Goal: Transaction & Acquisition: Purchase product/service

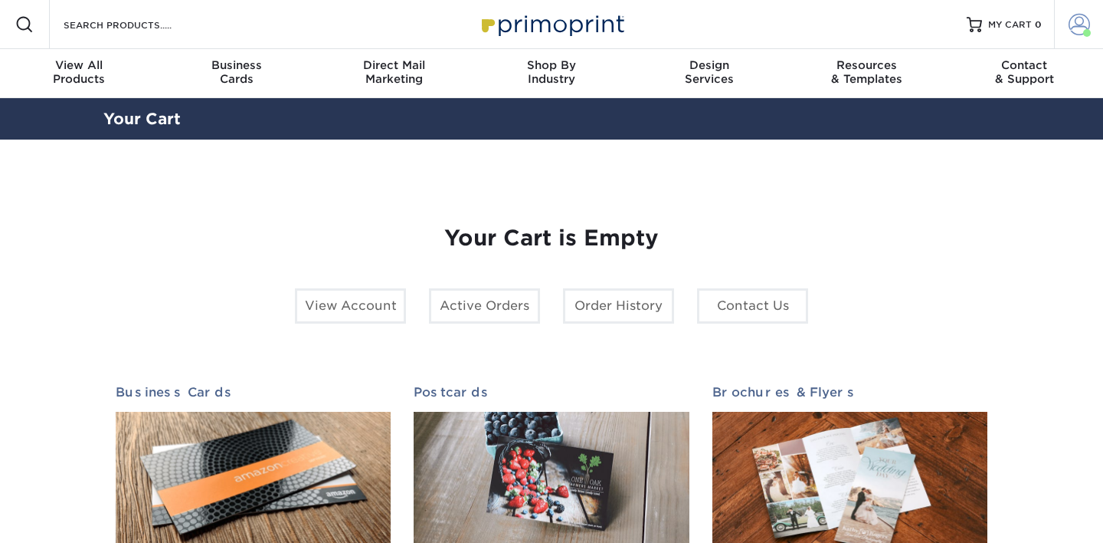
click at [1079, 24] on span at bounding box center [1079, 24] width 21 height 21
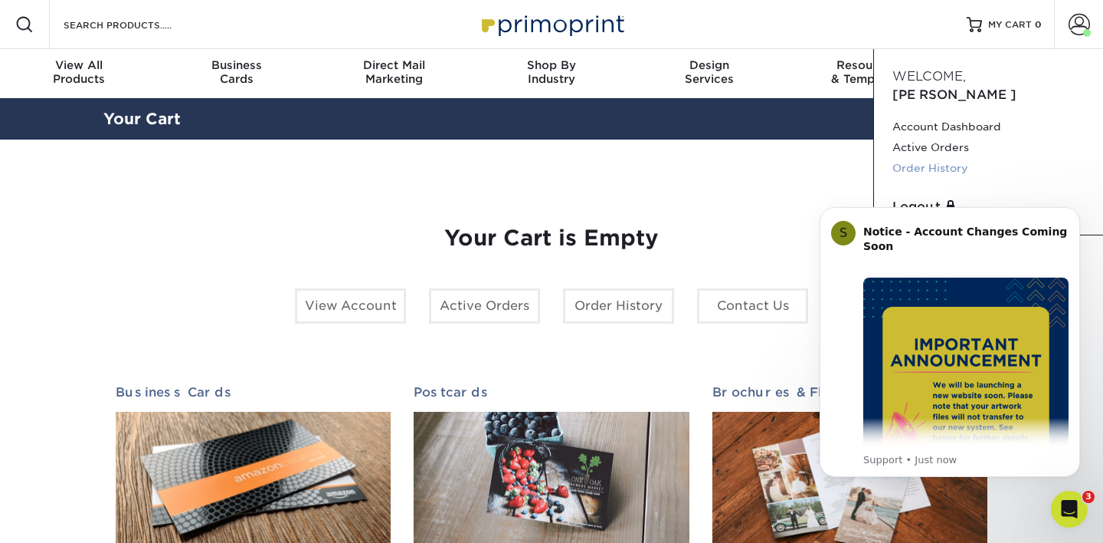
click at [926, 158] on link "Order History" at bounding box center [989, 168] width 192 height 21
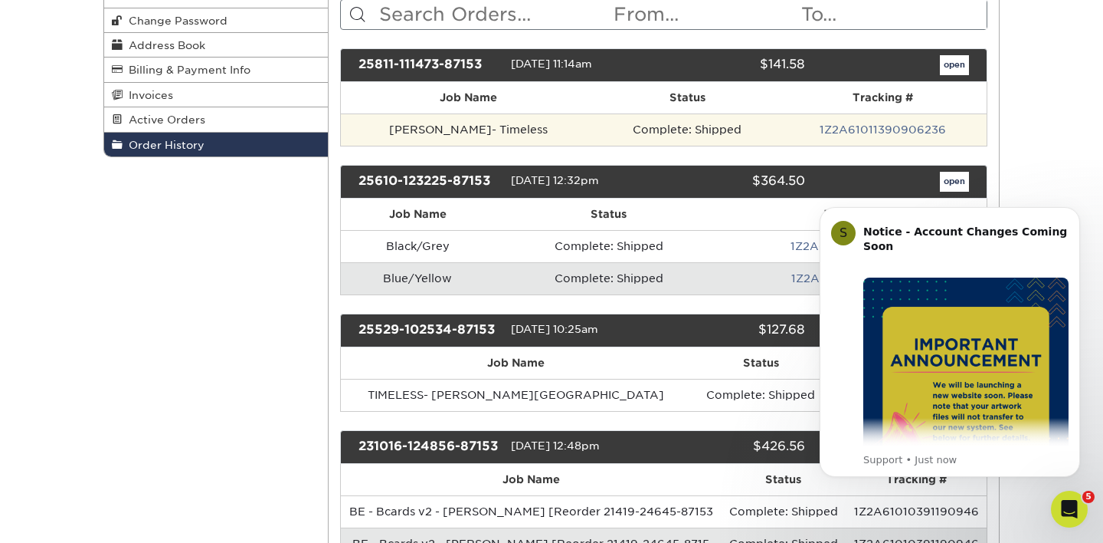
click at [455, 133] on td "[PERSON_NAME]- Timeless" at bounding box center [469, 129] width 256 height 32
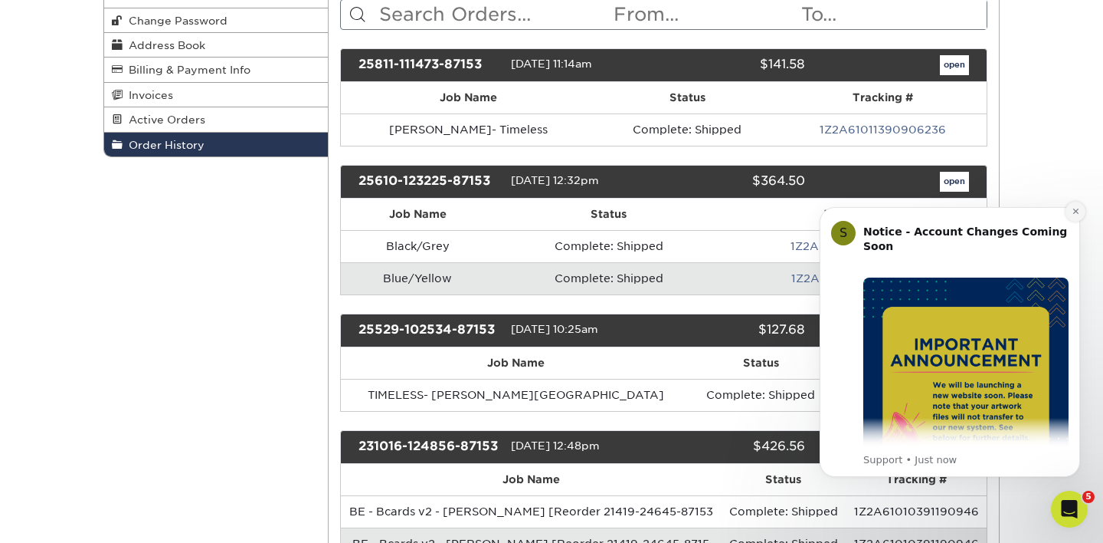
click at [1075, 214] on icon "Dismiss notification" at bounding box center [1076, 211] width 8 height 8
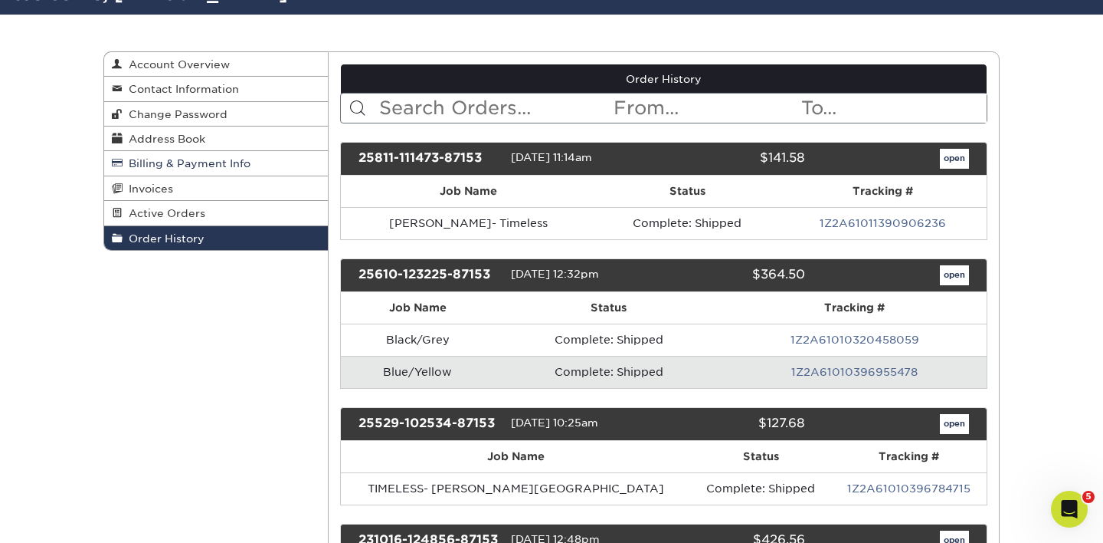
scroll to position [121, 0]
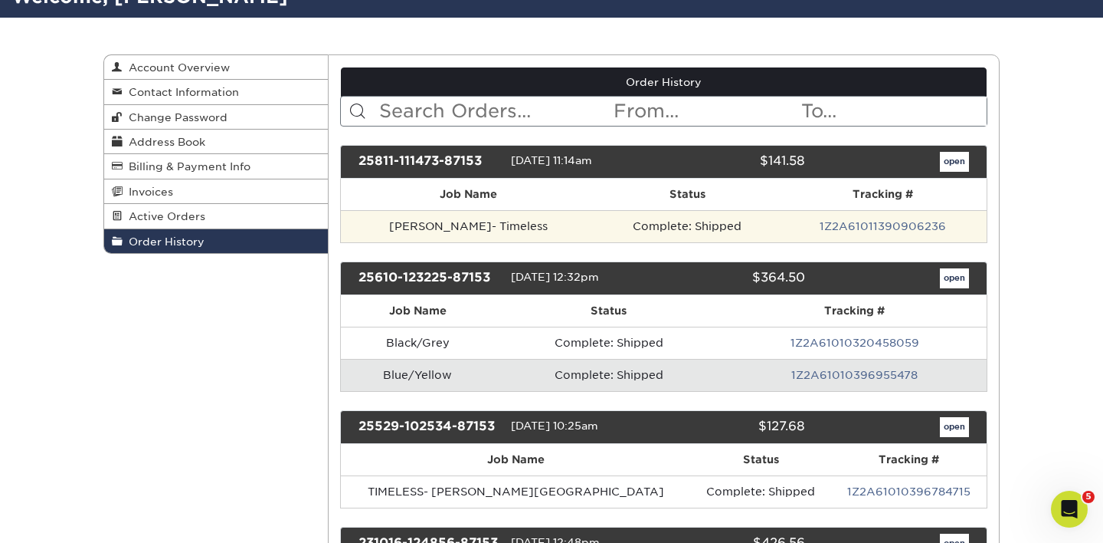
click at [454, 222] on td "[PERSON_NAME]- Timeless" at bounding box center [469, 226] width 256 height 32
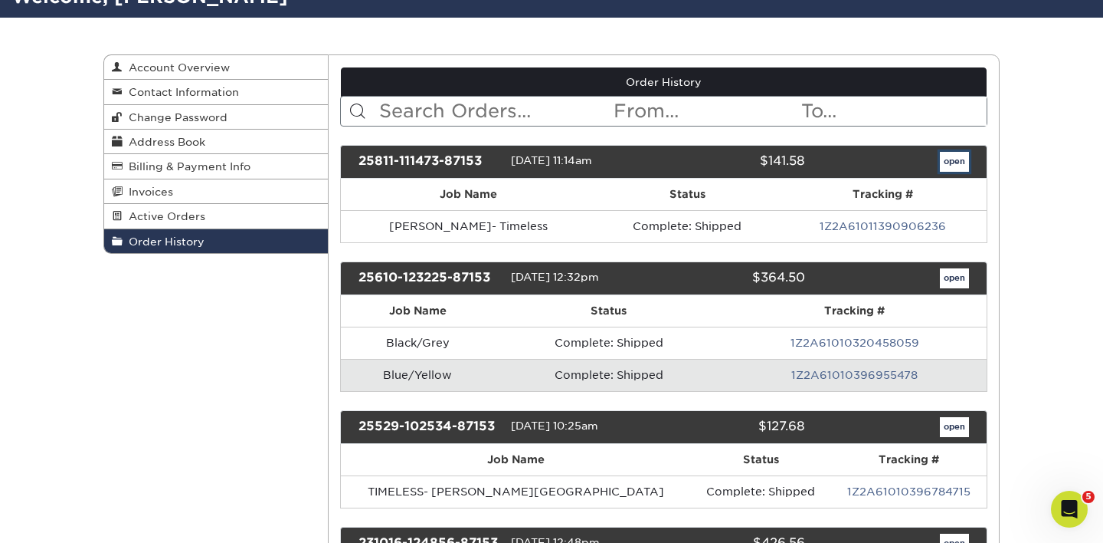
click at [950, 159] on link "open" at bounding box center [954, 162] width 29 height 20
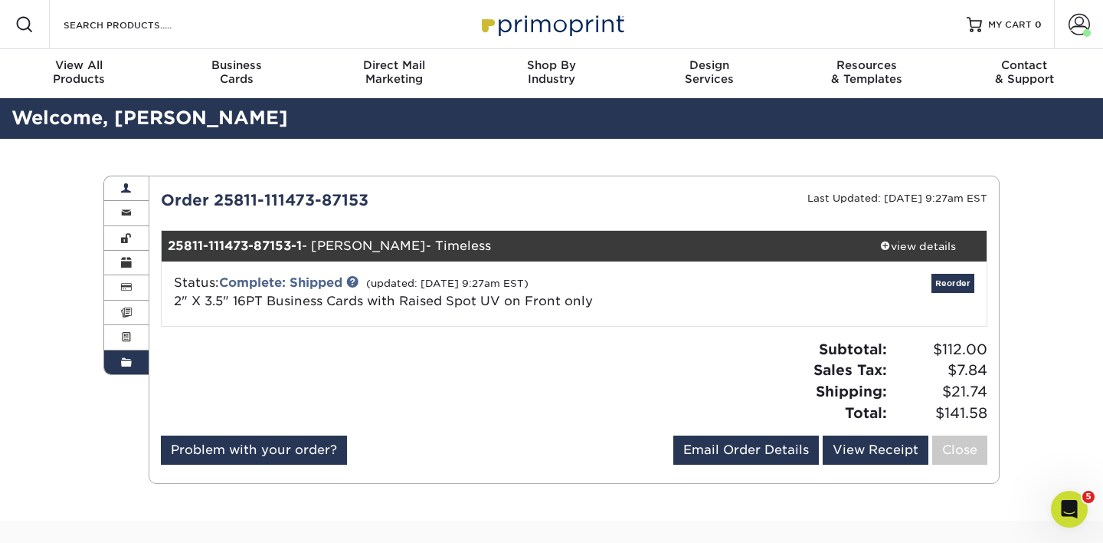
click at [133, 198] on link "Account Overview" at bounding box center [126, 188] width 44 height 25
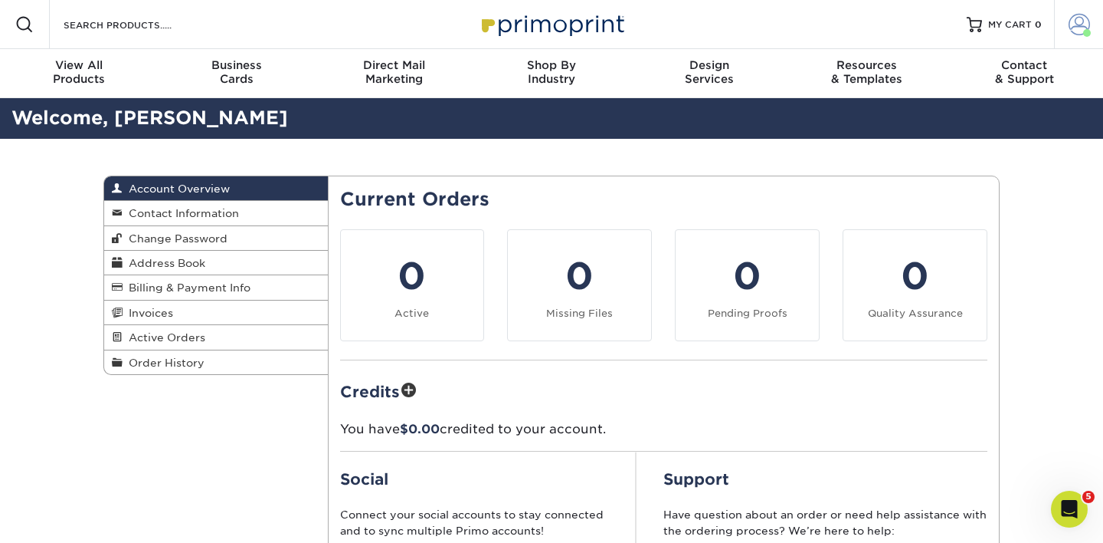
click at [1084, 23] on span at bounding box center [1079, 24] width 21 height 21
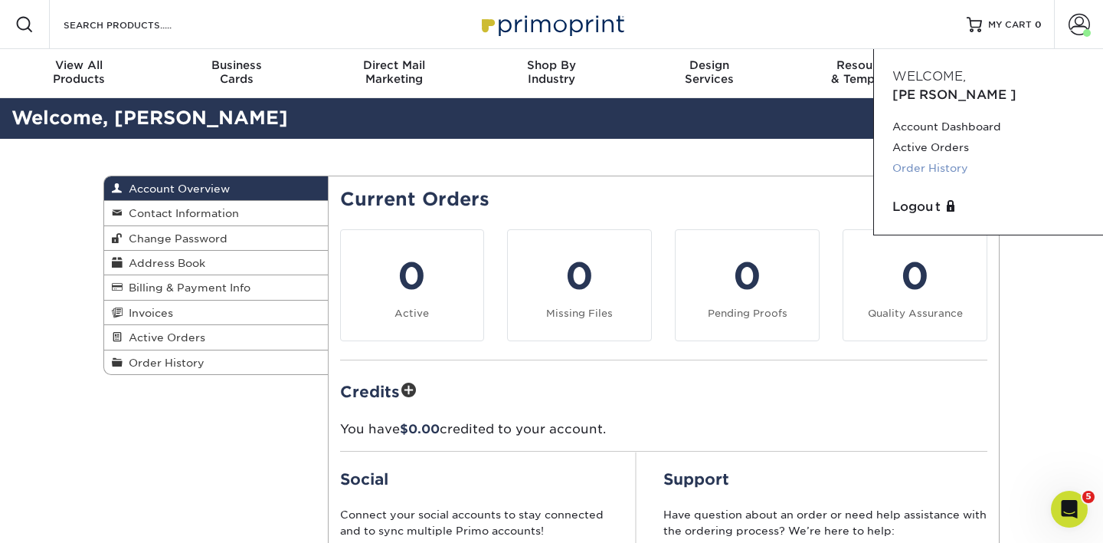
click at [931, 158] on link "Order History" at bounding box center [989, 168] width 192 height 21
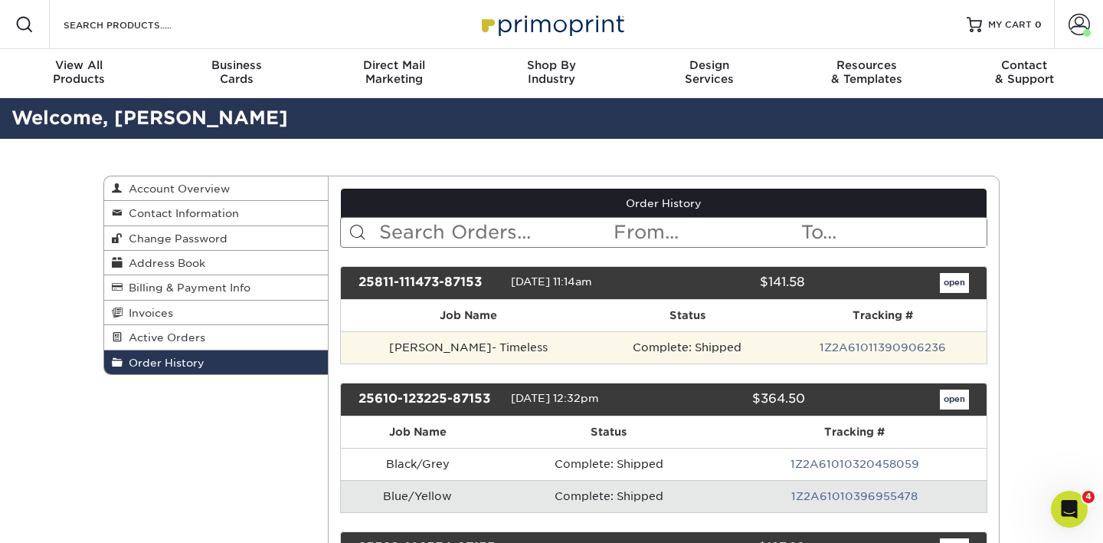
click at [451, 354] on td "Baker- Timeless" at bounding box center [469, 347] width 256 height 32
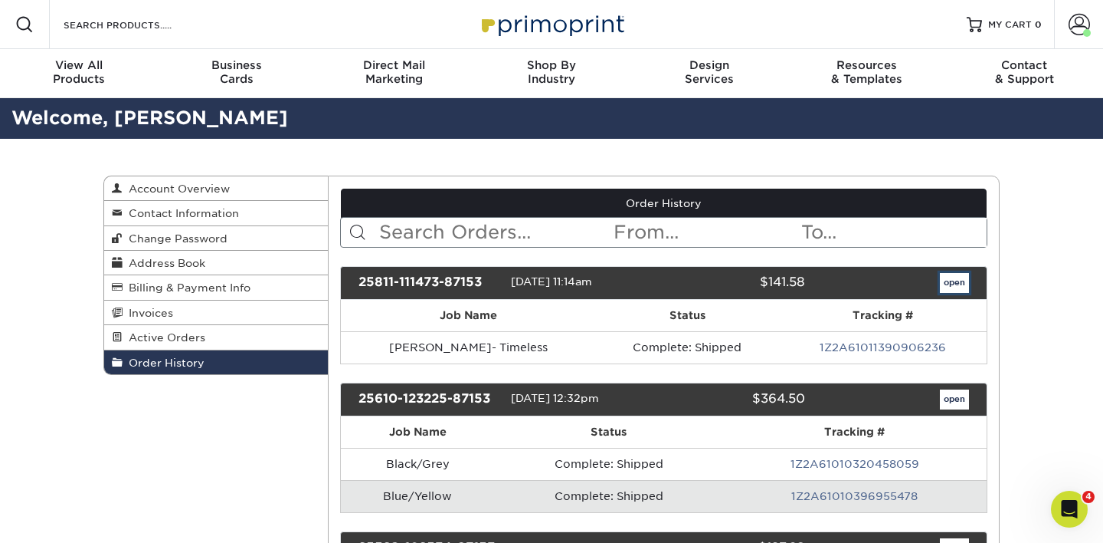
click at [946, 287] on link "open" at bounding box center [954, 283] width 29 height 20
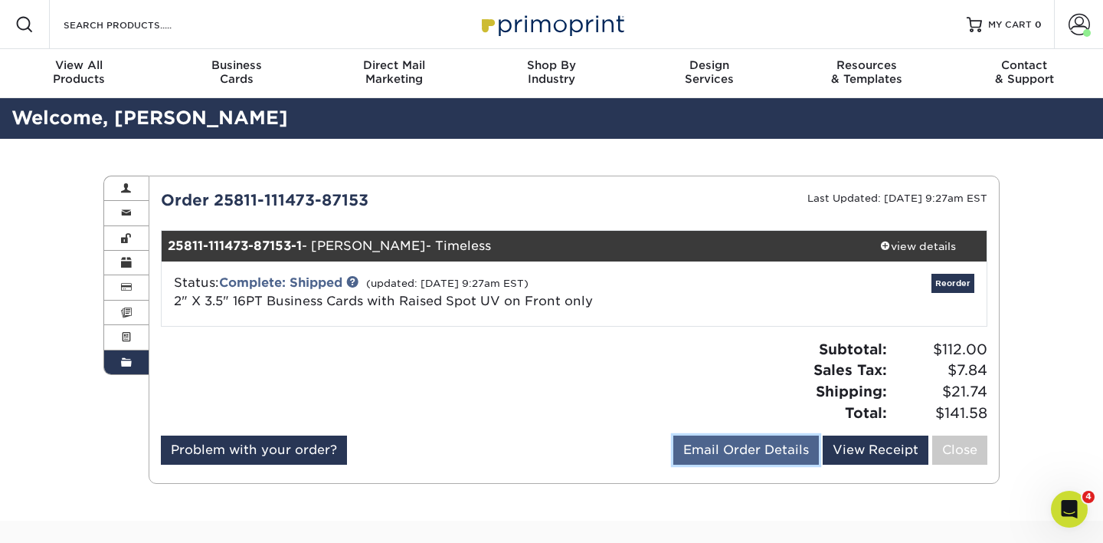
click at [759, 454] on link "Email Order Details" at bounding box center [747, 449] width 146 height 29
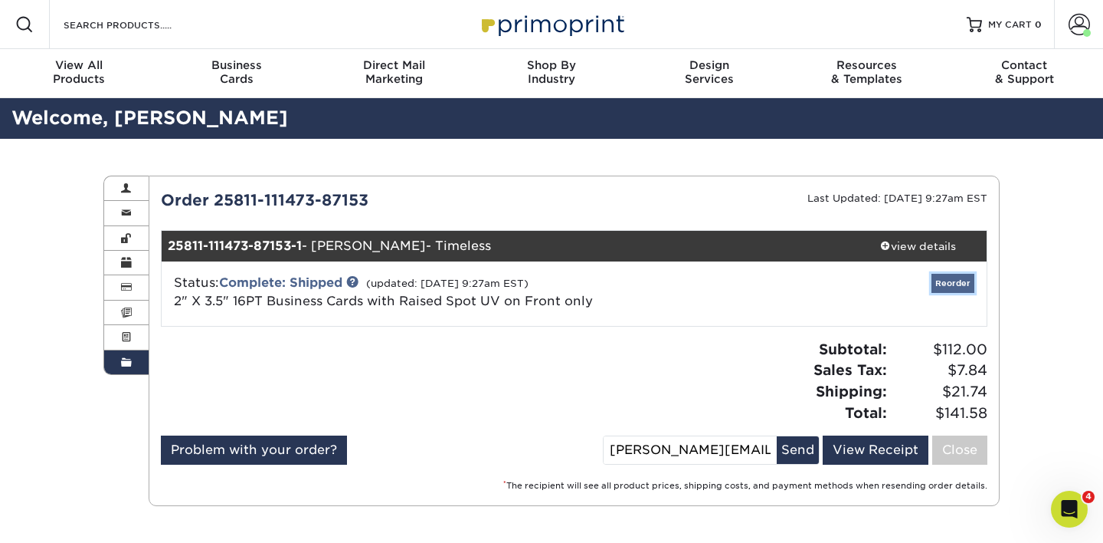
click at [950, 287] on link "Reorder" at bounding box center [953, 283] width 43 height 19
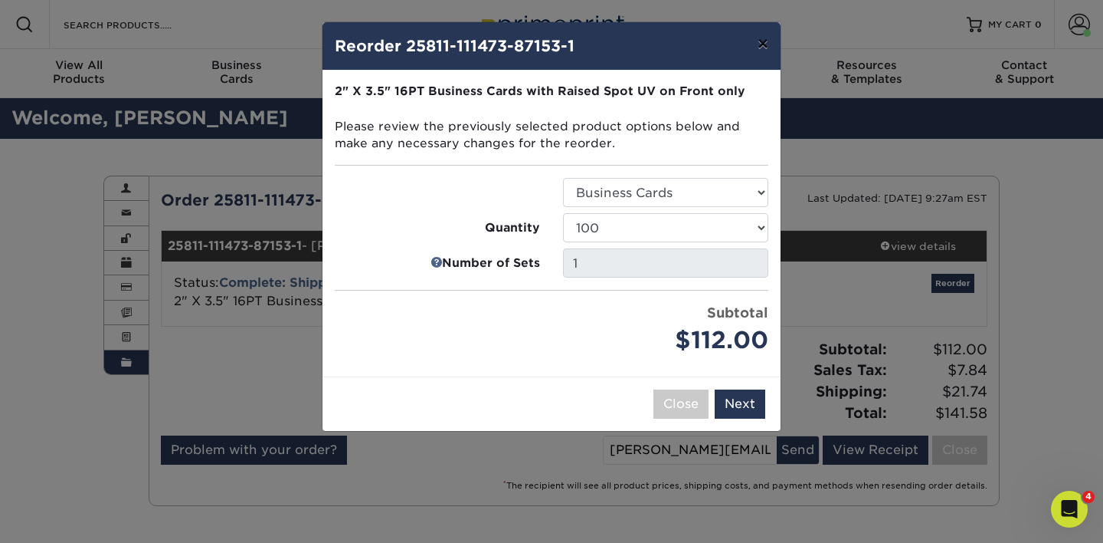
click at [765, 48] on button "×" at bounding box center [763, 43] width 35 height 43
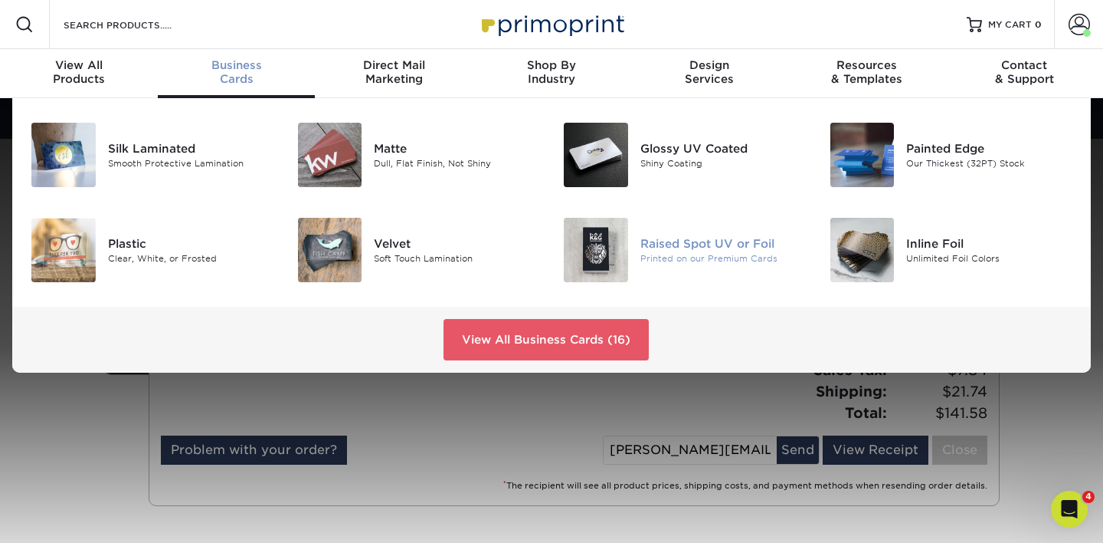
click at [670, 259] on div "Printed on our Premium Cards" at bounding box center [724, 257] width 166 height 13
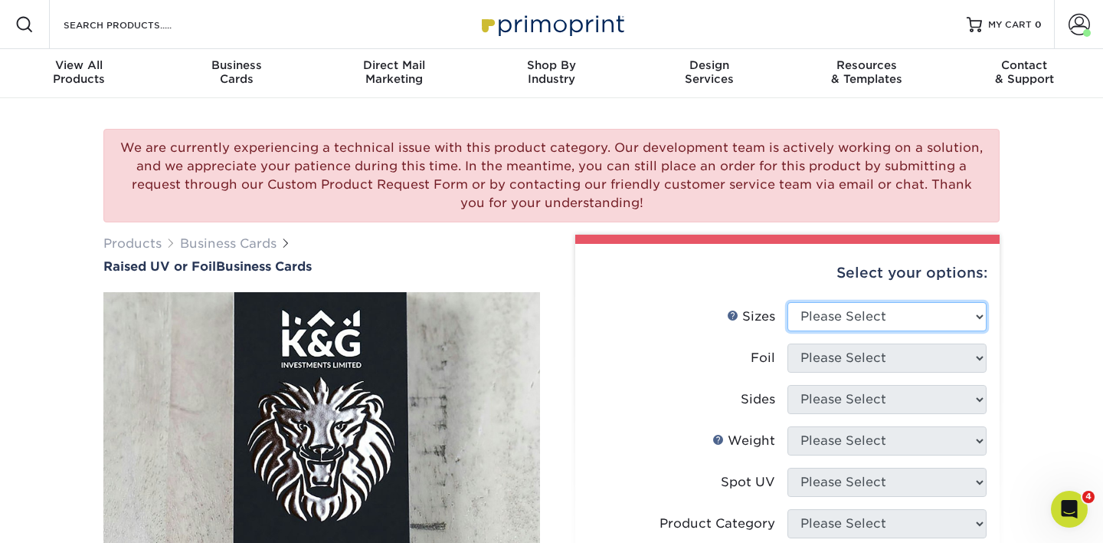
click at [818, 320] on select "Please Select 2" x 3.5" - Standard" at bounding box center [887, 316] width 199 height 29
select select "2.00x3.50"
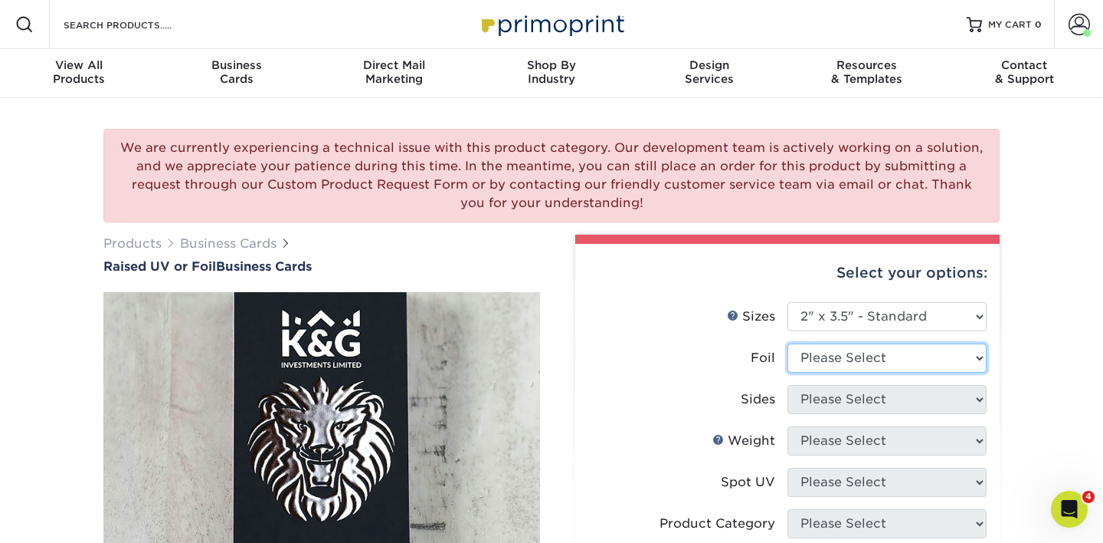
click at [815, 350] on select "Please Select No Yes" at bounding box center [887, 357] width 199 height 29
select select "0"
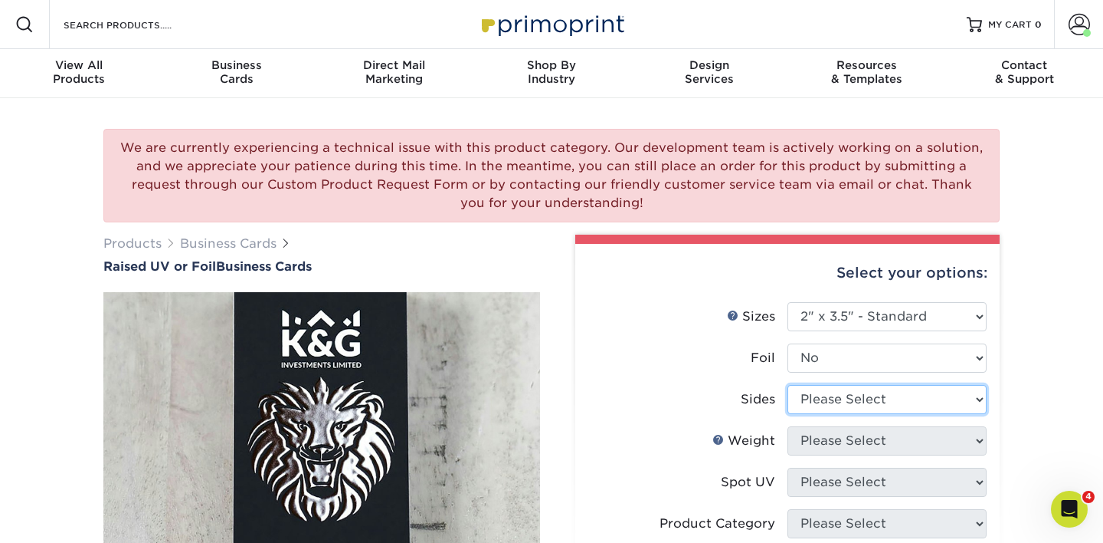
click at [815, 400] on select "Please Select Print Both Sides Print Front Only" at bounding box center [887, 399] width 199 height 29
select select "13abbda7-1d64-4f25-8bb2-c179b224825d"
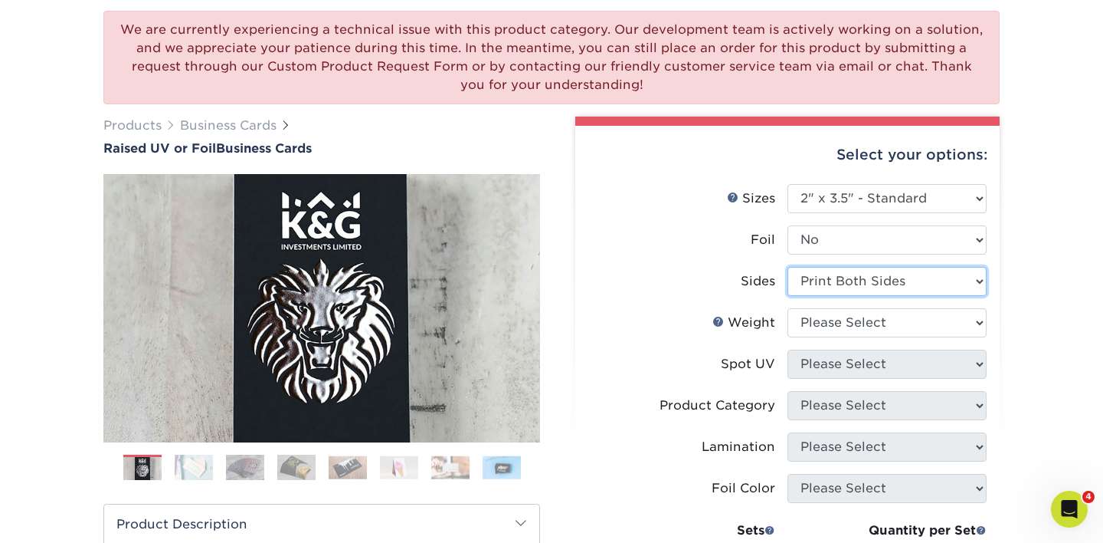
scroll to position [122, 0]
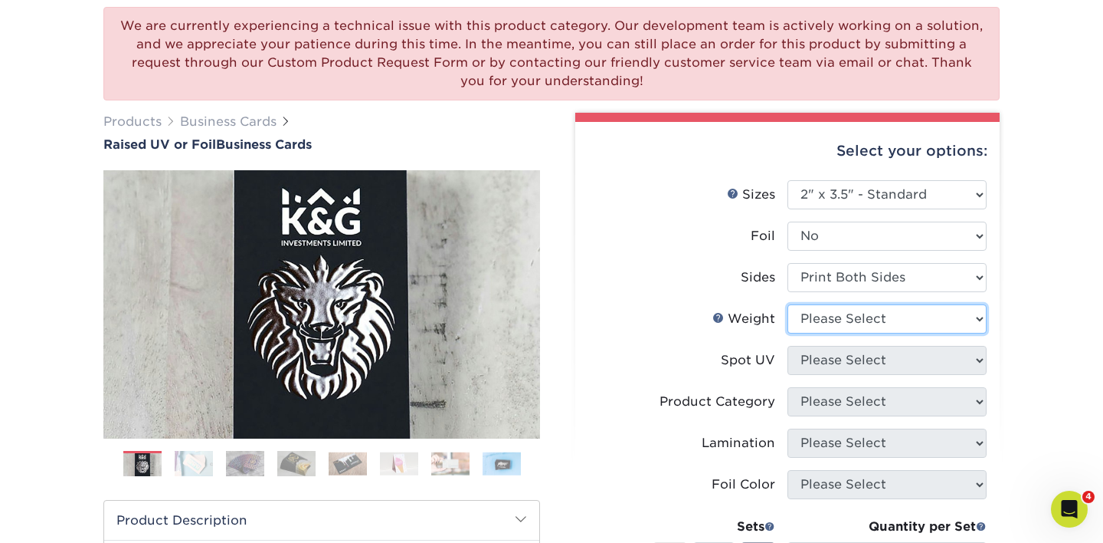
click at [831, 324] on select "Please Select 16PT" at bounding box center [887, 318] width 199 height 29
select select "16PT"
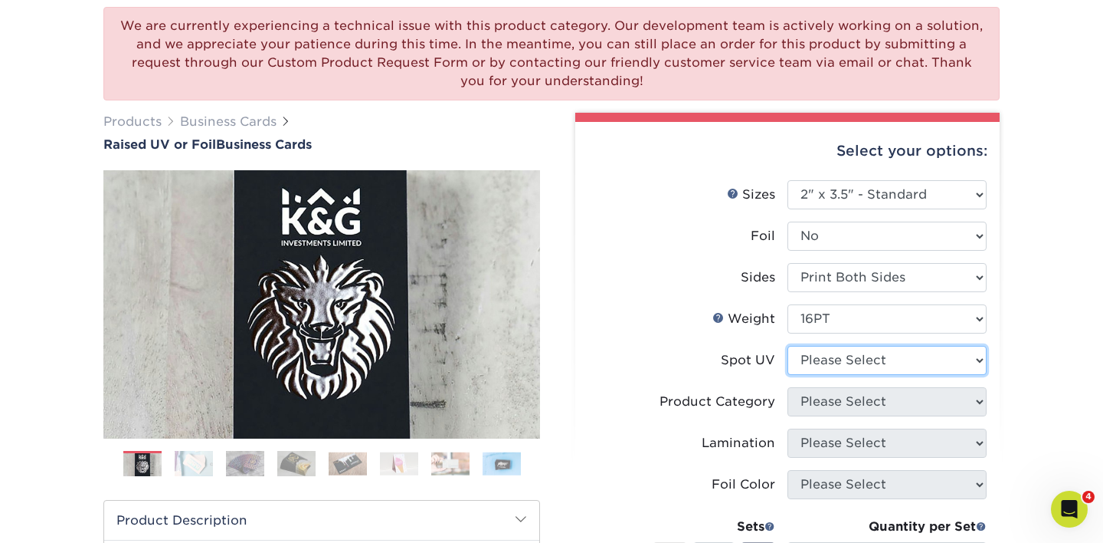
click at [828, 367] on select "Please Select No Spot UV Front Only" at bounding box center [887, 360] width 199 height 29
select select "1"
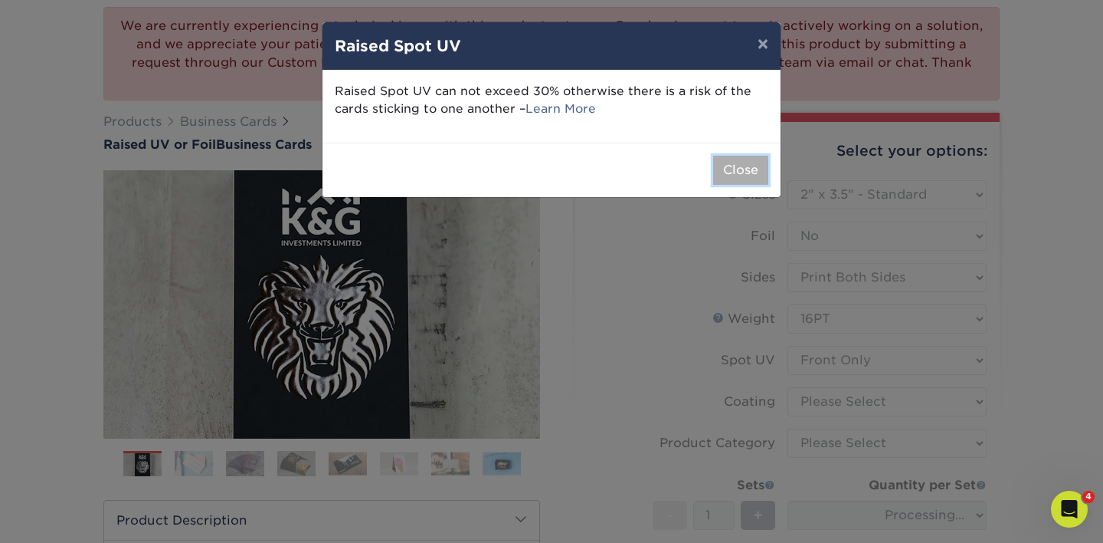
click at [732, 180] on button "Close" at bounding box center [740, 170] width 55 height 29
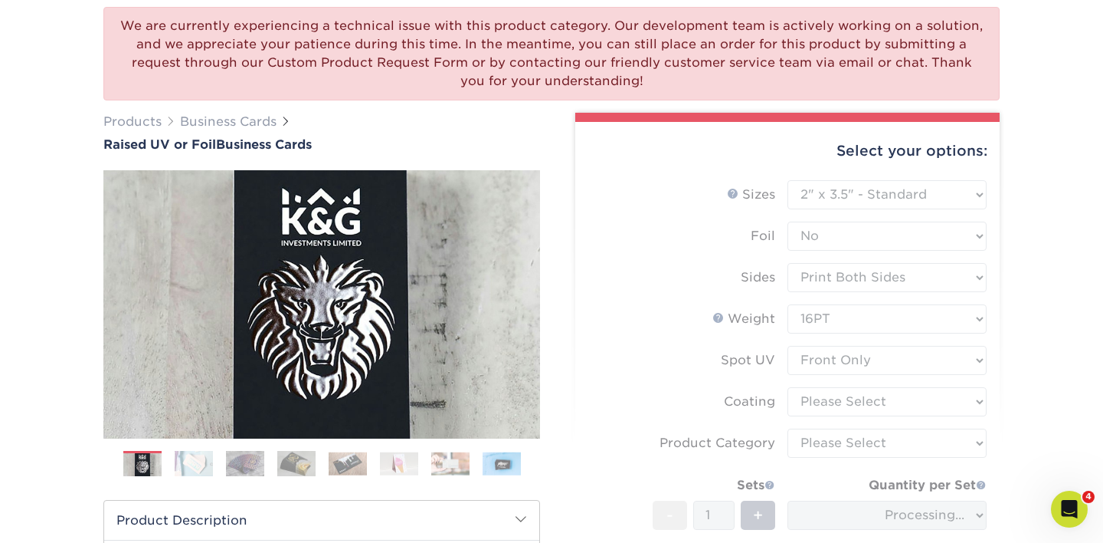
click at [809, 362] on form "Sizes Help Sizes Please Select 2" x 3.5" - Standard Foil Please Select" at bounding box center [788, 414] width 400 height 468
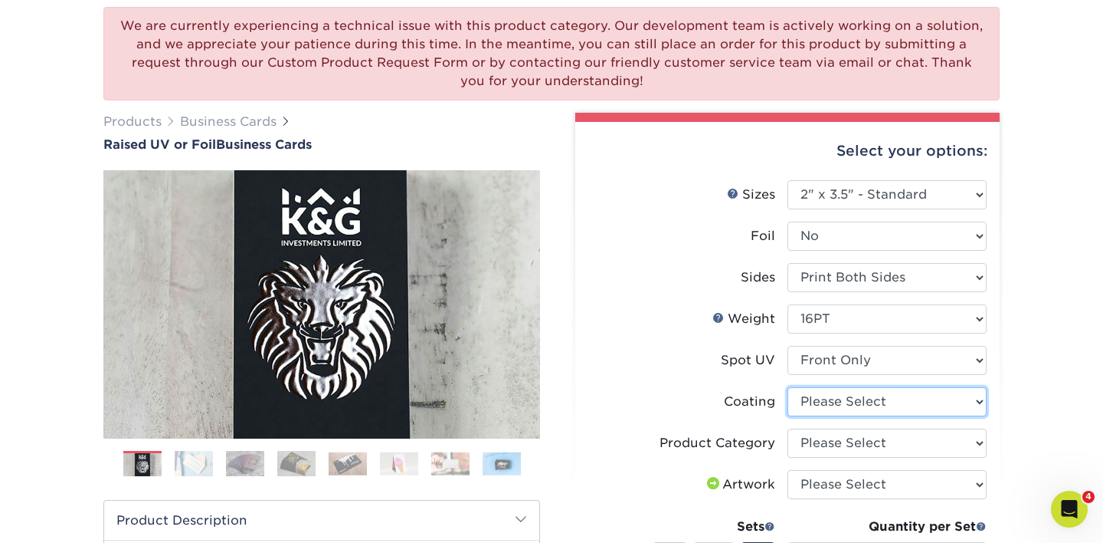
click at [806, 400] on select at bounding box center [887, 401] width 199 height 29
select select "3e7618de-abca-4bda-9f97-8b9129e913d8"
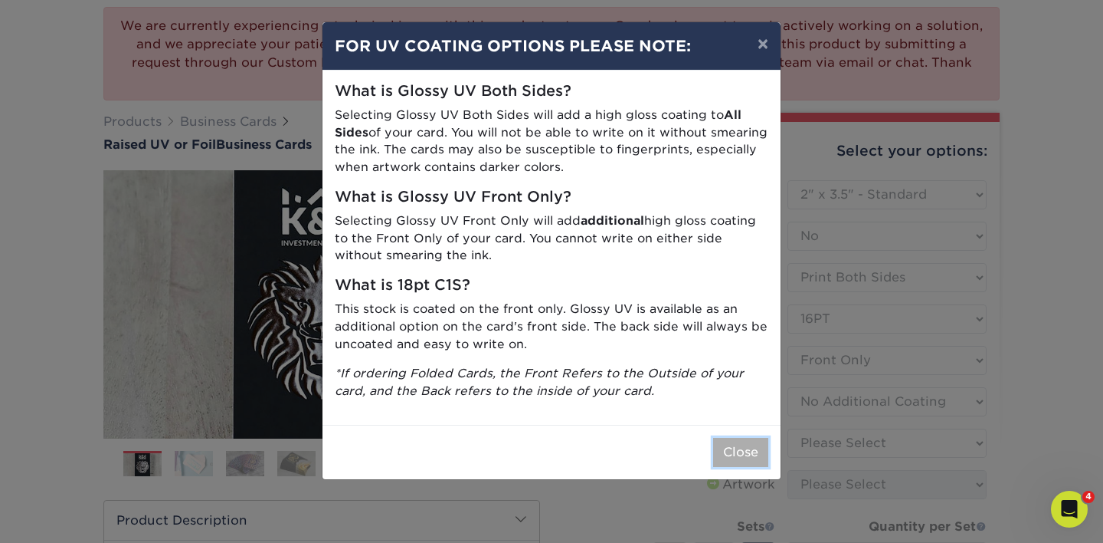
click at [731, 457] on button "Close" at bounding box center [740, 452] width 55 height 29
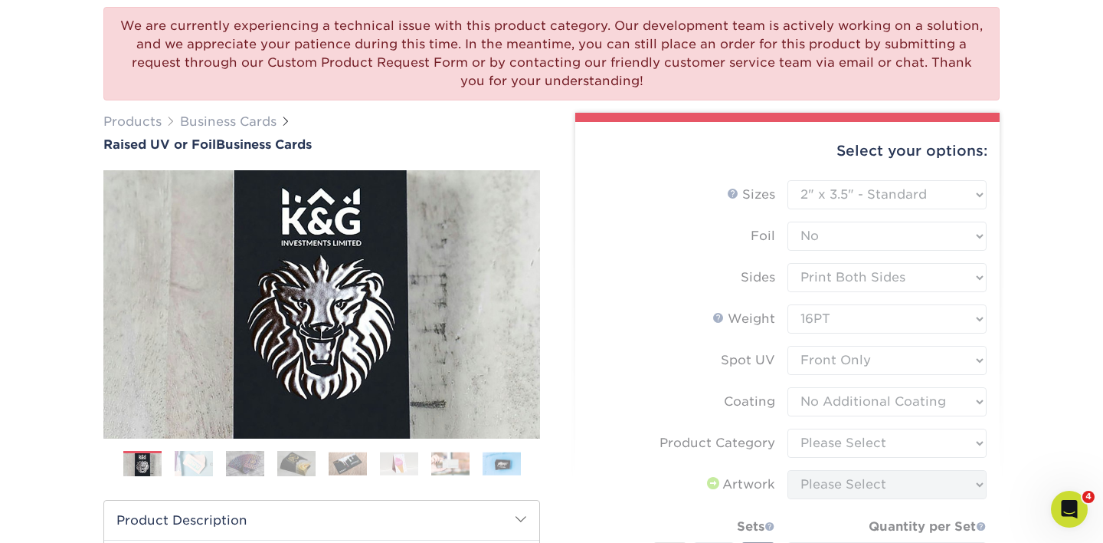
click at [815, 453] on form "Sizes Help Sizes Please Select 2" x 3.5" - Standard Foil Please Select" at bounding box center [788, 435] width 400 height 510
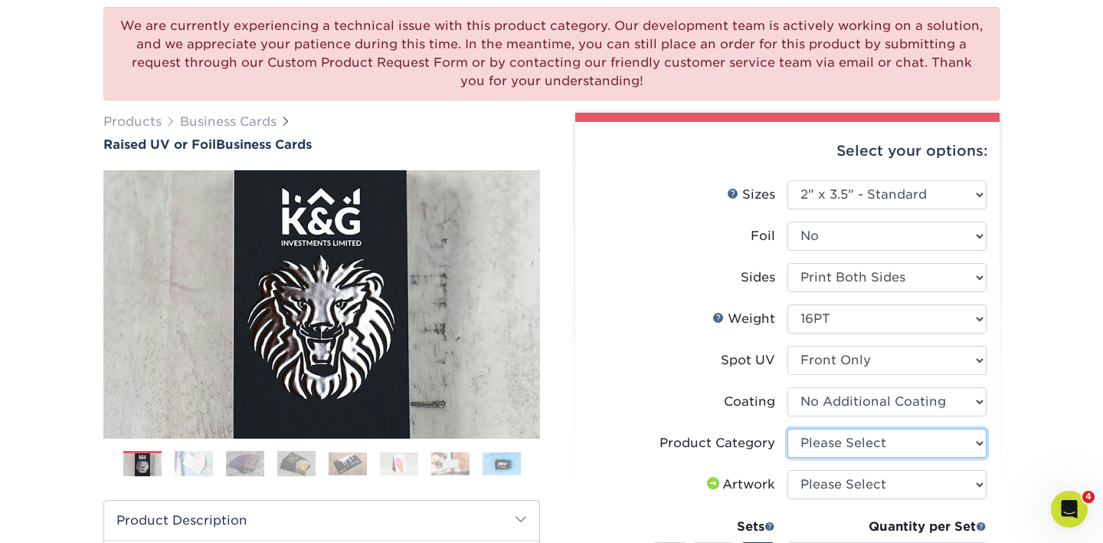
click at [819, 447] on select "Please Select Business Cards" at bounding box center [887, 442] width 199 height 29
select select "3b5148f1-0588-4f88-a218-97bcfdce65c1"
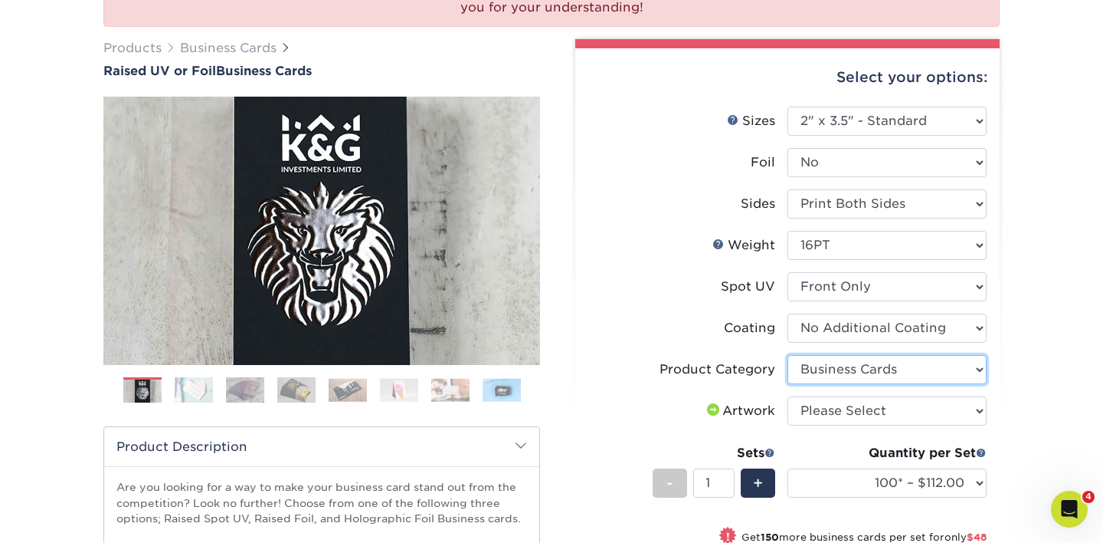
scroll to position [198, 0]
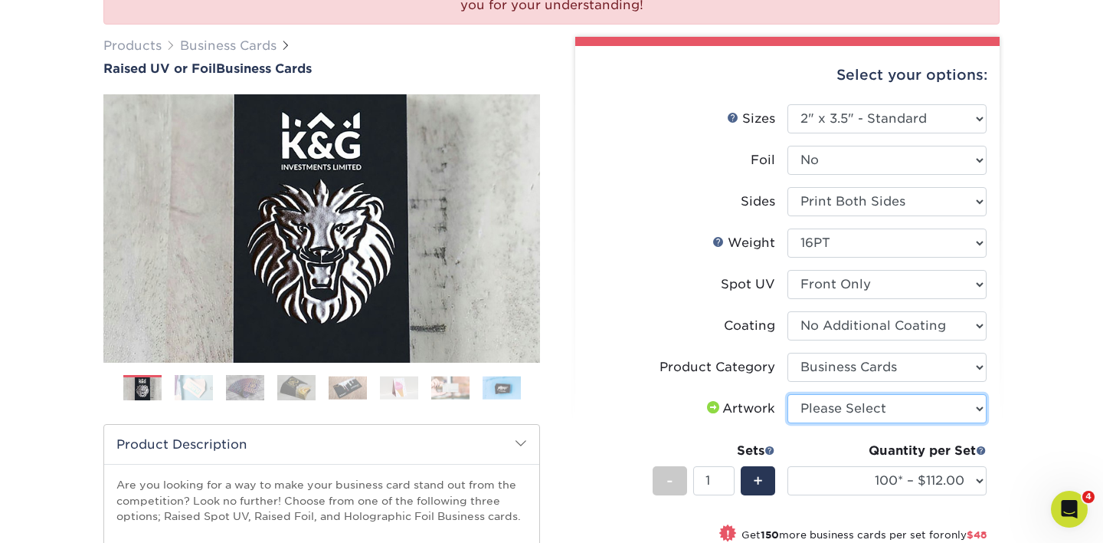
click at [830, 416] on select "Please Select I will upload files I need a design - $100" at bounding box center [887, 408] width 199 height 29
select select "upload"
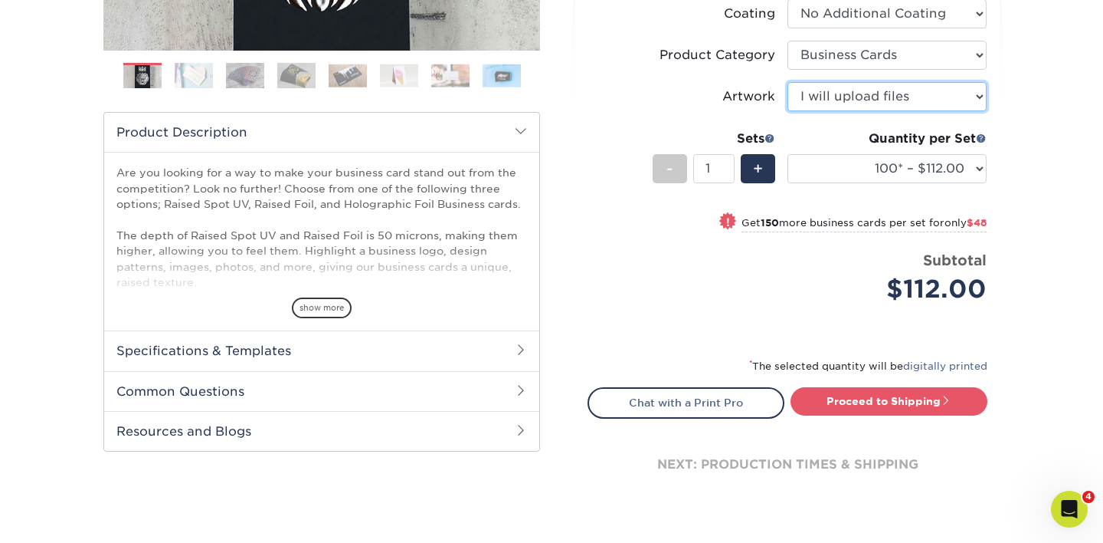
scroll to position [511, 0]
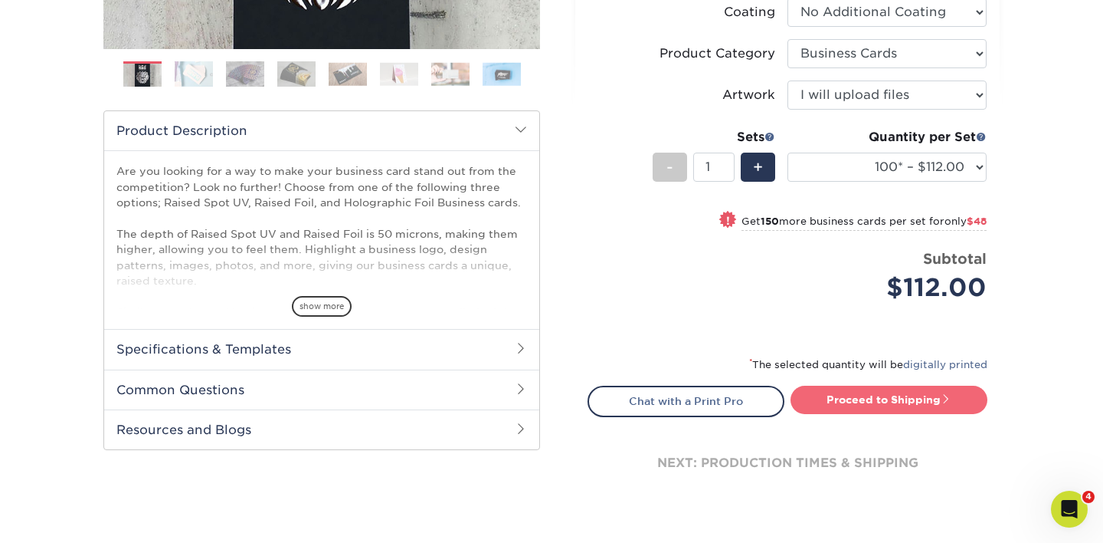
click at [851, 403] on link "Proceed to Shipping" at bounding box center [889, 399] width 197 height 28
type input "Set 1"
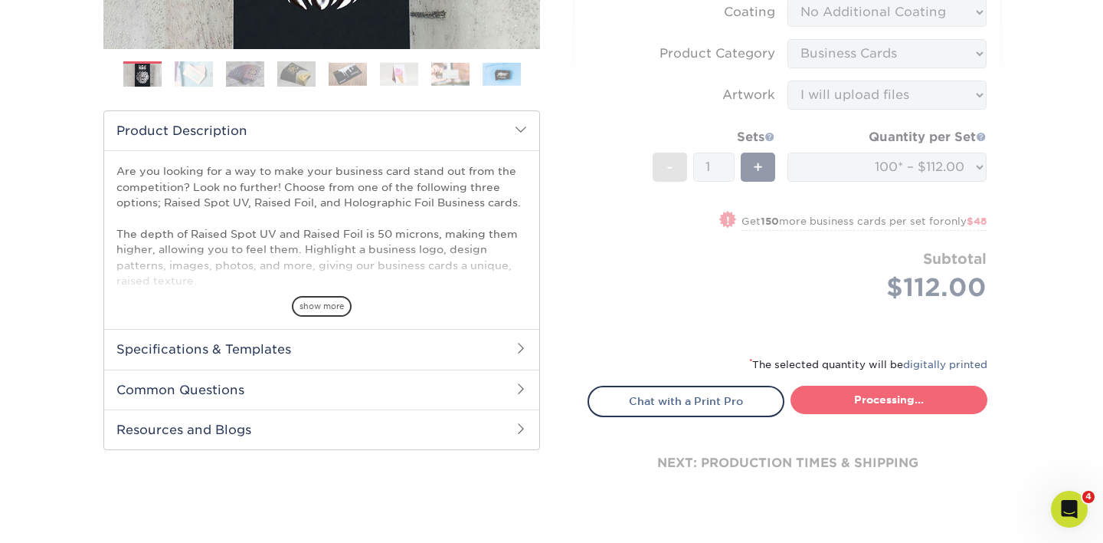
select select "52069502-5f9e-478c-8054-338319a33c46"
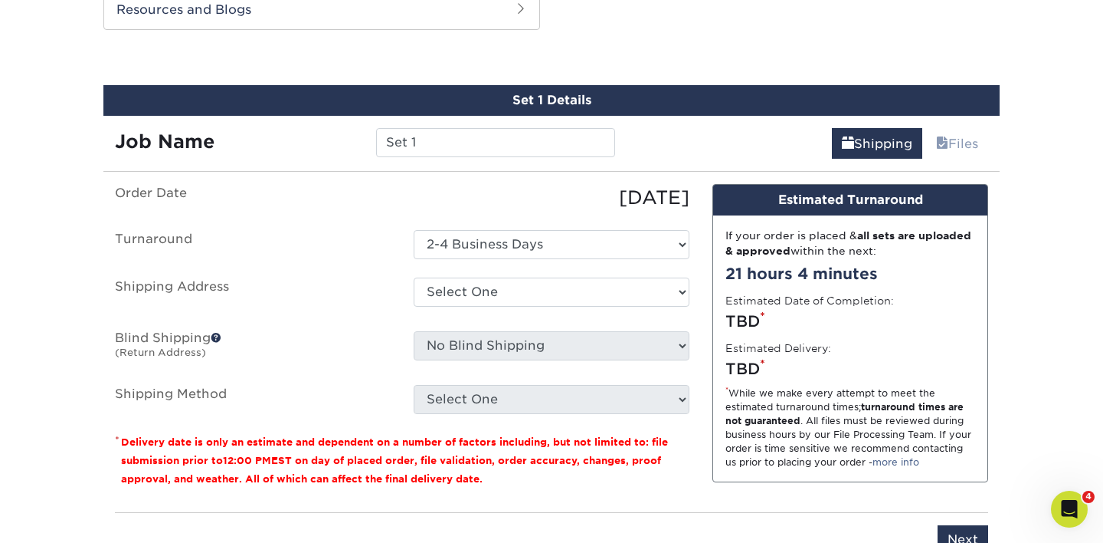
scroll to position [938, 0]
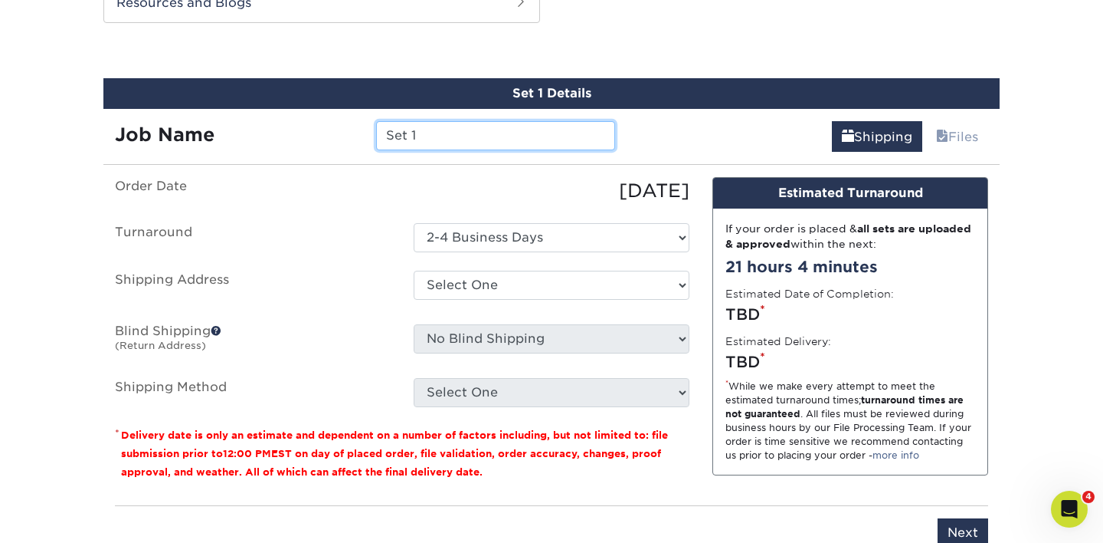
click at [447, 137] on input "Set 1" at bounding box center [495, 135] width 238 height 29
type input "J"
type input "Timeless- Harment"
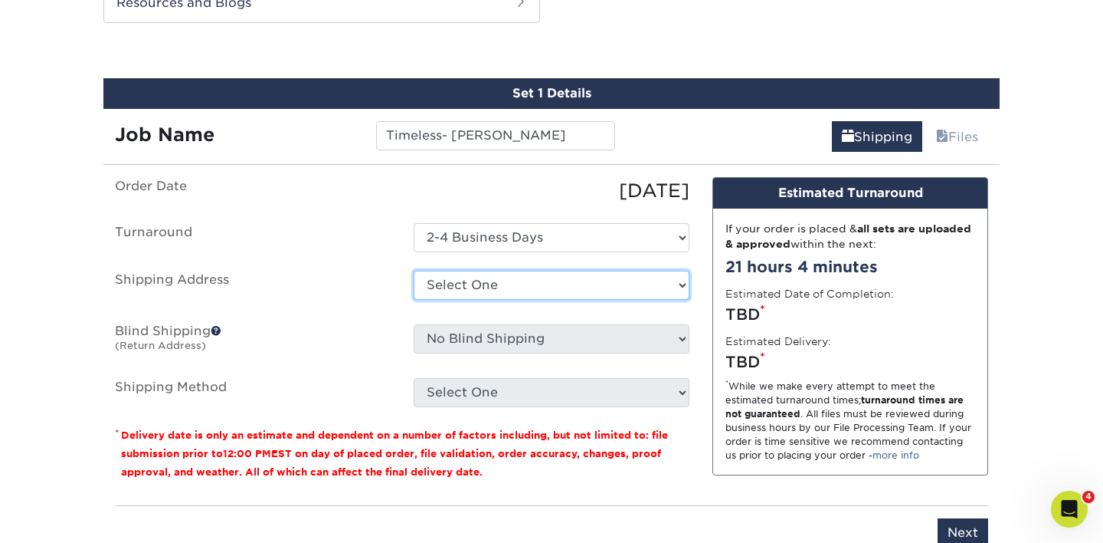
click at [524, 283] on select "Select One EOU EOU ILM Office TIMELESS - BUSINESS CARDS + Add New Address" at bounding box center [552, 284] width 276 height 29
select select "282429"
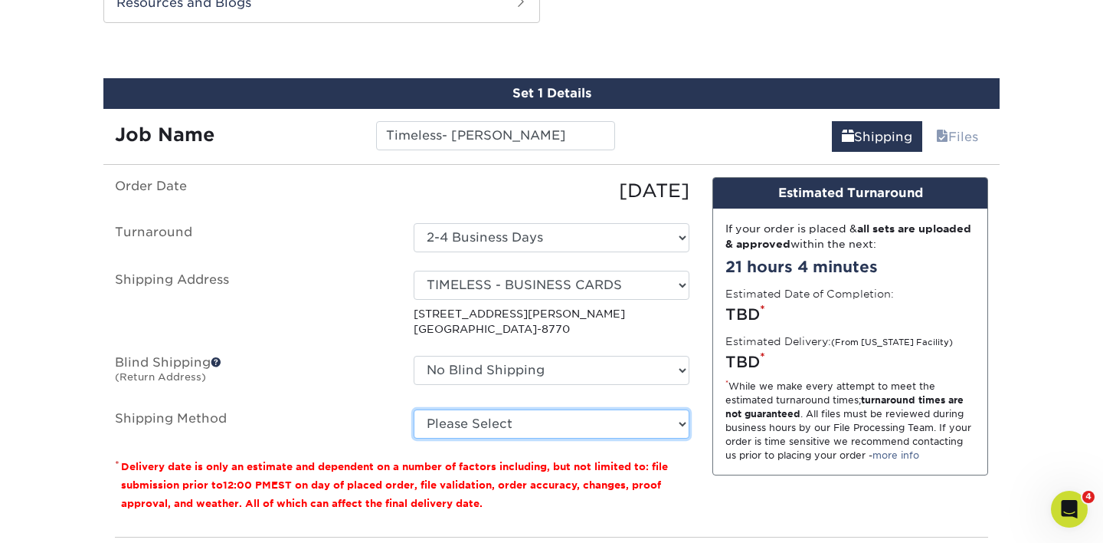
click at [558, 409] on select "Please Select Ground Shipping (+$7.84) 3 Day Shipping Service (+$15.33) 2 Day A…" at bounding box center [552, 423] width 276 height 29
select select "03"
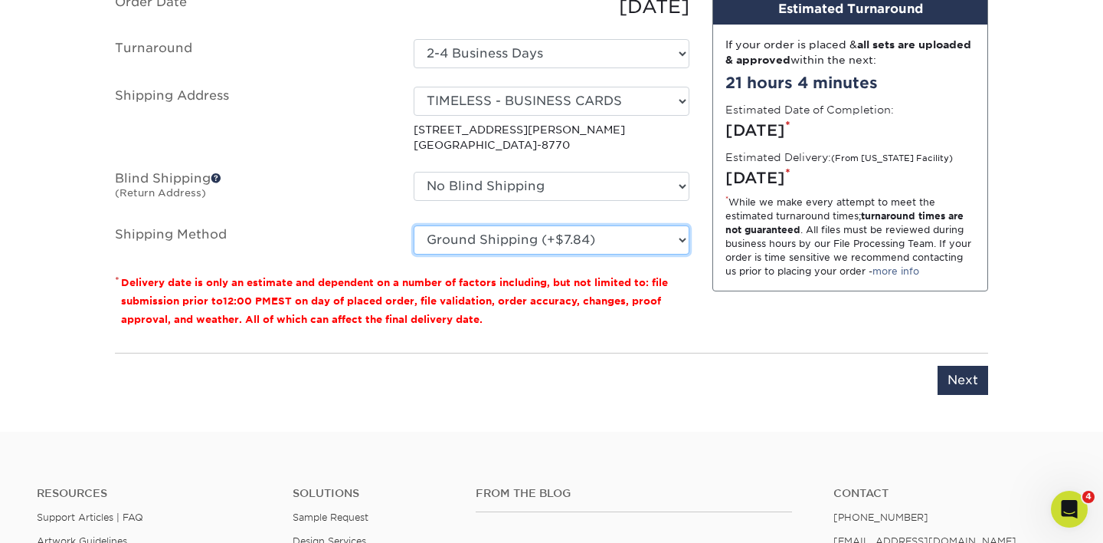
scroll to position [1137, 0]
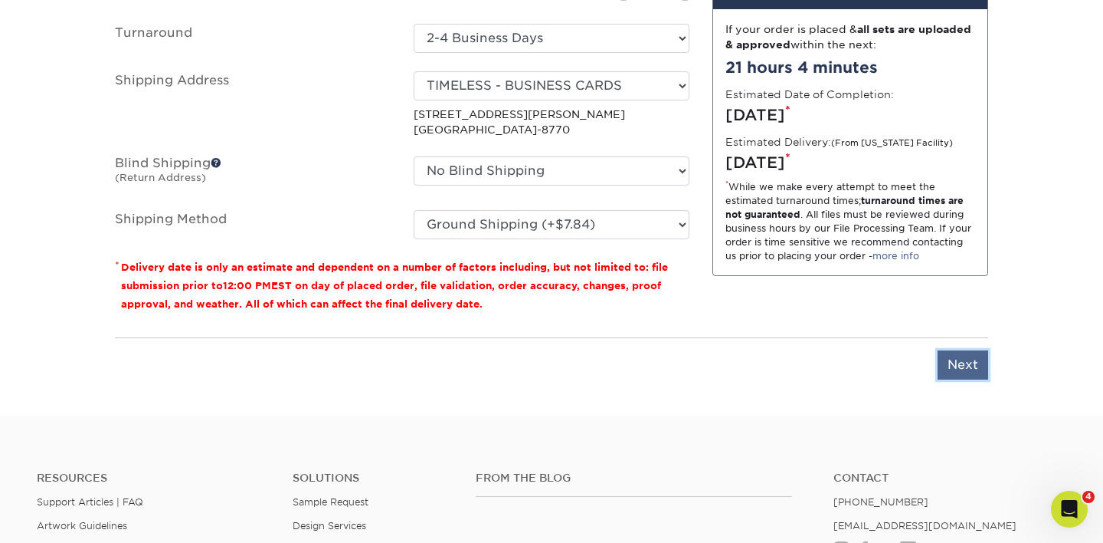
click at [948, 357] on input "Next" at bounding box center [963, 364] width 51 height 29
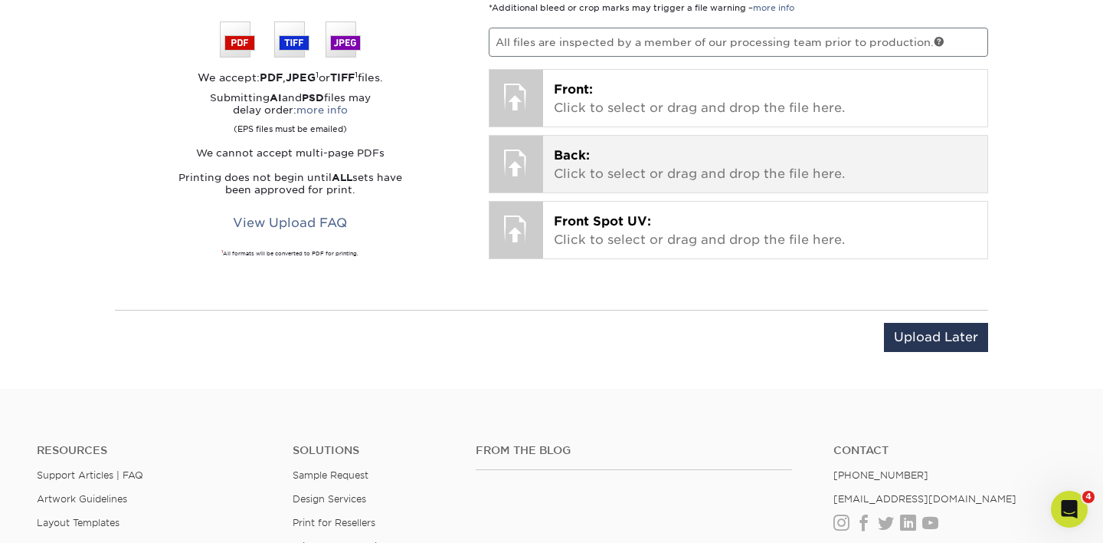
scroll to position [1074, 0]
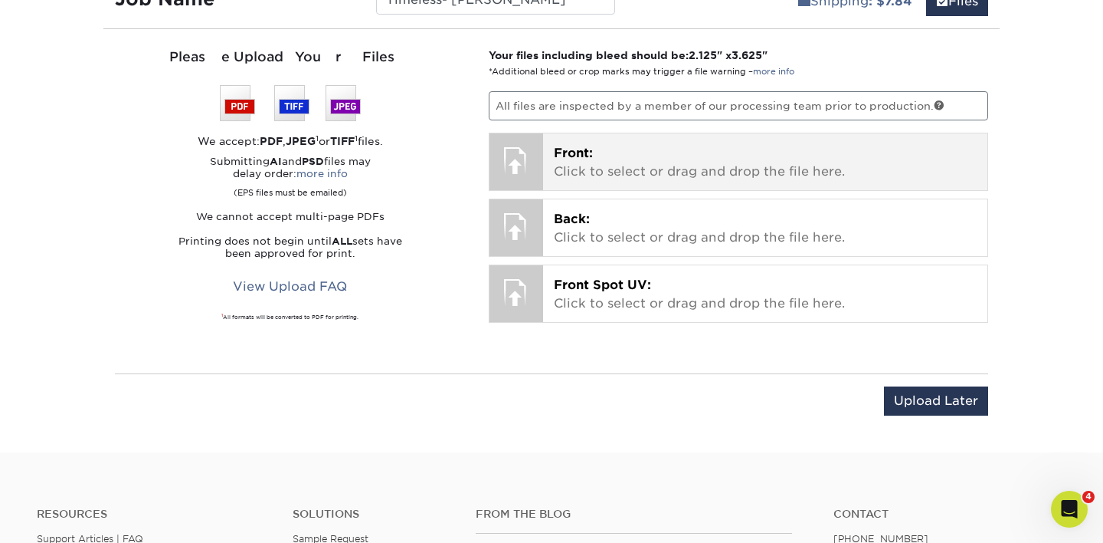
click at [599, 161] on p "Front: Click to select or drag and drop the file here." at bounding box center [766, 162] width 424 height 37
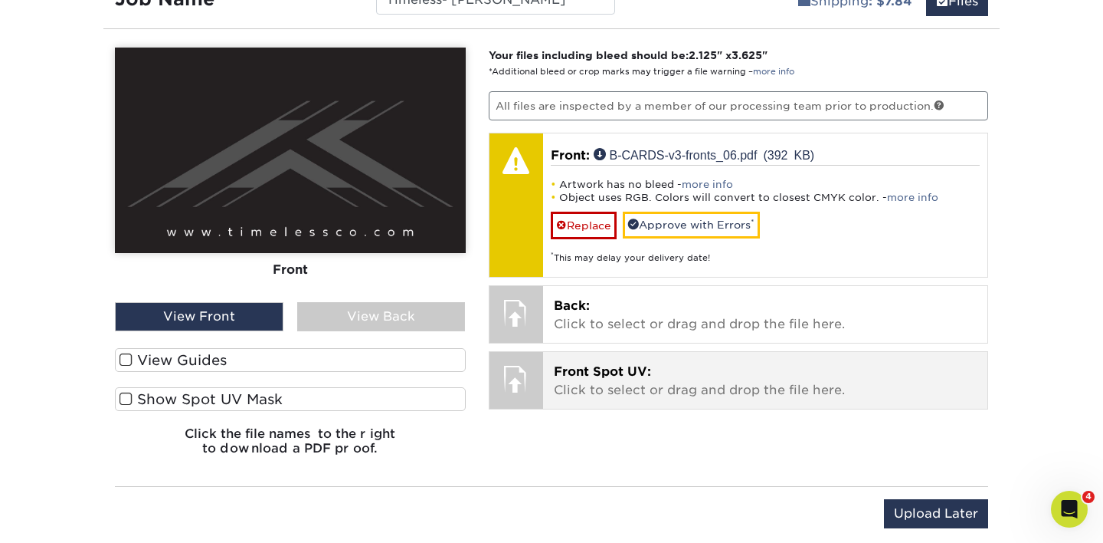
click at [691, 279] on div "Your files including bleed should be: 2.125 " x 3.625 " *Additional bleed or cr…" at bounding box center [738, 258] width 523 height 420
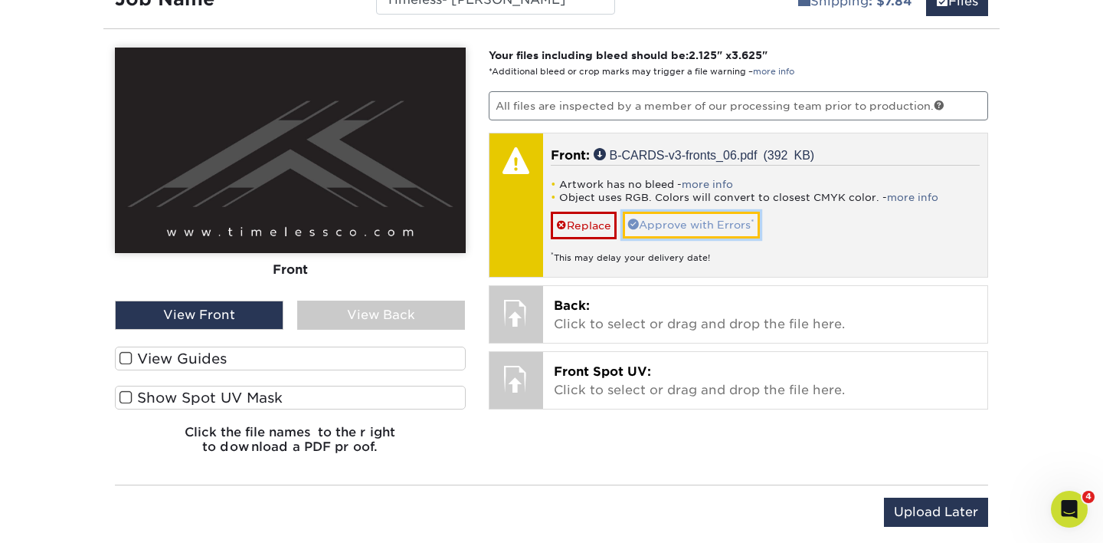
click at [671, 225] on link "Approve with Errors *" at bounding box center [691, 224] width 137 height 26
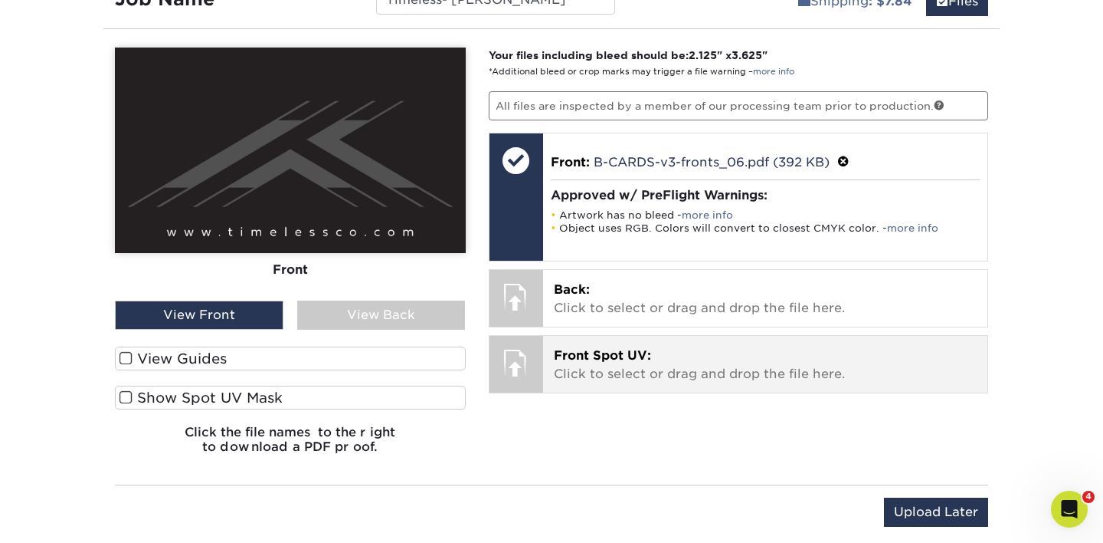
click at [668, 363] on p "Front Spot UV: Click to select or drag and drop the file here." at bounding box center [766, 364] width 424 height 37
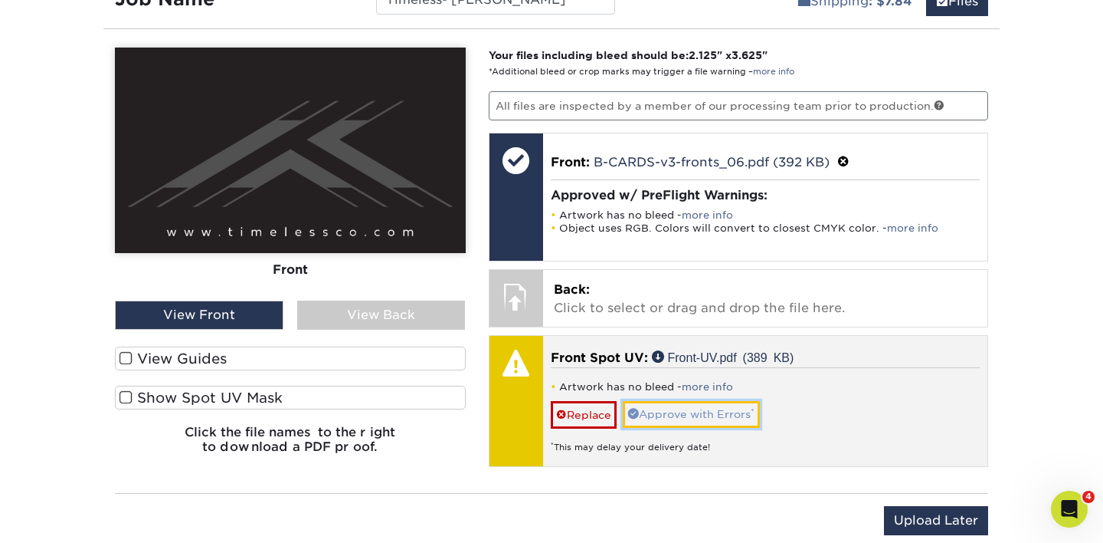
click at [671, 407] on link "Approve with Errors *" at bounding box center [691, 414] width 137 height 26
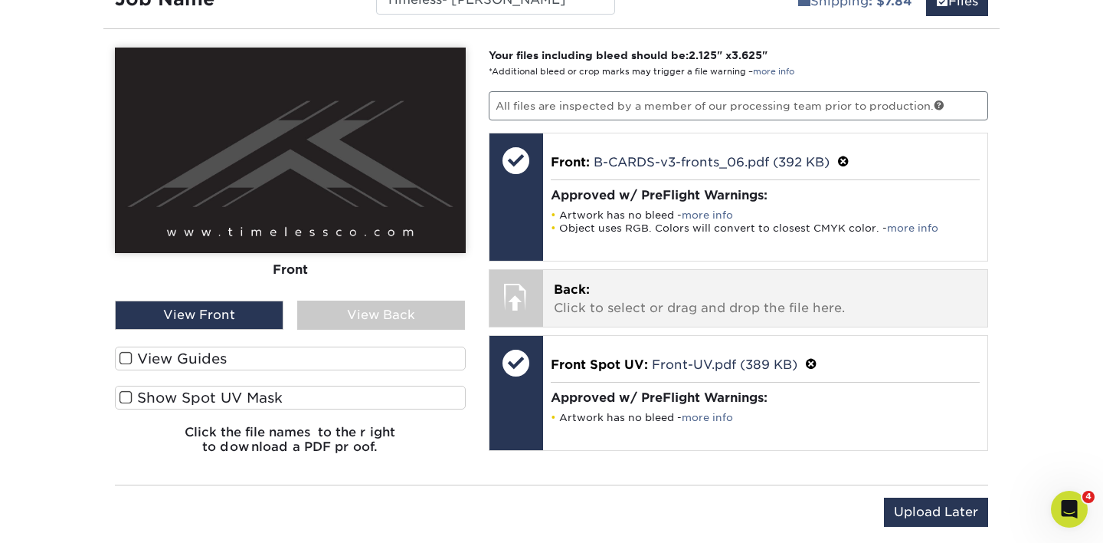
click at [624, 307] on p "Back: Click to select or drag and drop the file here." at bounding box center [766, 298] width 424 height 37
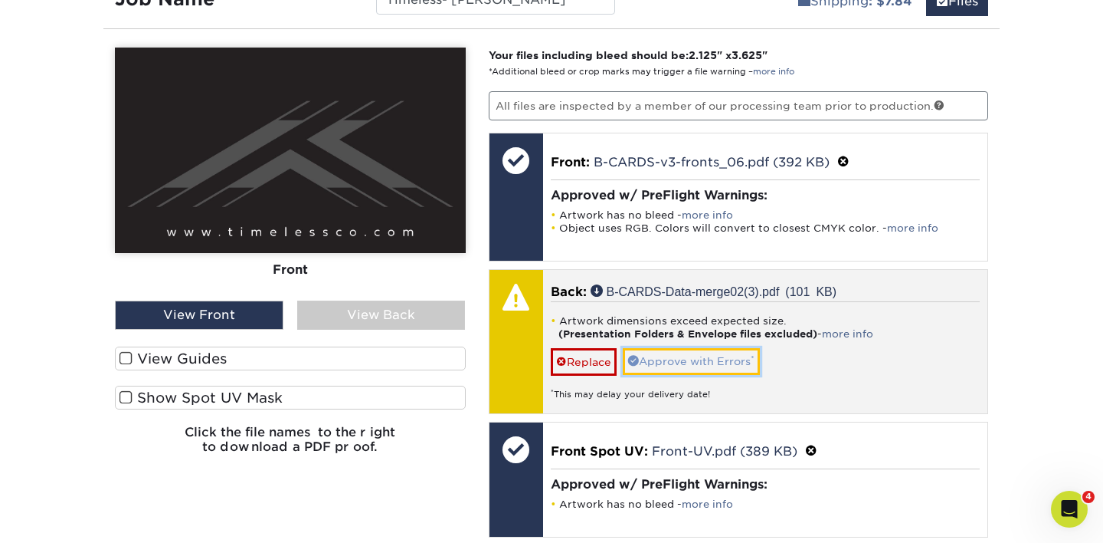
click at [640, 364] on link "Approve with Errors *" at bounding box center [691, 361] width 137 height 26
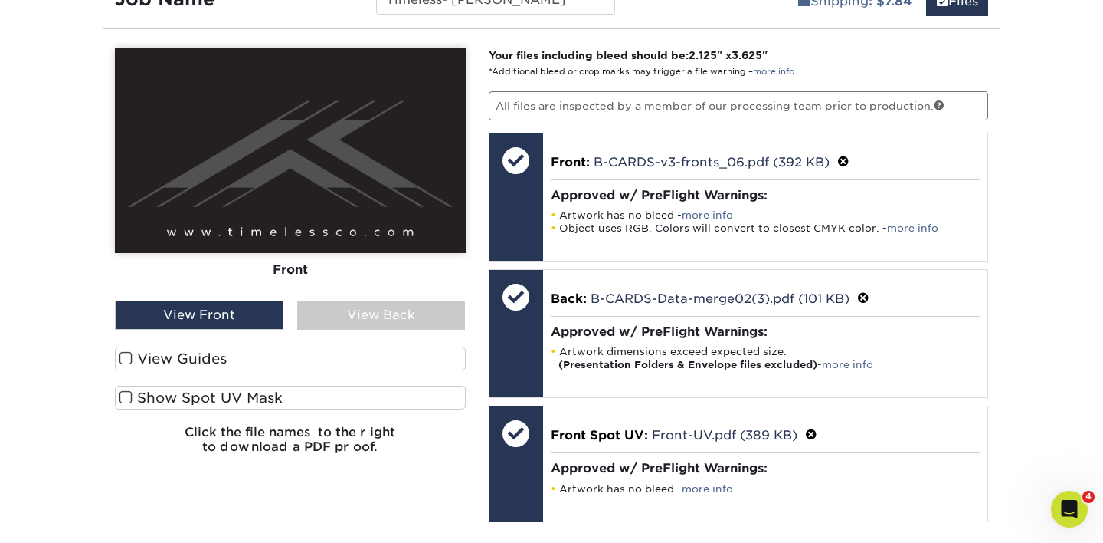
click at [378, 317] on div "View Back" at bounding box center [381, 314] width 169 height 29
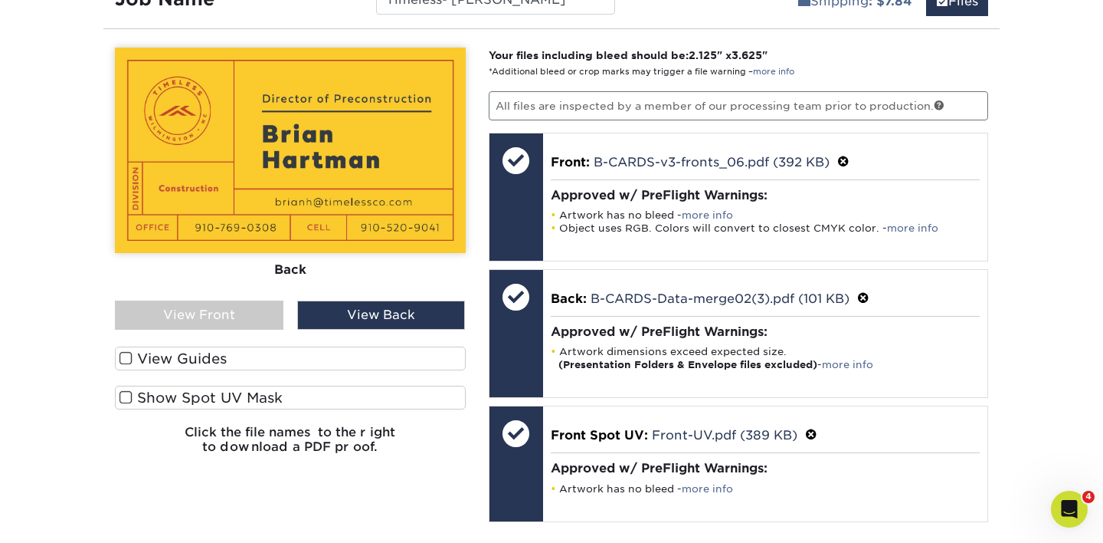
click at [261, 316] on div "View Front" at bounding box center [199, 314] width 169 height 29
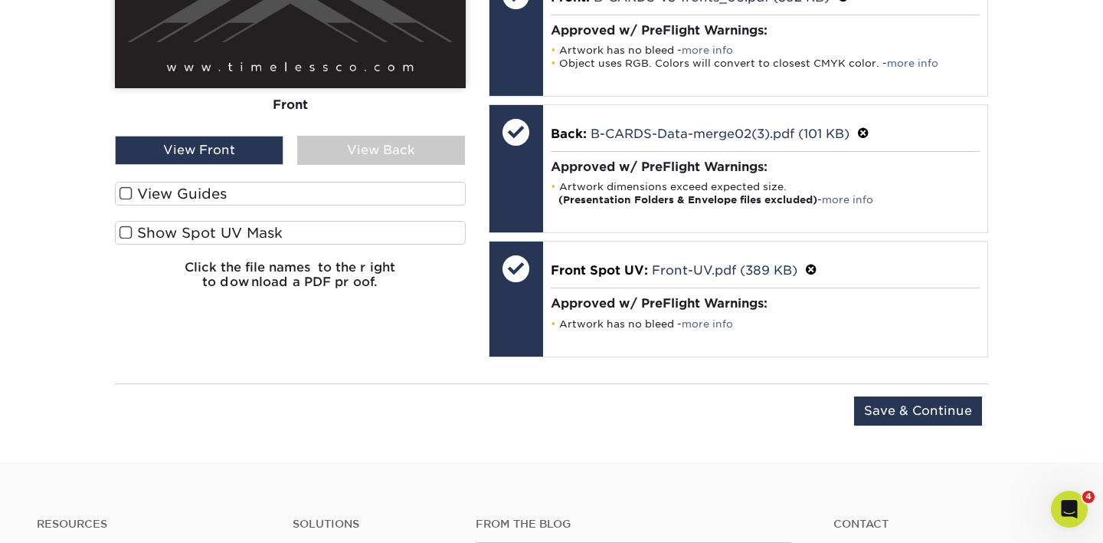
scroll to position [1268, 0]
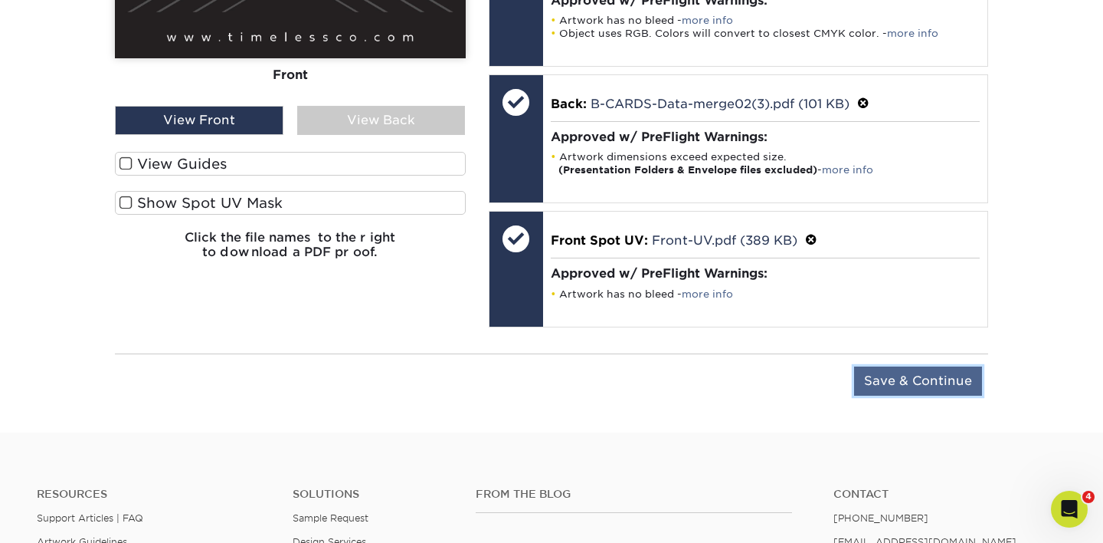
click at [884, 373] on input "Save & Continue" at bounding box center [918, 380] width 128 height 29
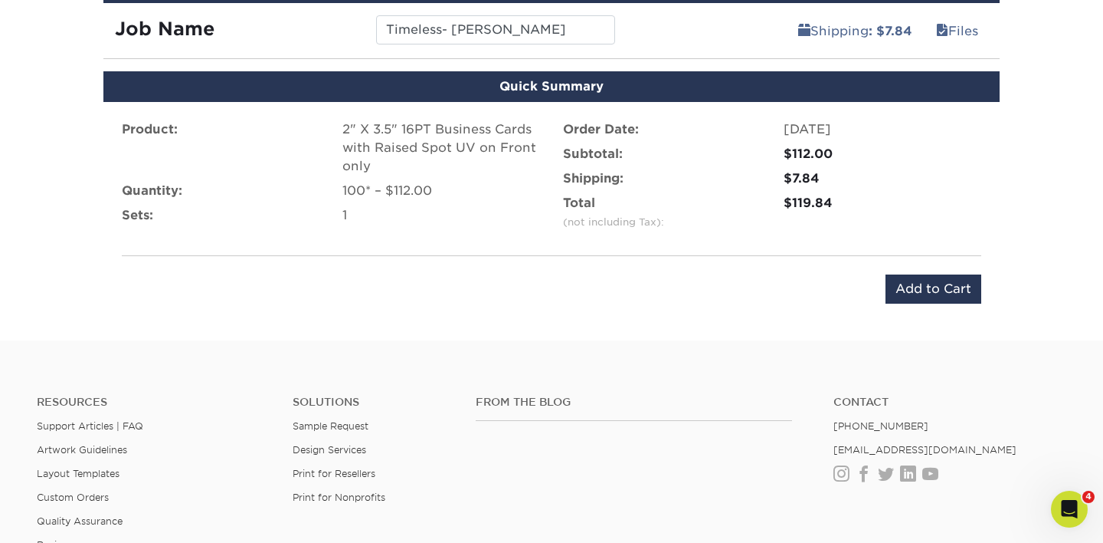
scroll to position [1048, 0]
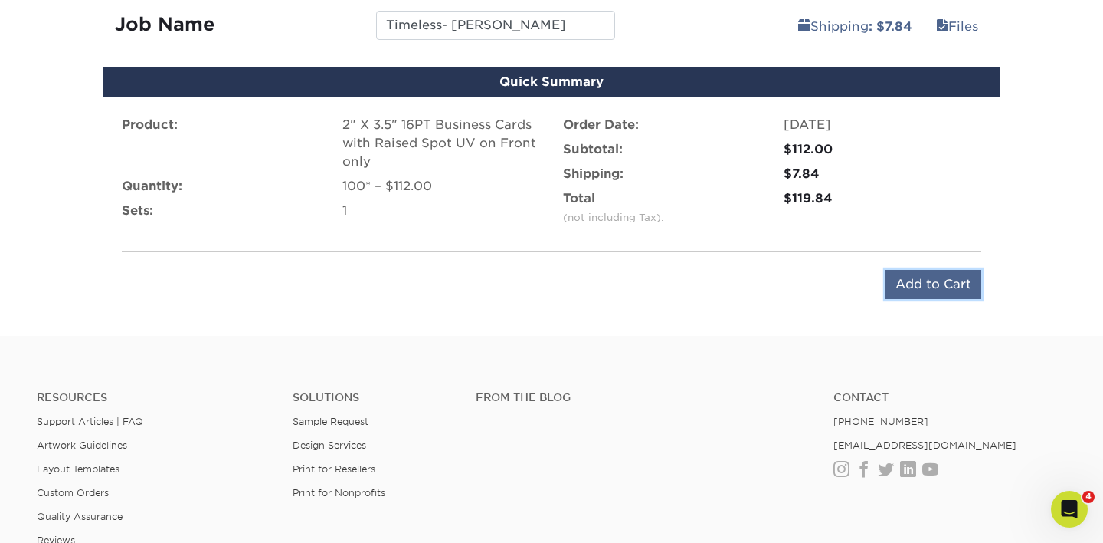
click at [931, 284] on input "Add to Cart" at bounding box center [934, 284] width 96 height 29
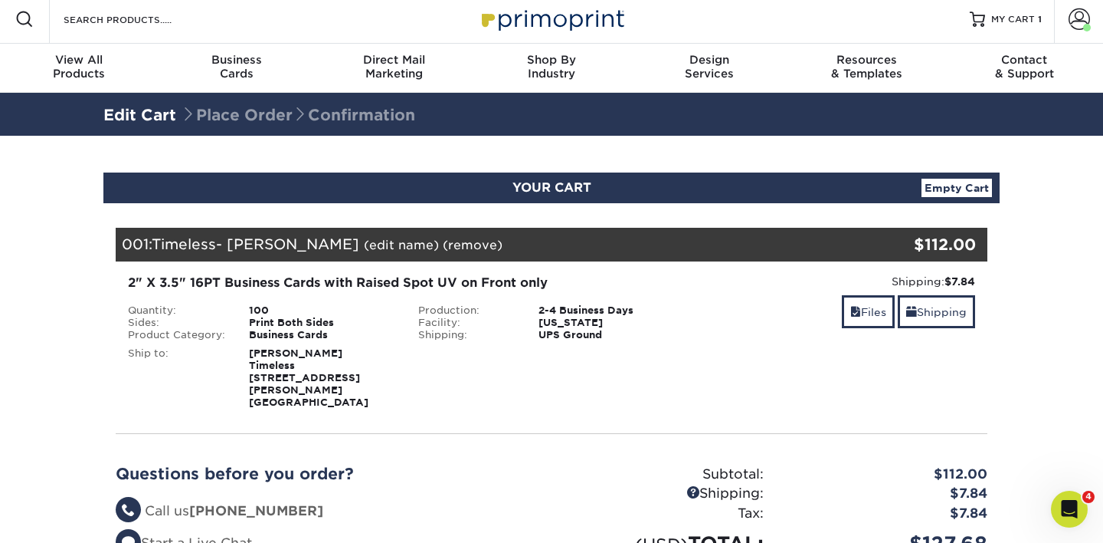
scroll to position [7, 0]
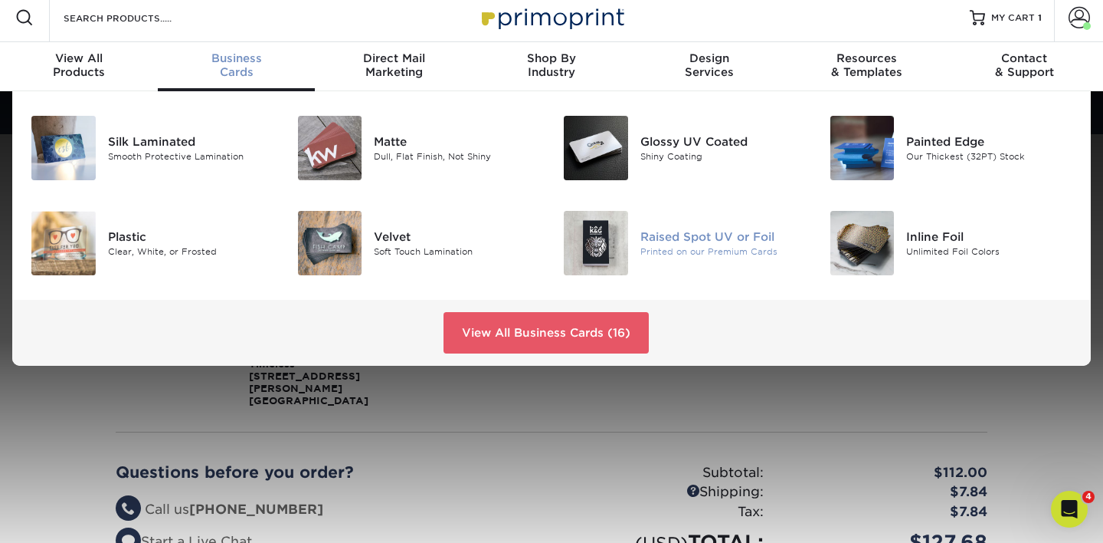
click at [621, 257] on img at bounding box center [596, 243] width 64 height 64
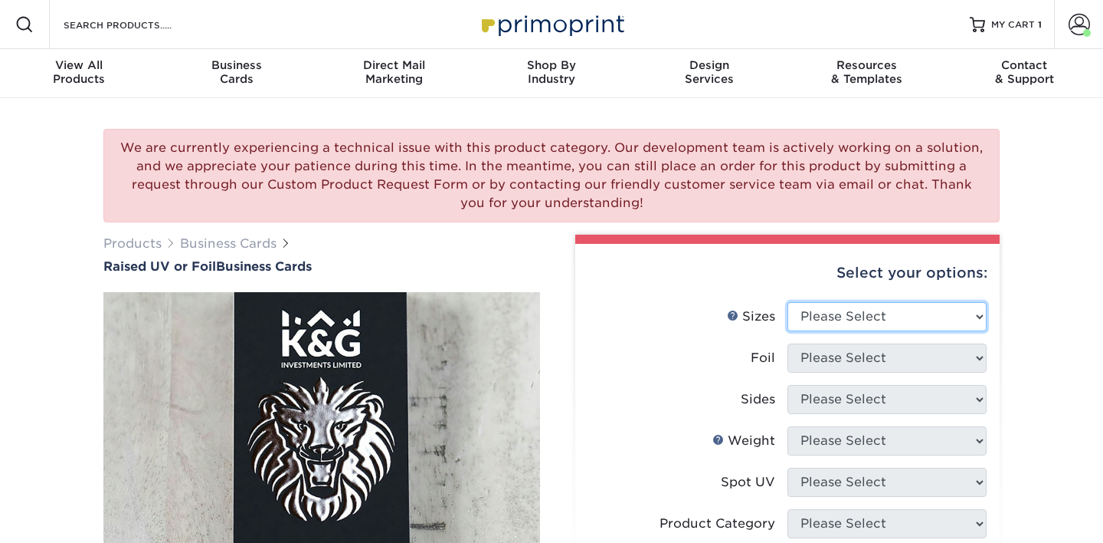
click at [825, 329] on select "Please Select 2" x 3.5" - Standard" at bounding box center [887, 316] width 199 height 29
select select "2.00x3.50"
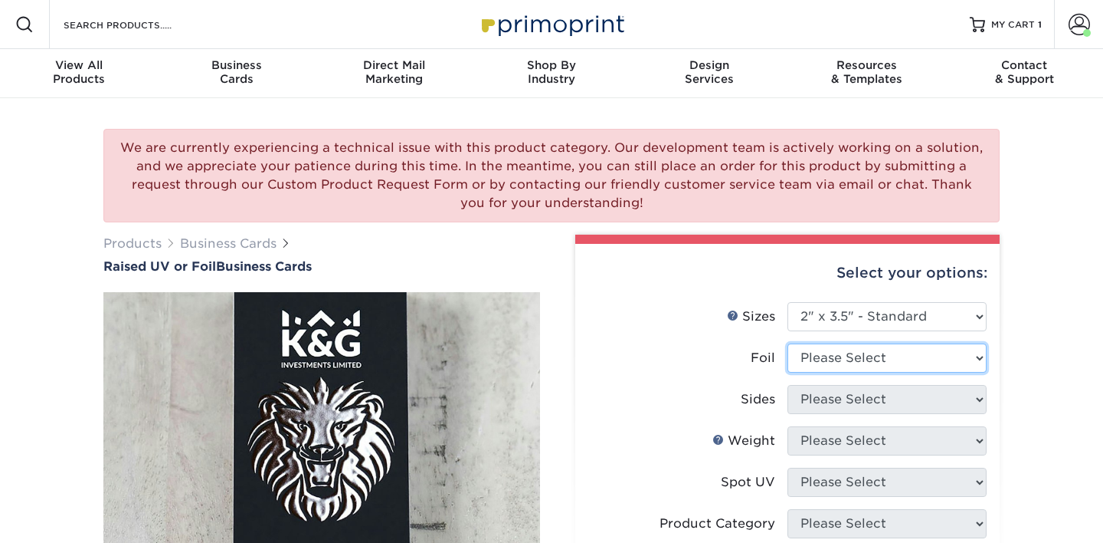
click at [825, 359] on select "Please Select No Yes" at bounding box center [887, 357] width 199 height 29
select select "0"
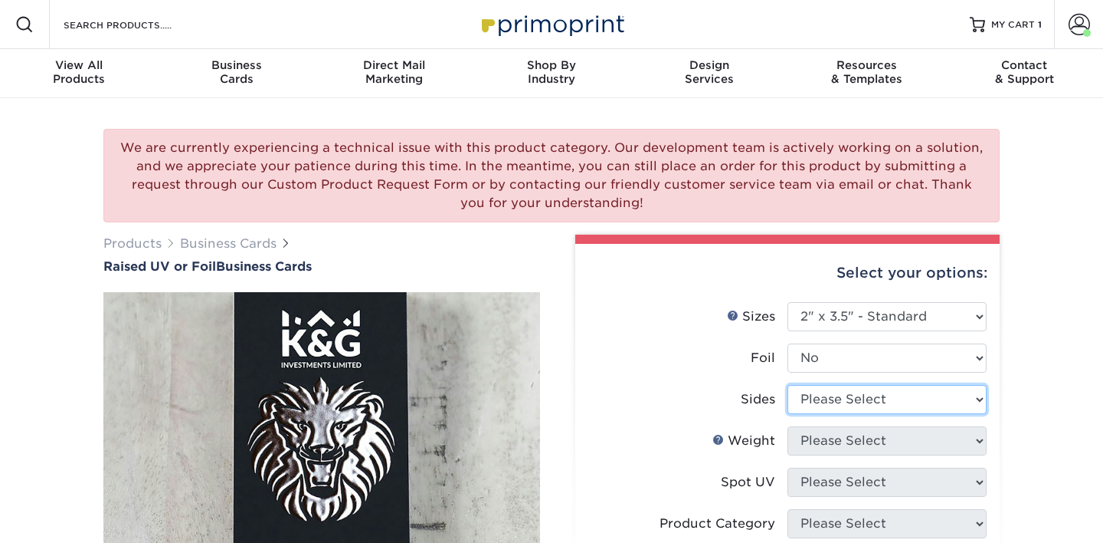
click at [825, 398] on select "Please Select Print Both Sides Print Front Only" at bounding box center [887, 399] width 199 height 29
select select "13abbda7-1d64-4f25-8bb2-c179b224825d"
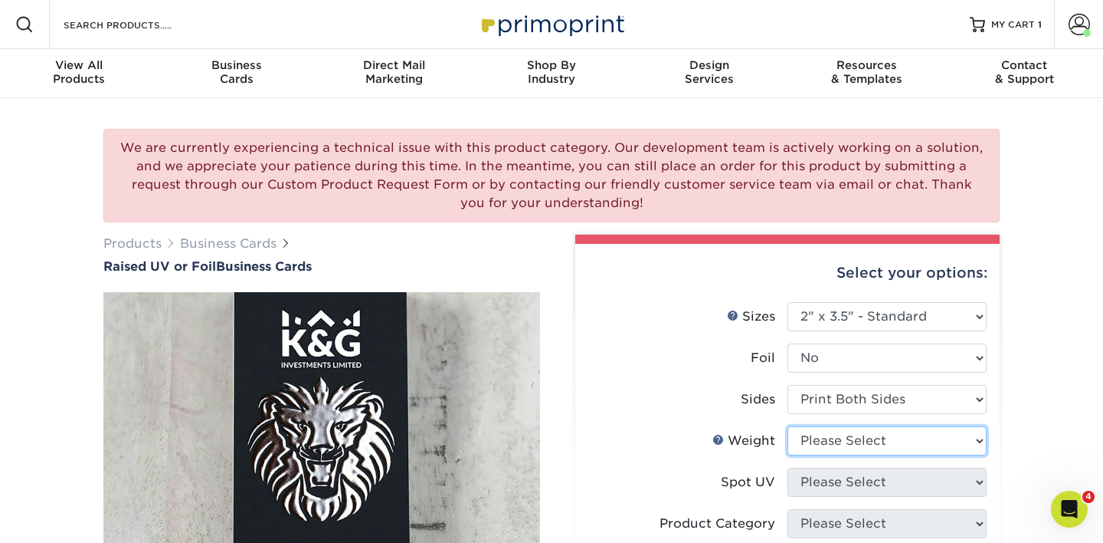
click at [818, 436] on select "Please Select 16PT" at bounding box center [887, 440] width 199 height 29
select select "16PT"
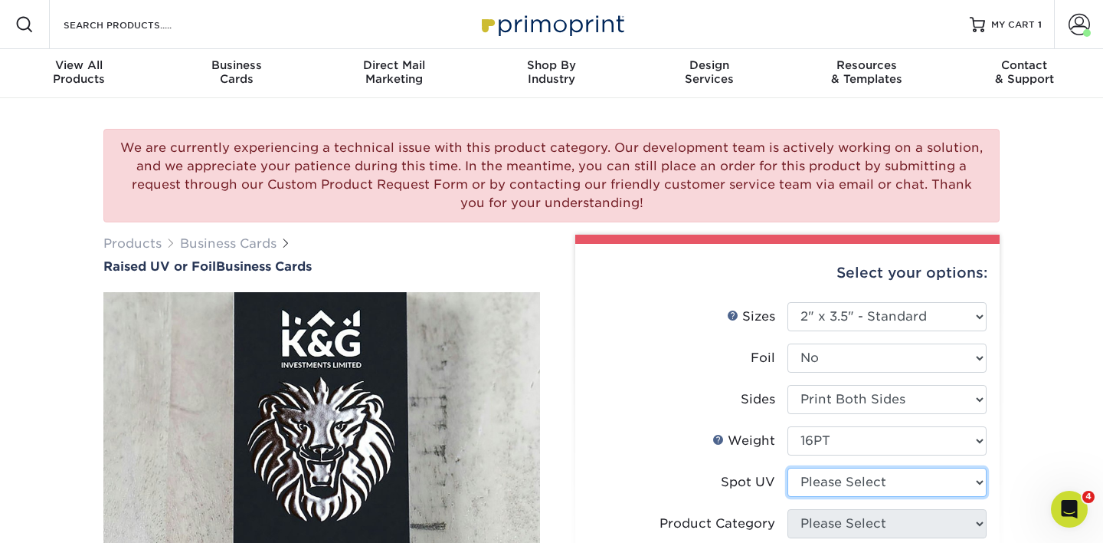
click at [817, 480] on select "Please Select No Spot UV Front Only" at bounding box center [887, 481] width 199 height 29
select select "1"
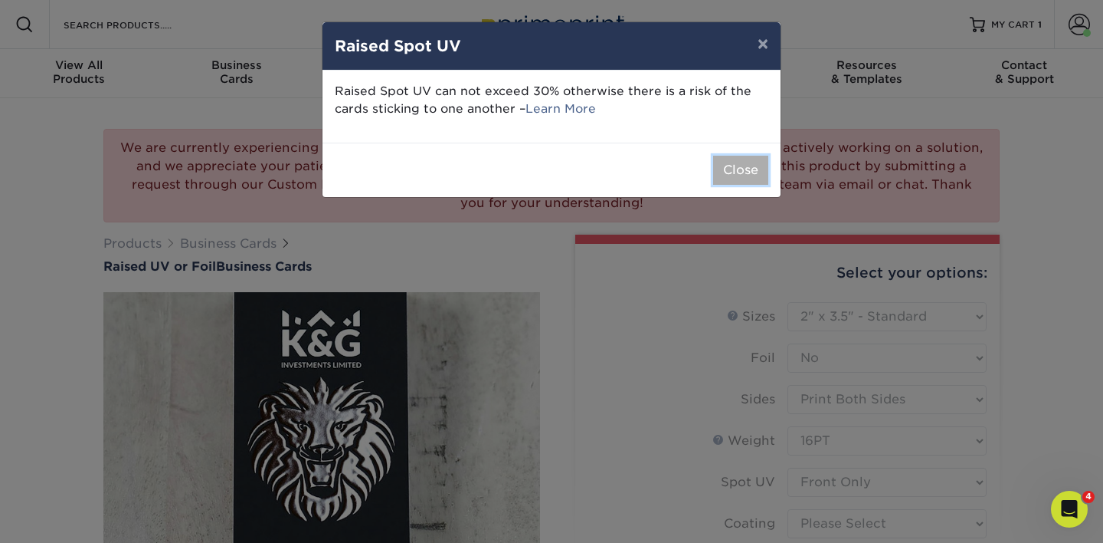
click at [736, 169] on button "Close" at bounding box center [740, 170] width 55 height 29
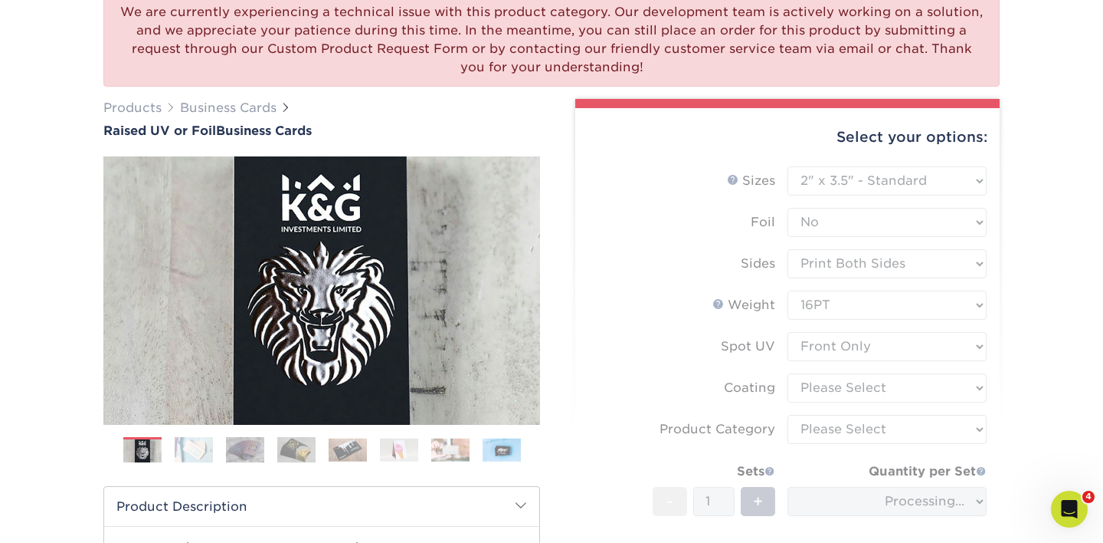
scroll to position [137, 0]
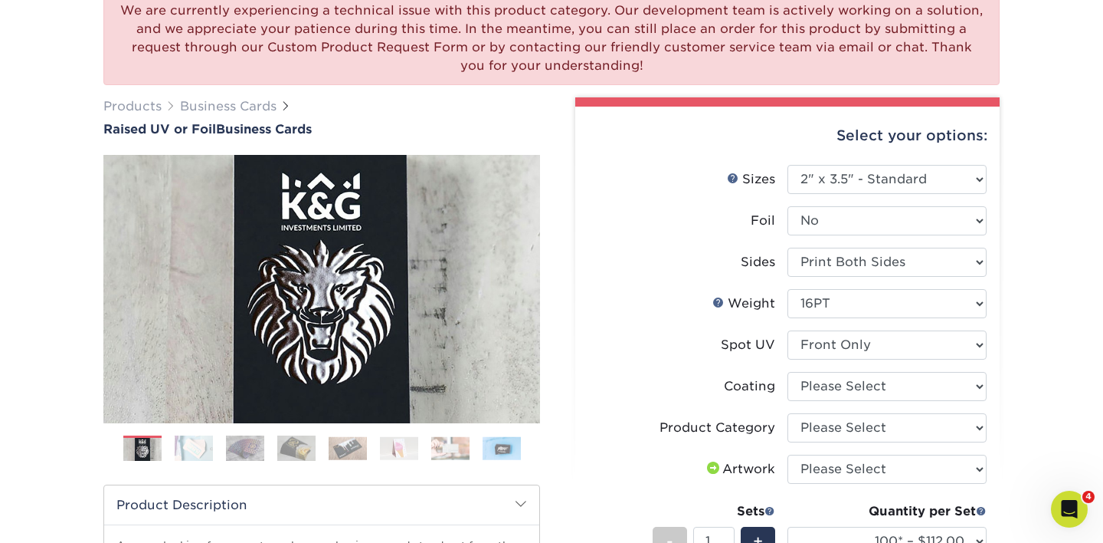
click at [869, 402] on li "Coating" at bounding box center [788, 392] width 398 height 41
click at [869, 396] on select at bounding box center [887, 386] width 199 height 29
select select "3e7618de-abca-4bda-9f97-8b9129e913d8"
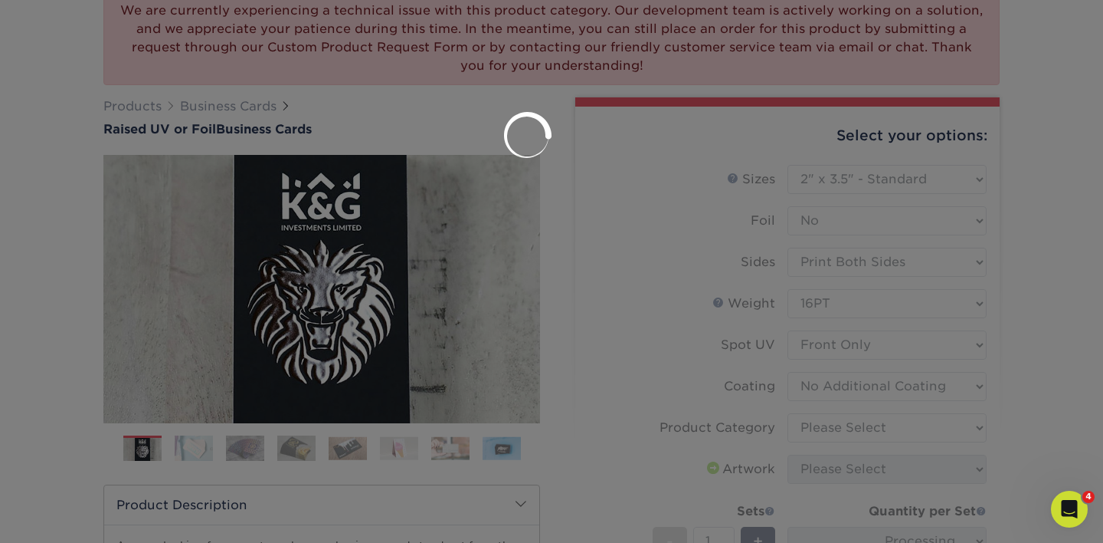
click at [864, 418] on div at bounding box center [551, 271] width 1103 height 543
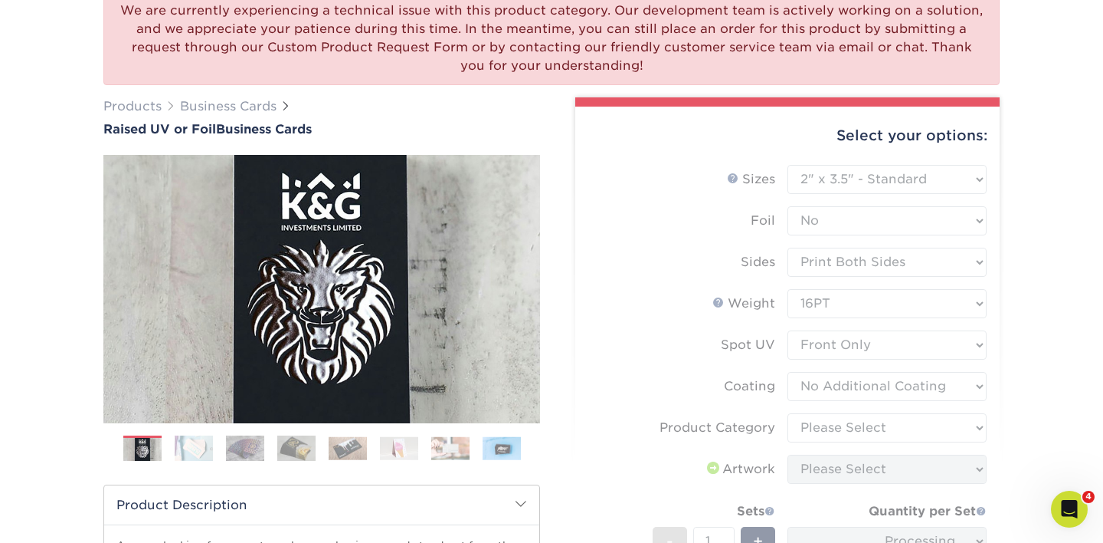
click at [864, 418] on form "Sizes Help Sizes Please Select 2" x 3.5" - Standard Foil Please Select" at bounding box center [788, 420] width 400 height 510
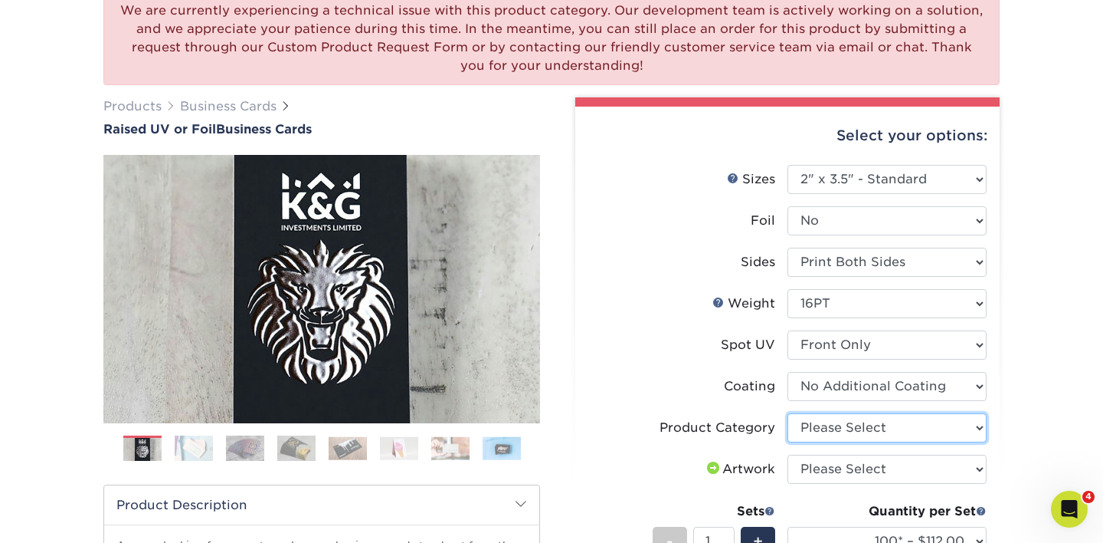
click at [867, 430] on select "Please Select Business Cards" at bounding box center [887, 427] width 199 height 29
select select "3b5148f1-0588-4f88-a218-97bcfdce65c1"
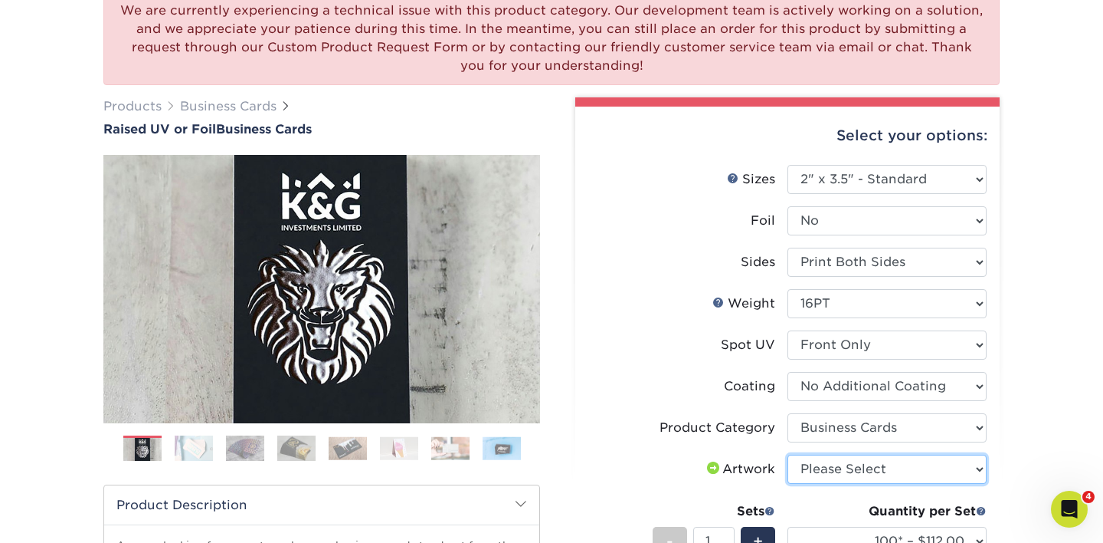
click at [864, 470] on select "Please Select I will upload files I need a design - $100" at bounding box center [887, 468] width 199 height 29
select select "upload"
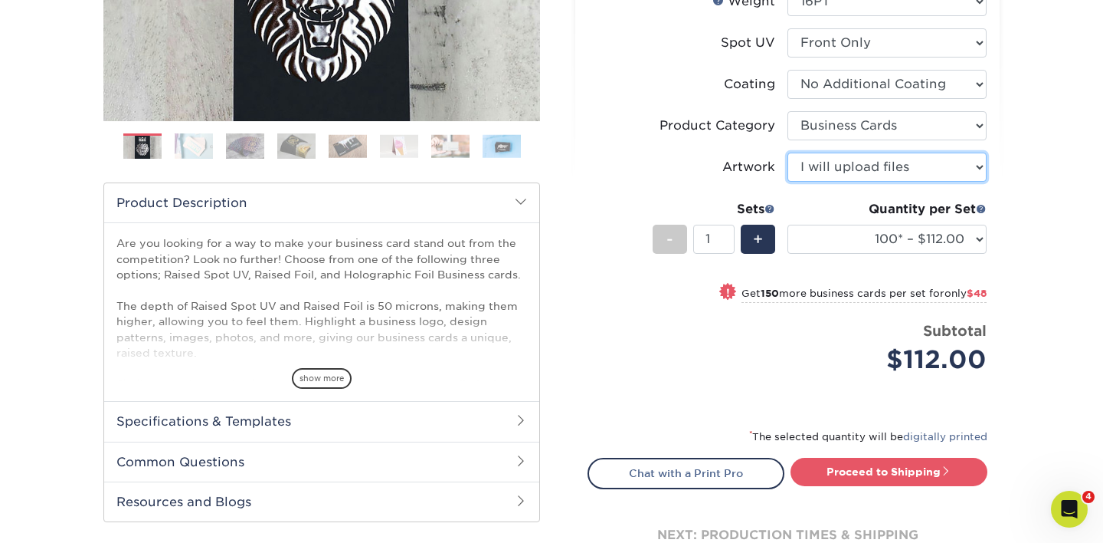
scroll to position [457, 0]
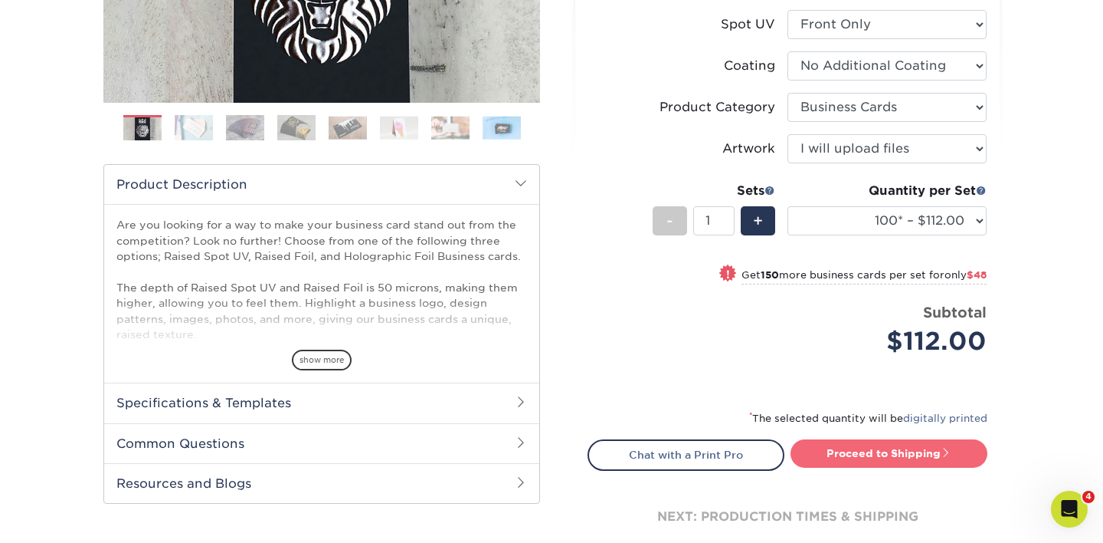
click at [831, 451] on link "Proceed to Shipping" at bounding box center [889, 453] width 197 height 28
type input "Set 1"
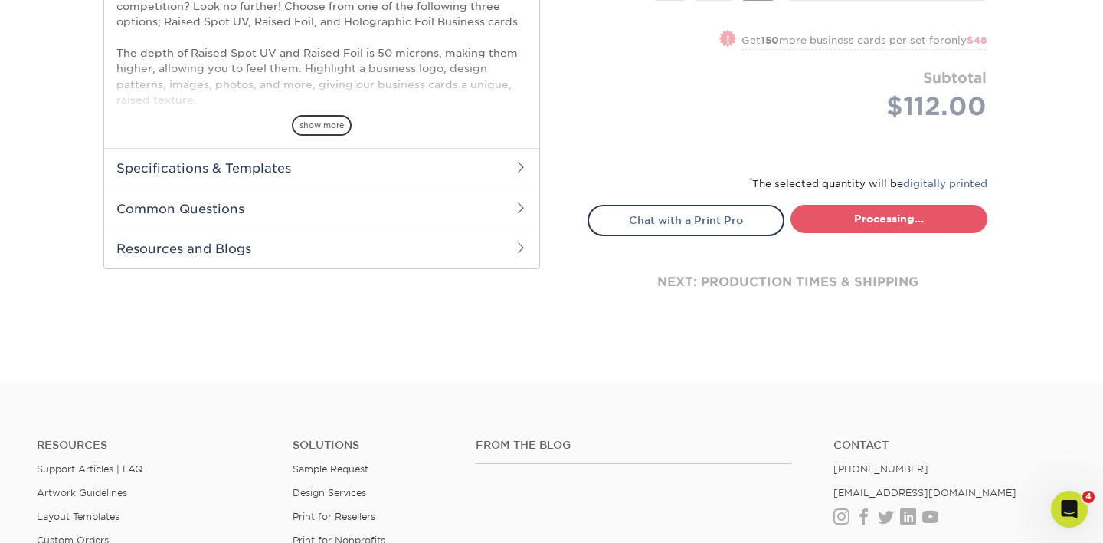
select select "52069502-5f9e-478c-8054-338319a33c46"
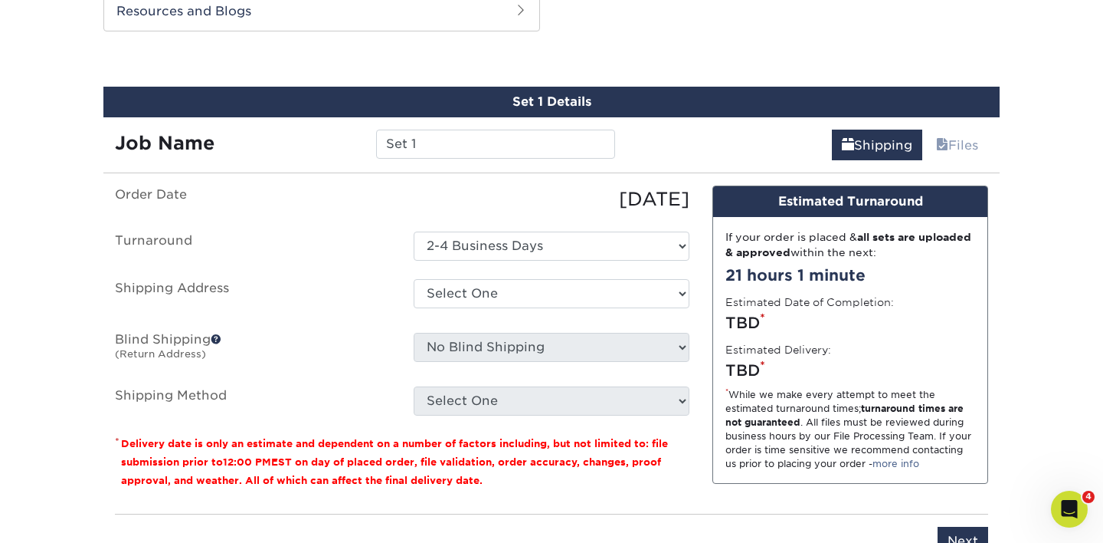
scroll to position [938, 0]
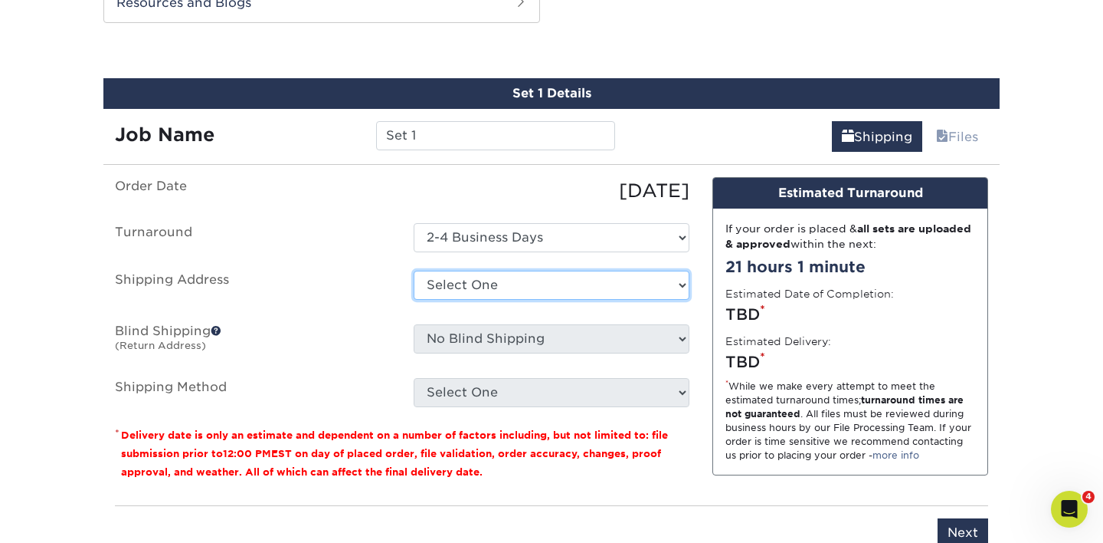
click at [646, 280] on select "Select One EOU EOU ILM Office TIMELESS - BUSINESS CARDS + Add New Address" at bounding box center [552, 284] width 276 height 29
select select "282429"
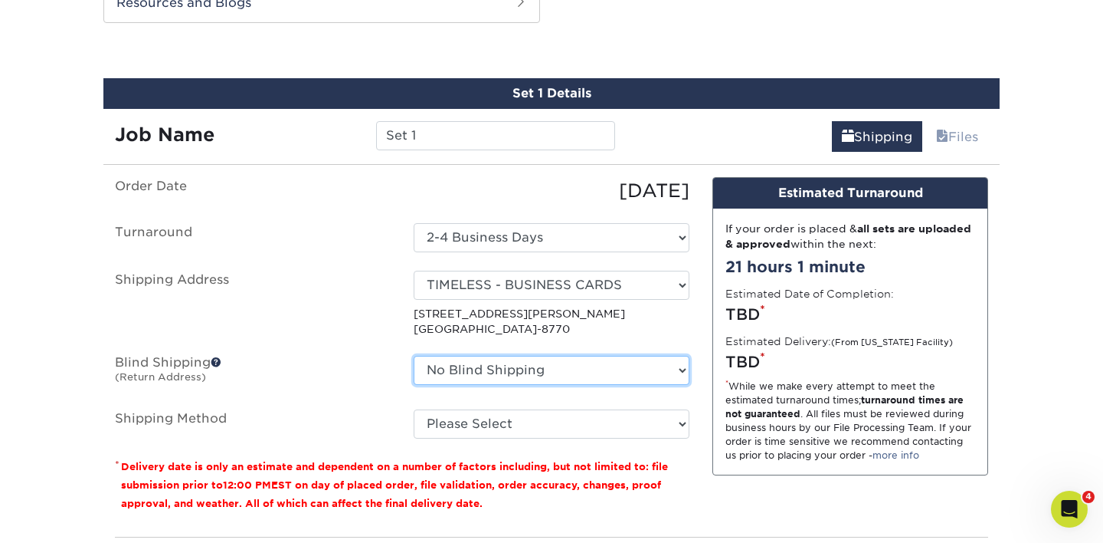
click at [531, 364] on select "No Blind Shipping EOU EOU ILM Office TIMELESS - BUSINESS CARDS + Add New Address" at bounding box center [552, 370] width 276 height 29
select select "282429"
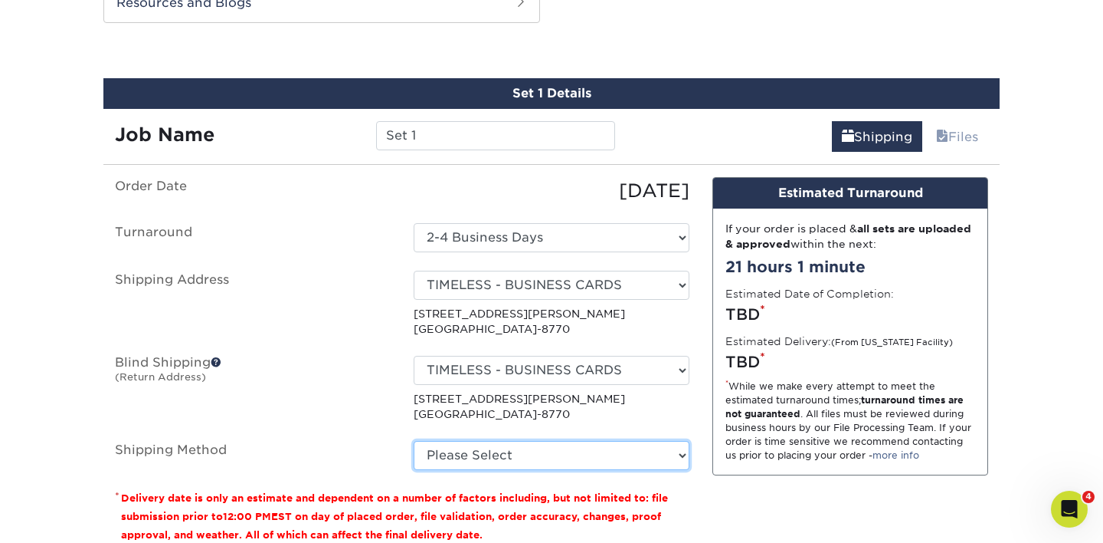
click at [514, 447] on select "Please Select Ground Shipping (+$7.84) 3 Day Shipping Service (+$15.33) 2 Day A…" at bounding box center [552, 455] width 276 height 29
select select "03"
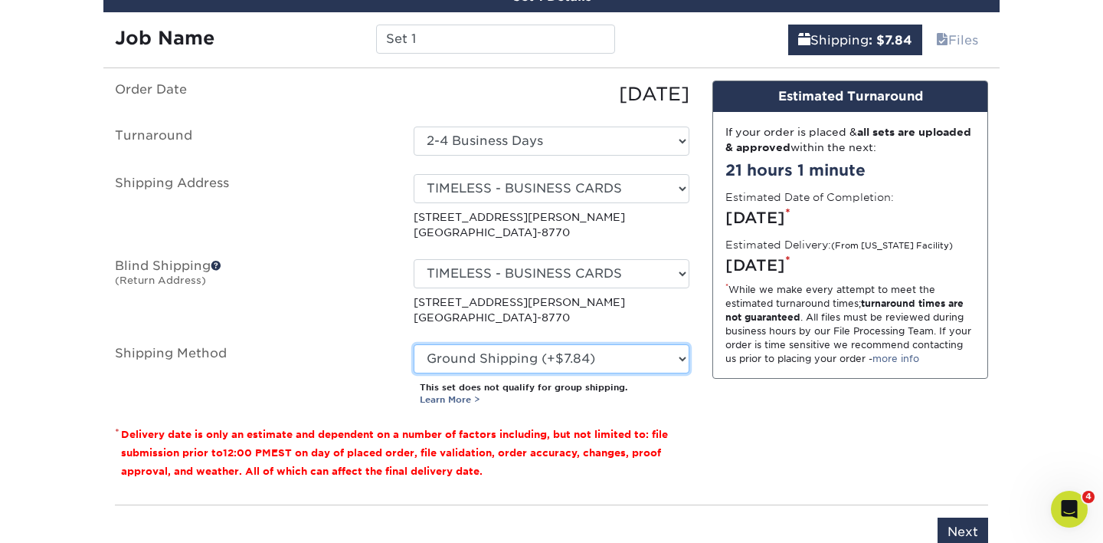
scroll to position [1038, 0]
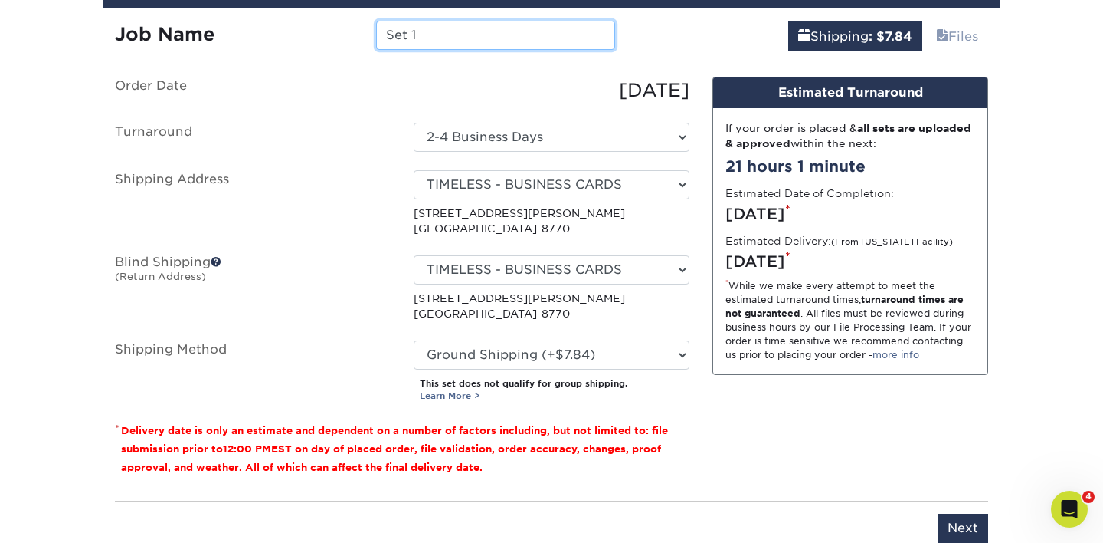
click at [526, 24] on input "Set 1" at bounding box center [495, 35] width 238 height 29
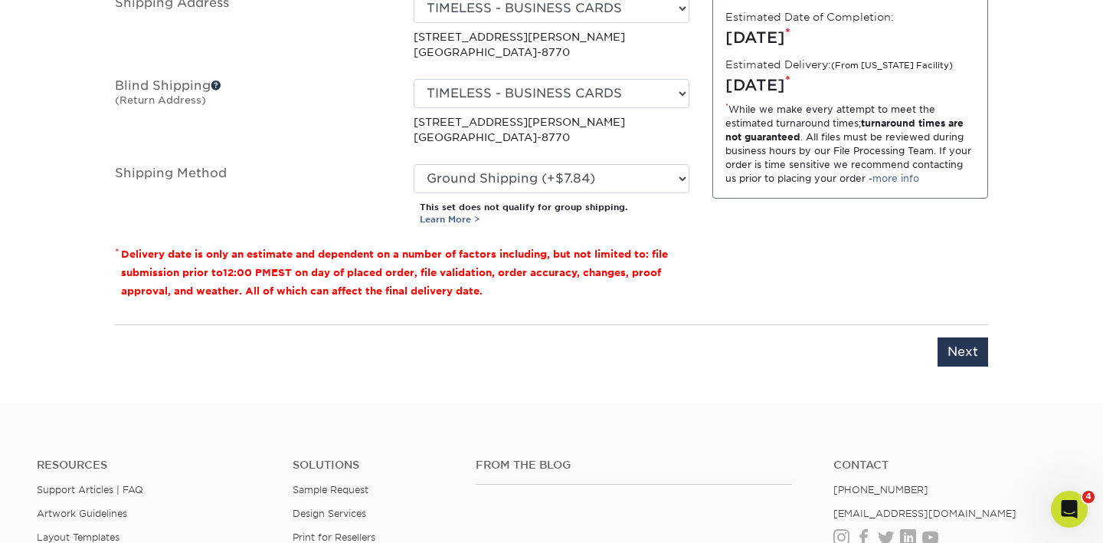
scroll to position [1218, 0]
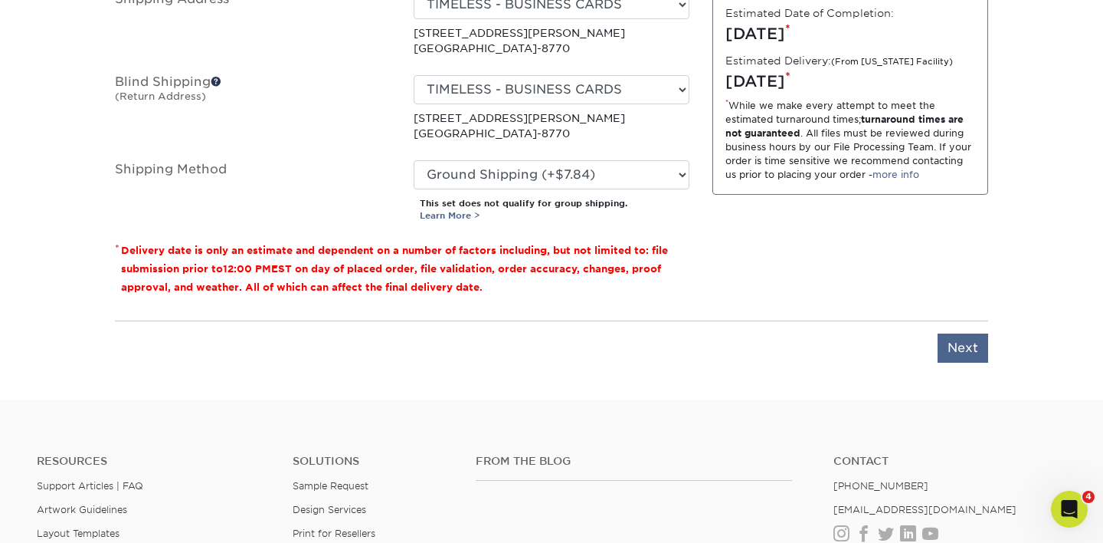
type input "Timeless- [PERSON_NAME]"
click at [972, 344] on input "Next" at bounding box center [963, 347] width 51 height 29
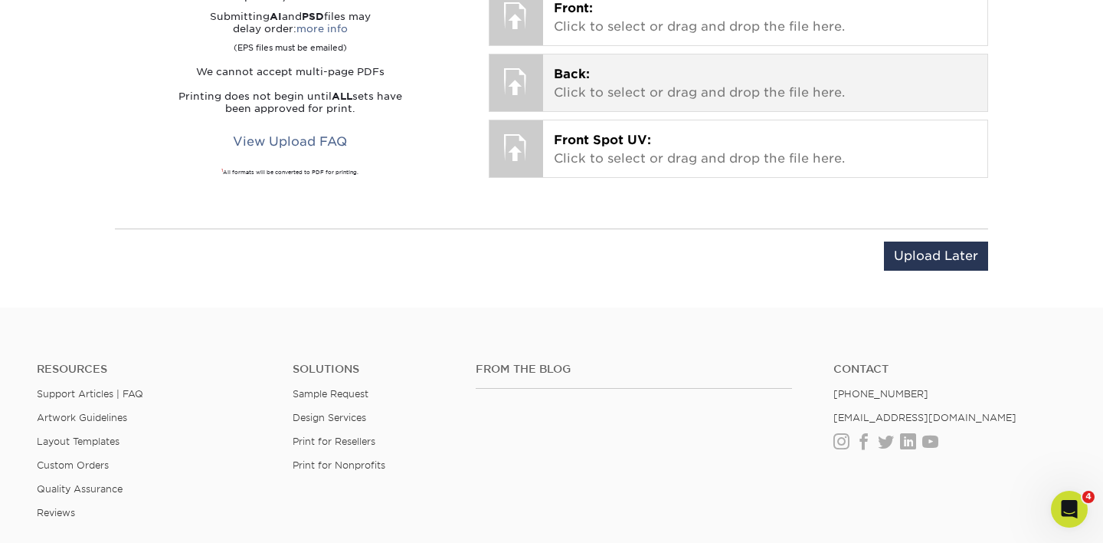
scroll to position [1152, 0]
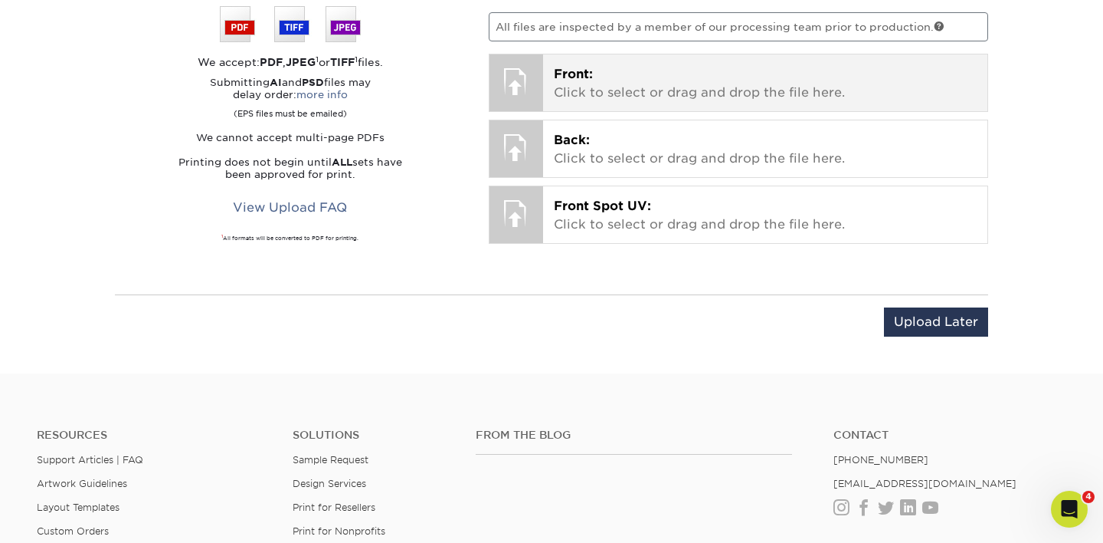
click at [646, 85] on p "Front: Click to select or drag and drop the file here." at bounding box center [766, 83] width 424 height 37
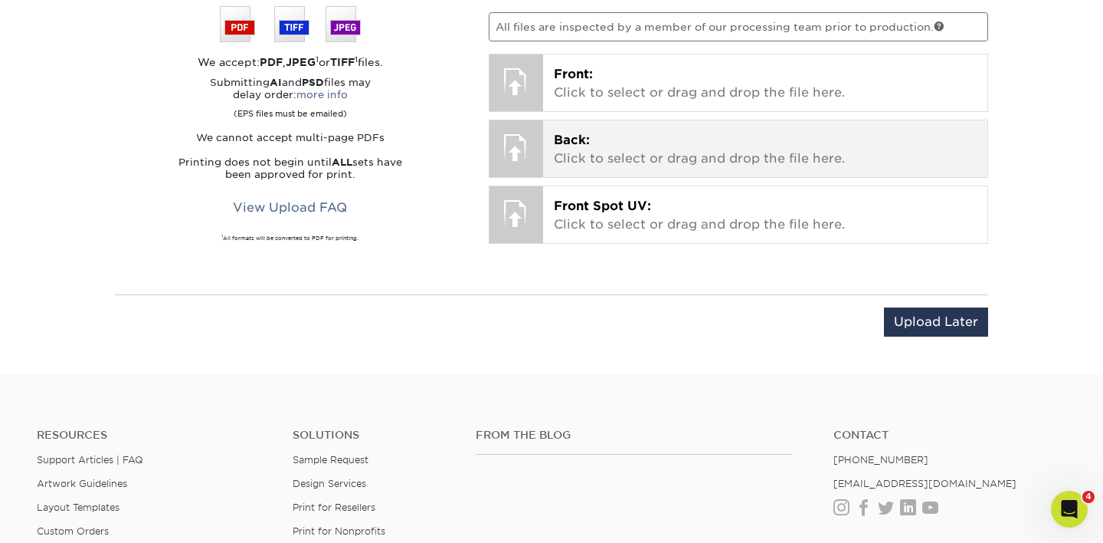
click at [665, 166] on p "Back: Click to select or drag and drop the file here." at bounding box center [766, 149] width 424 height 37
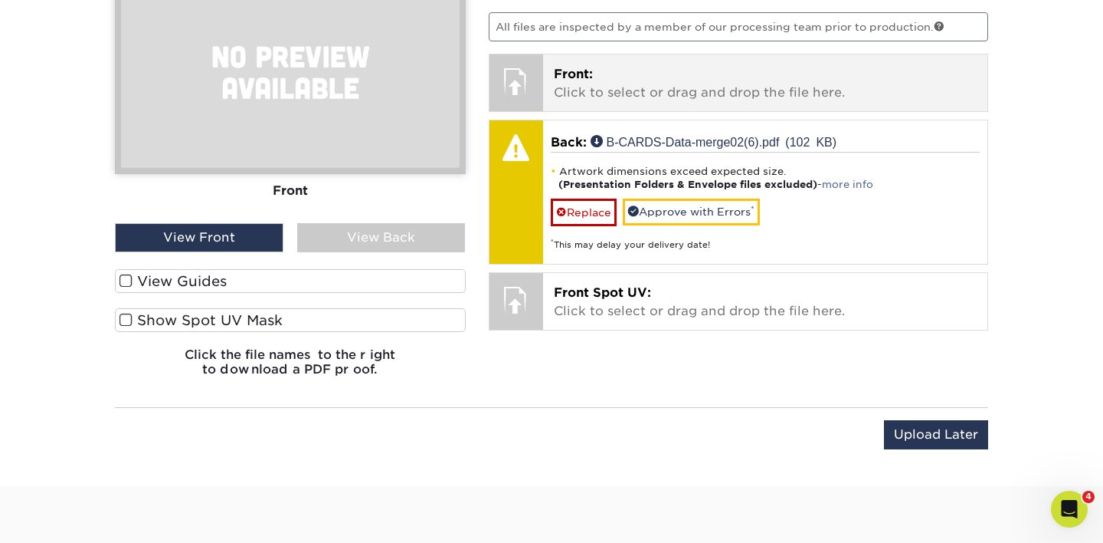
click at [630, 84] on p "Front: Click to select or drag and drop the file here." at bounding box center [766, 83] width 424 height 37
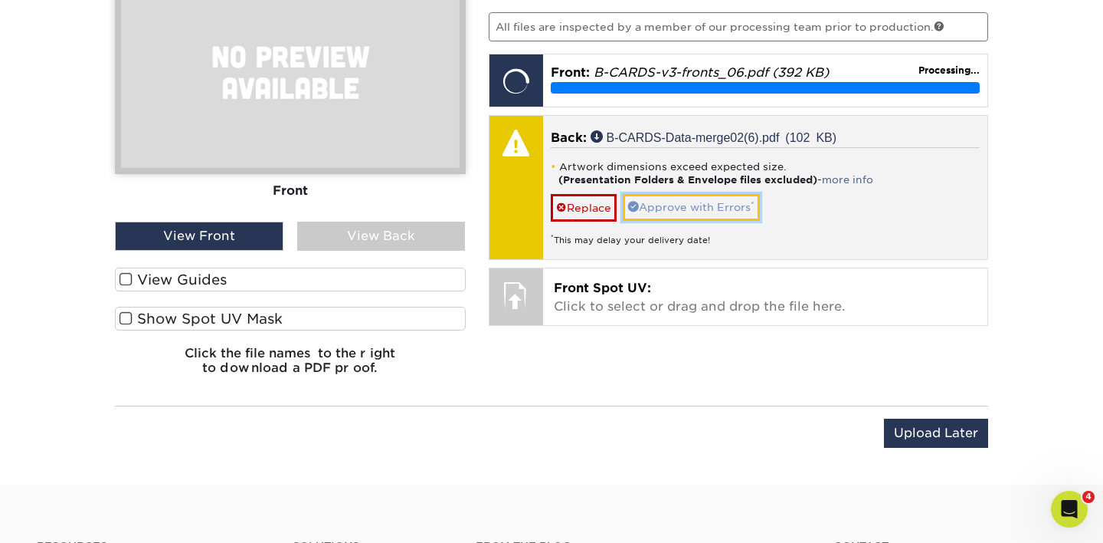
click at [671, 204] on link "Approve with Errors *" at bounding box center [691, 207] width 137 height 26
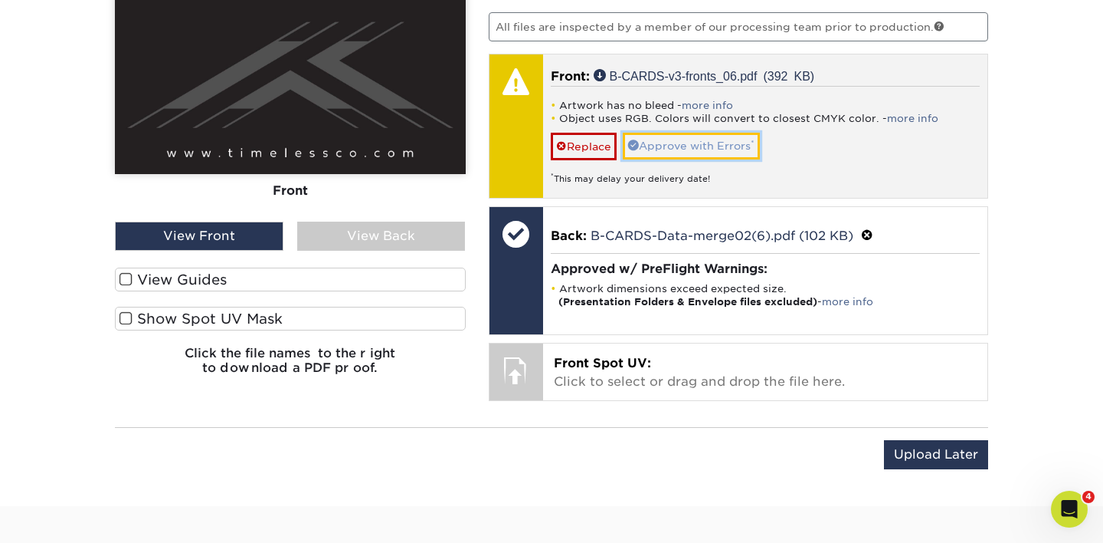
click at [659, 137] on link "Approve with Errors *" at bounding box center [691, 146] width 137 height 26
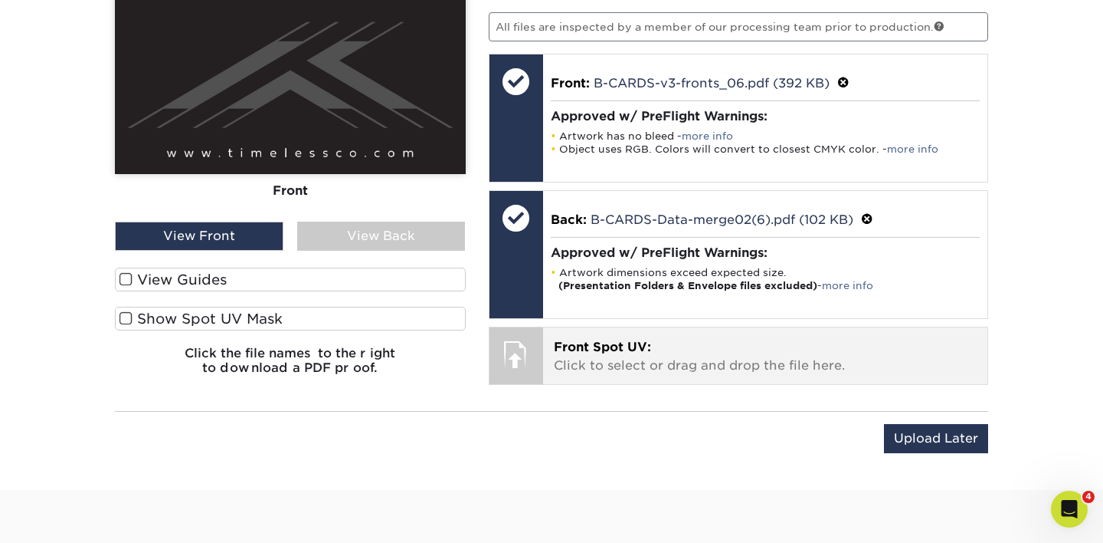
click at [653, 356] on p "Front Spot UV: Click to select or drag and drop the file here." at bounding box center [766, 356] width 424 height 37
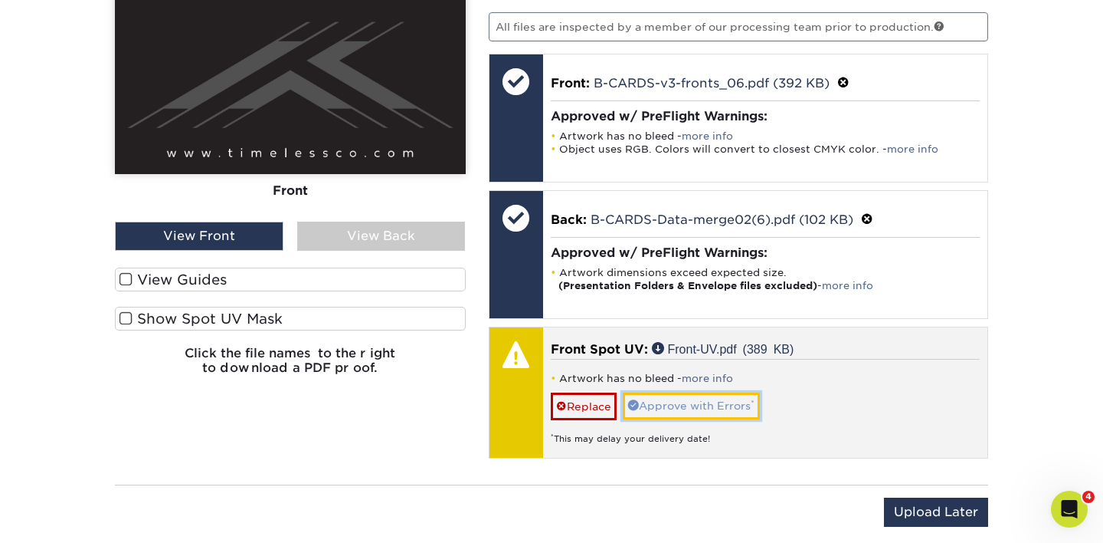
click at [746, 404] on link "Approve with Errors *" at bounding box center [691, 405] width 137 height 26
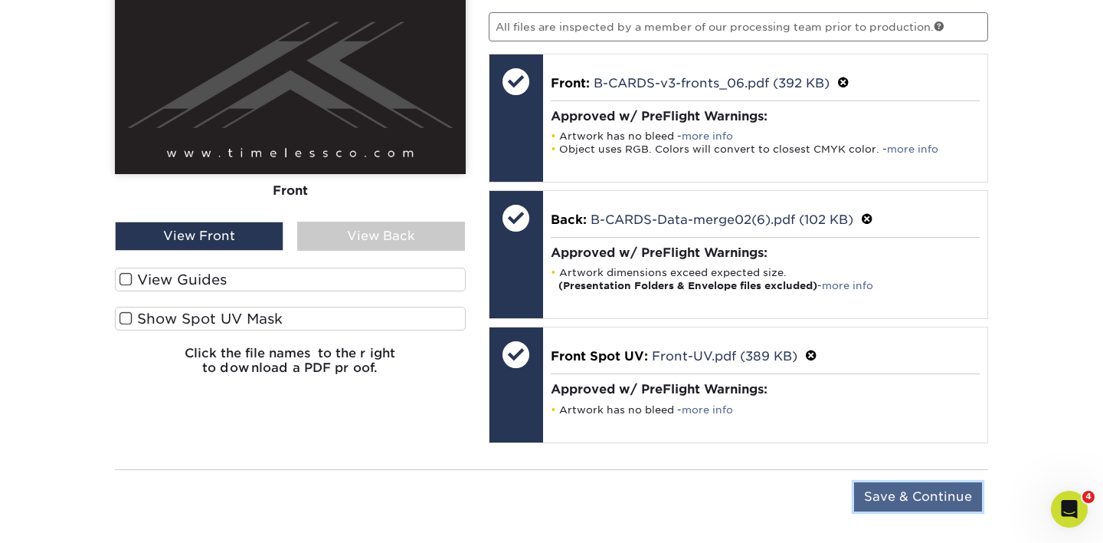
click at [893, 506] on input "Save & Continue" at bounding box center [918, 496] width 128 height 29
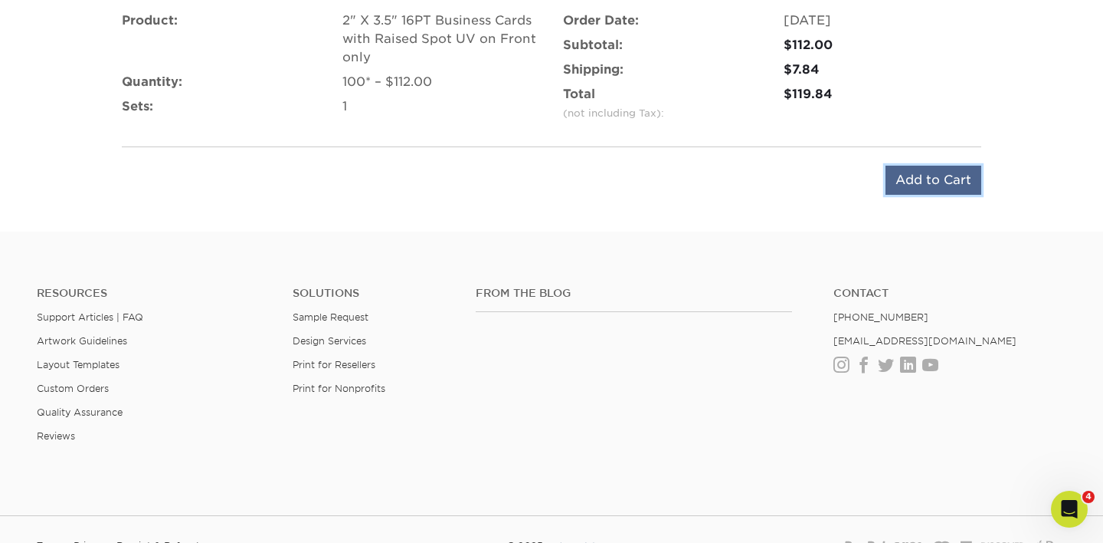
click at [929, 192] on input "Add to Cart" at bounding box center [934, 180] width 96 height 29
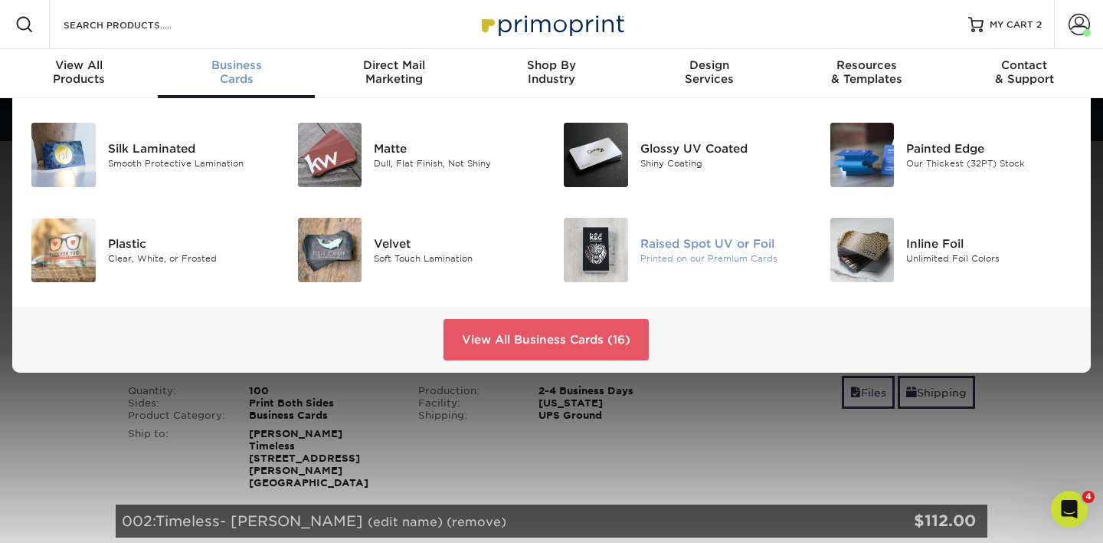
click at [631, 254] on div at bounding box center [596, 250] width 89 height 64
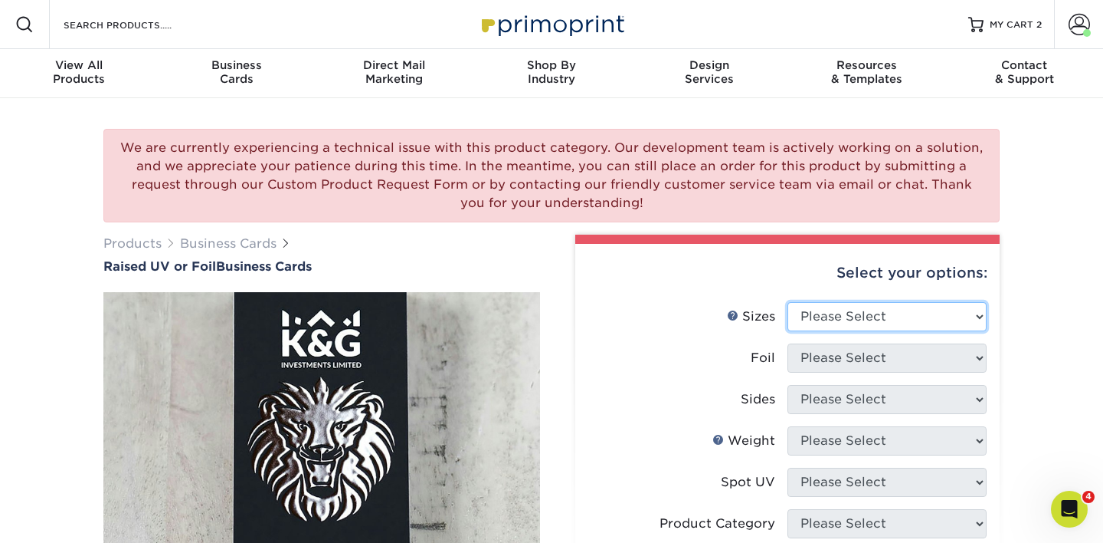
click at [920, 307] on select "Please Select 2" x 3.5" - Standard" at bounding box center [887, 316] width 199 height 29
select select "2.00x3.50"
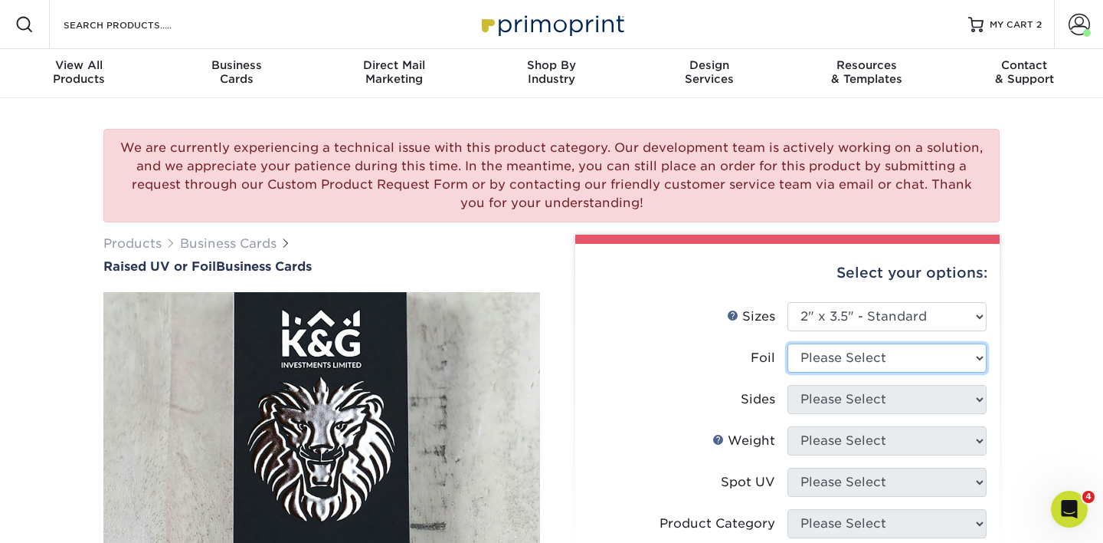
click at [864, 353] on select "Please Select No Yes" at bounding box center [887, 357] width 199 height 29
select select "0"
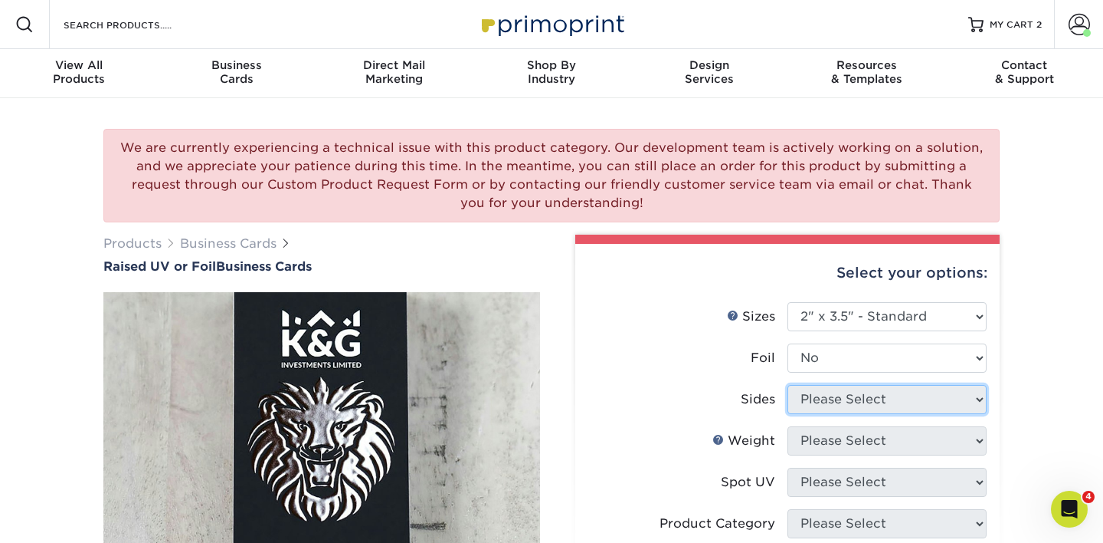
click at [849, 392] on select "Please Select Print Both Sides Print Both Sides - Foil Both Sides Print Both Si…" at bounding box center [887, 399] width 199 height 29
select select "13abbda7-1d64-4f25-8bb2-c179b224825d"
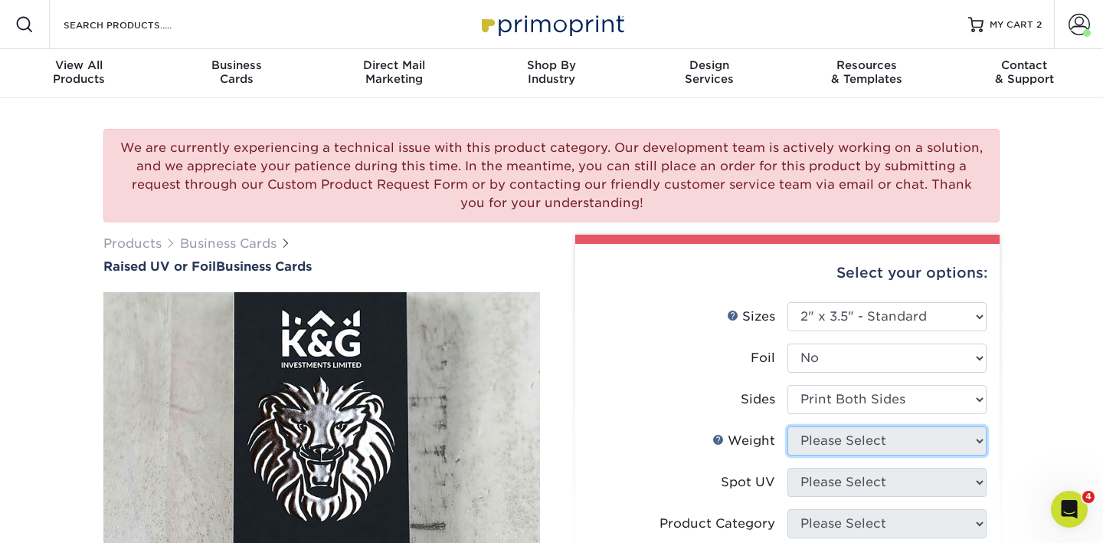
click at [835, 434] on select "Please Select 16PT" at bounding box center [887, 440] width 199 height 29
select select "16PT"
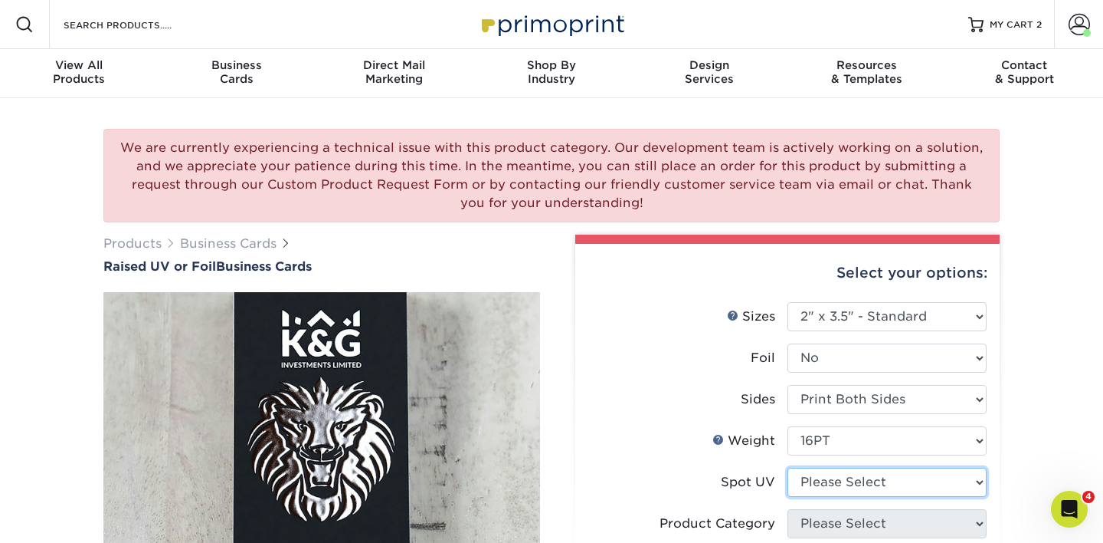
click at [834, 478] on select "Please Select No Spot UV Front Only" at bounding box center [887, 481] width 199 height 29
select select "1"
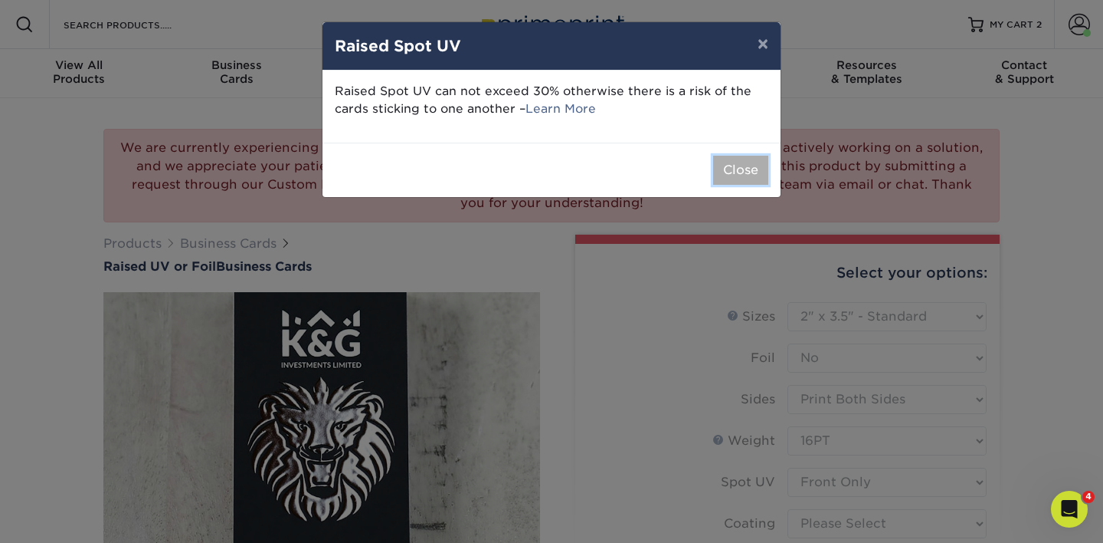
click at [727, 167] on button "Close" at bounding box center [740, 170] width 55 height 29
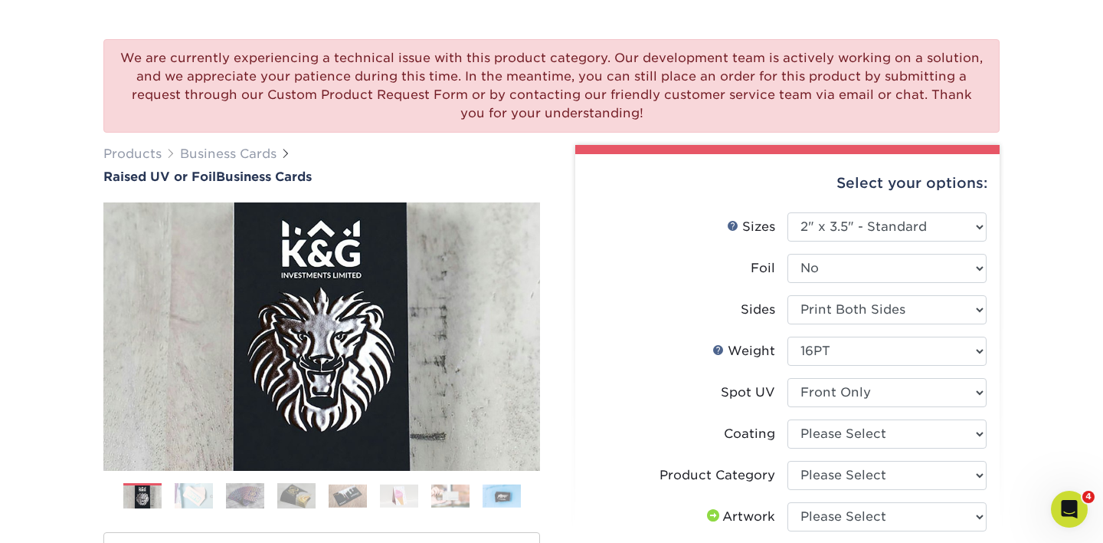
scroll to position [93, 0]
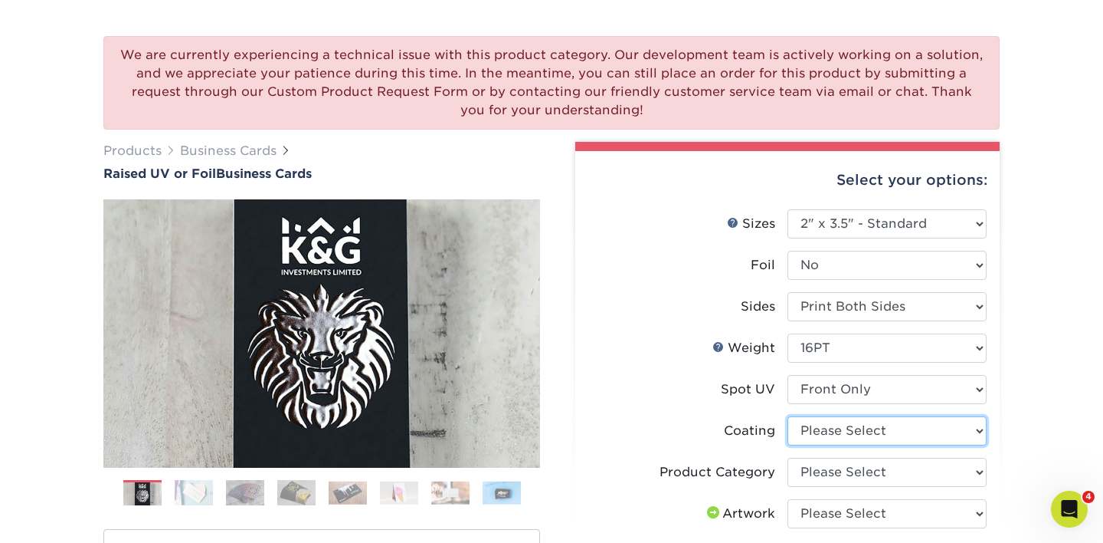
click at [823, 426] on select at bounding box center [887, 430] width 199 height 29
select select "3e7618de-abca-4bda-9f97-8b9129e913d8"
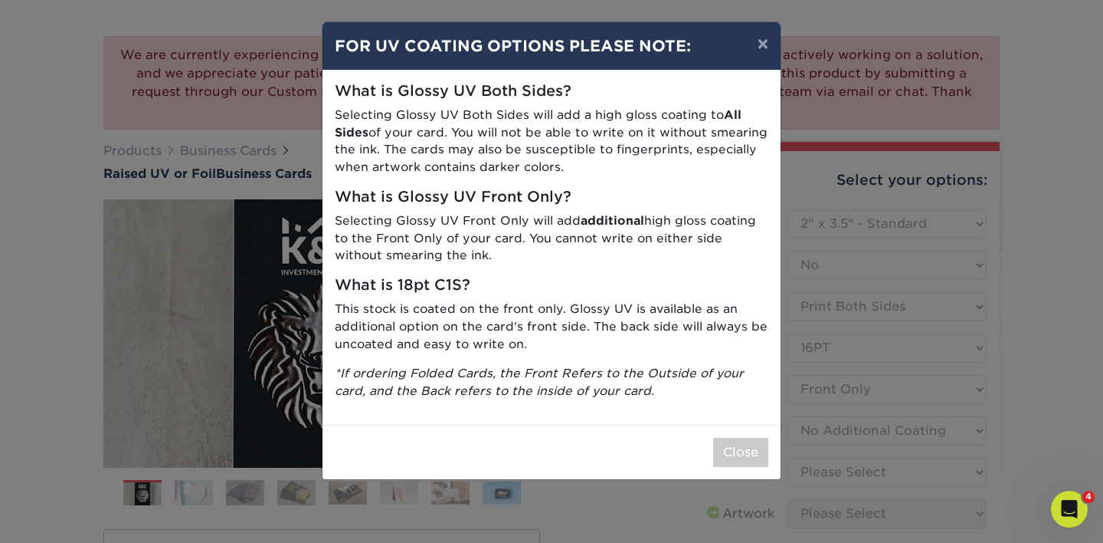
click at [824, 473] on div "× FOR UV COATING OPTIONS PLEASE NOTE: What is Glossy UV Both Sides? Selecting G…" at bounding box center [551, 271] width 1103 height 543
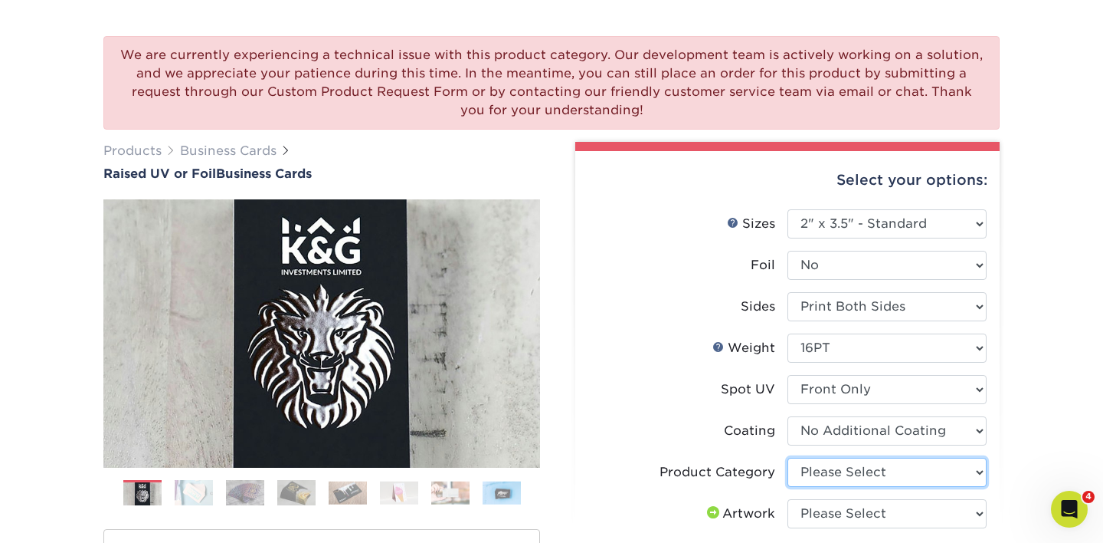
click at [824, 473] on select "Please Select Business Cards" at bounding box center [887, 471] width 199 height 29
select select "3b5148f1-0588-4f88-a218-97bcfdce65c1"
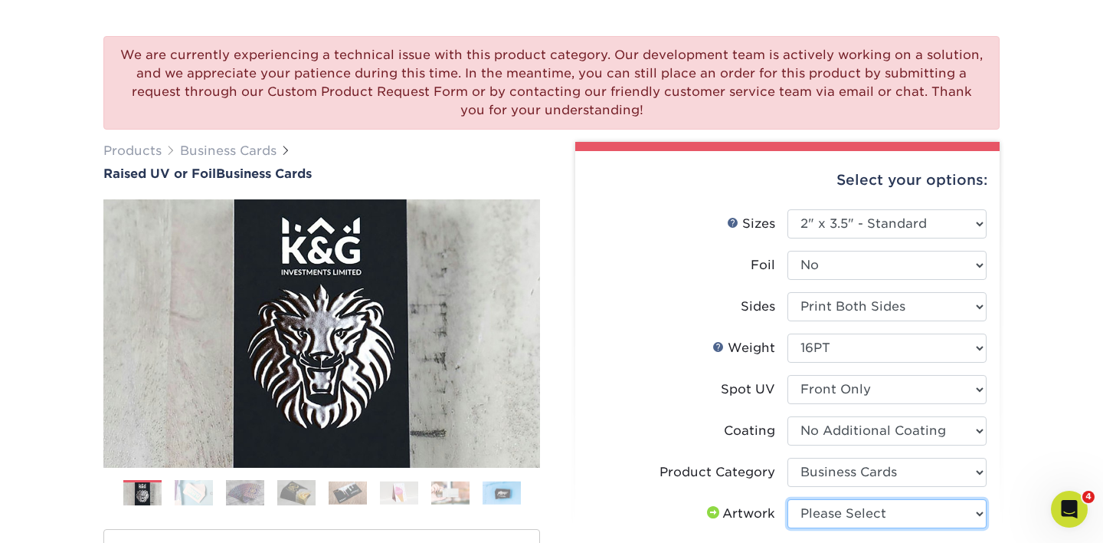
click at [825, 509] on select "Please Select I will upload files I need a design - $100" at bounding box center [887, 513] width 199 height 29
select select "upload"
click at [736, 464] on div "Product Category" at bounding box center [718, 472] width 116 height 18
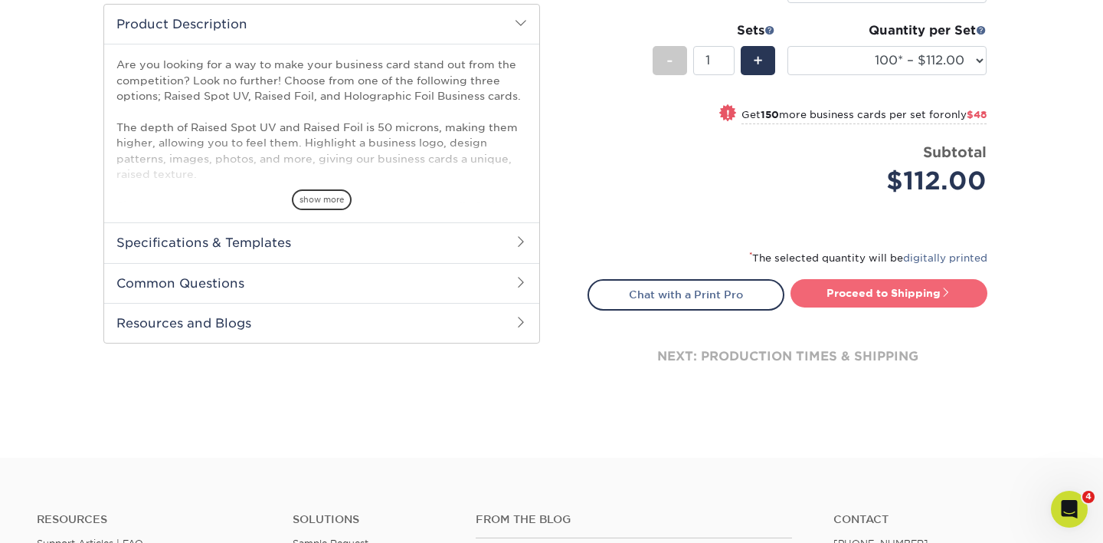
click at [857, 297] on link "Proceed to Shipping" at bounding box center [889, 293] width 197 height 28
type input "Set 1"
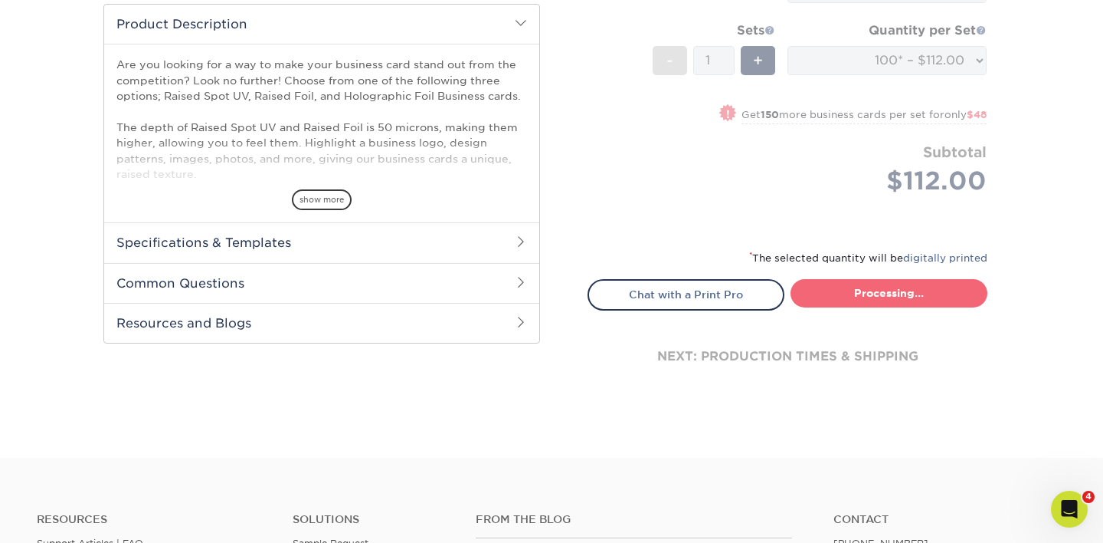
select select "52069502-5f9e-478c-8054-338319a33c46"
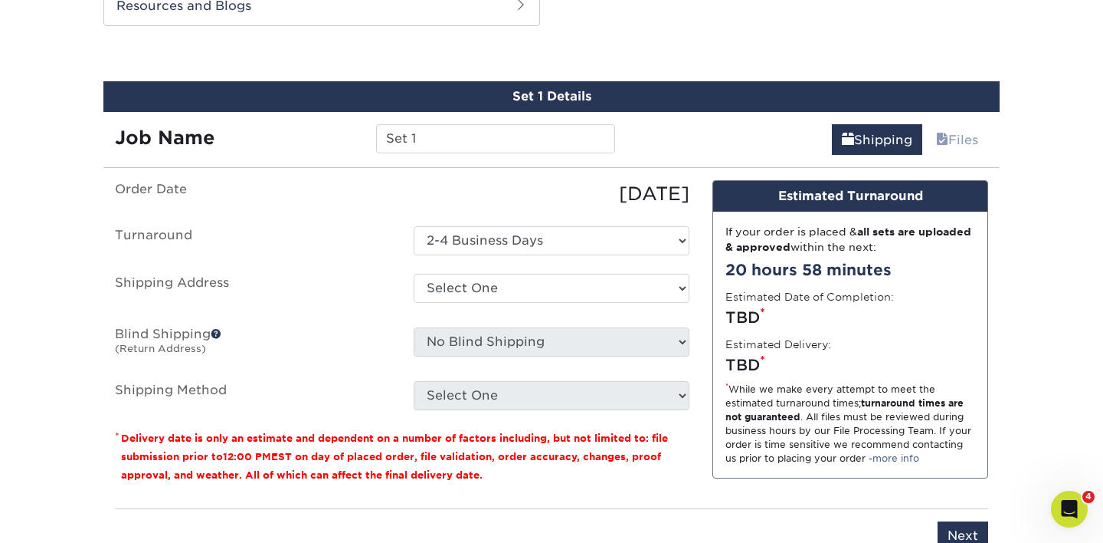
scroll to position [938, 0]
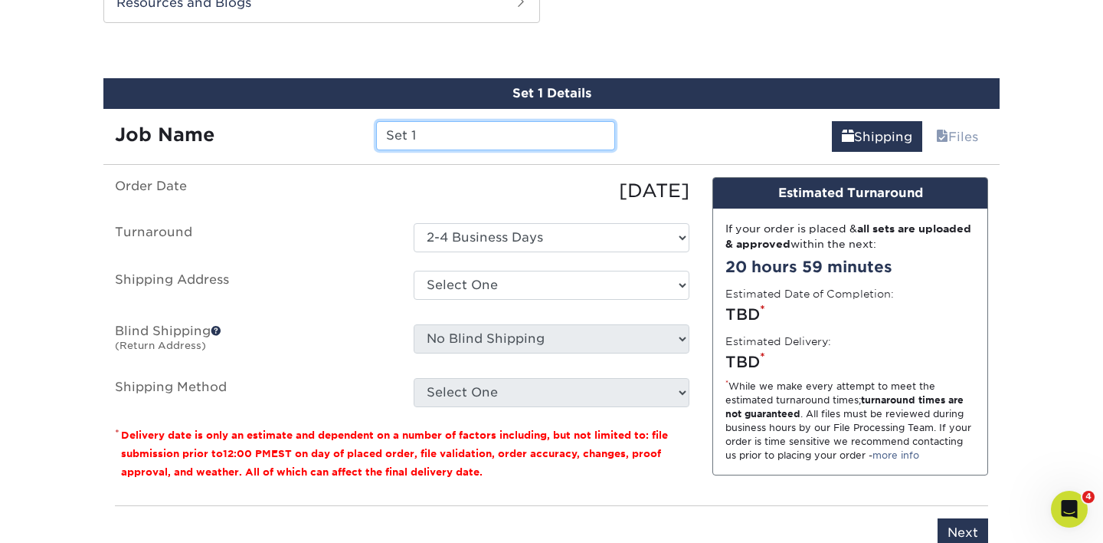
click at [454, 137] on input "Set 1" at bounding box center [495, 135] width 238 height 29
click at [489, 136] on input "Timeless- [PERSON_NAME]" at bounding box center [495, 135] width 238 height 29
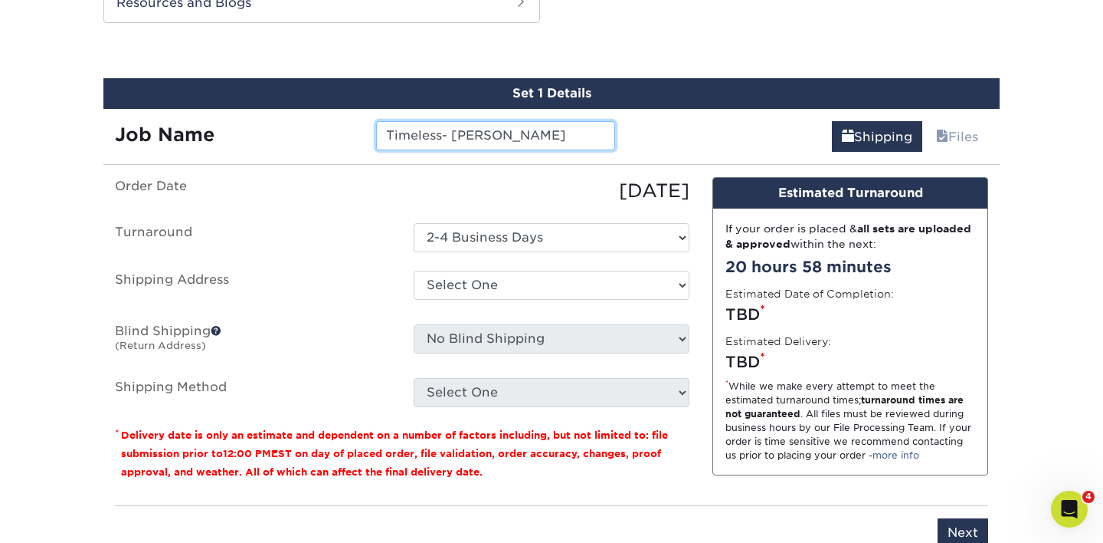
type input "Timeless- [PERSON_NAME]"
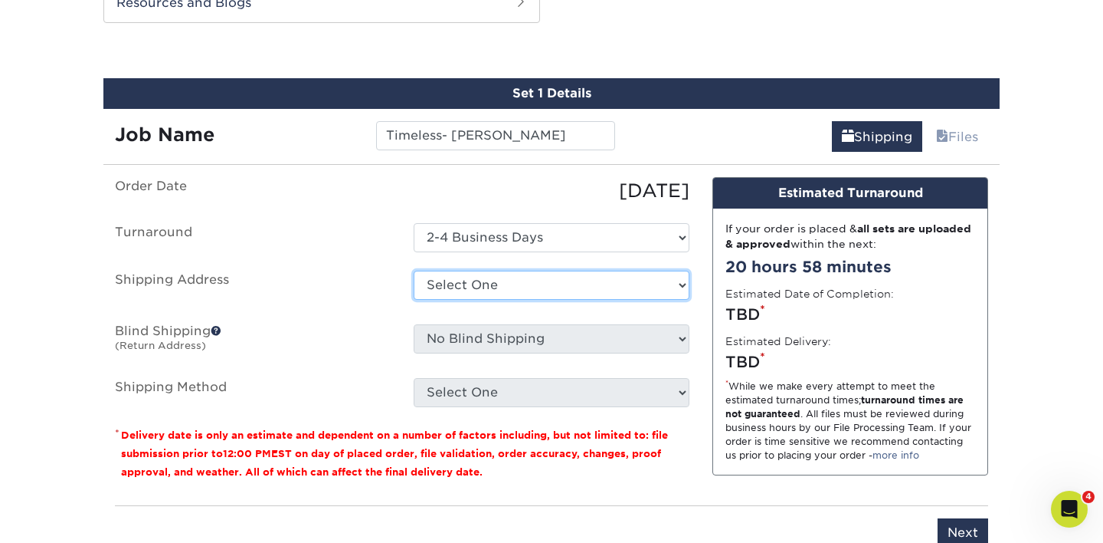
click at [490, 290] on select "Select One EOU EOU ILM Office TIMELESS - BUSINESS CARDS + Add New Address" at bounding box center [552, 284] width 276 height 29
select select "282429"
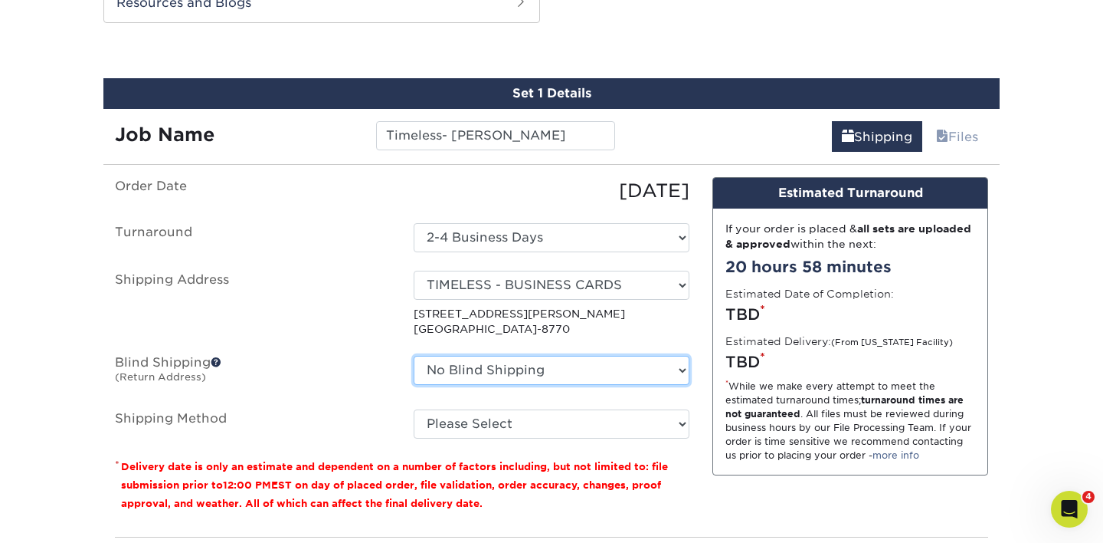
click at [490, 369] on select "No Blind Shipping EOU EOU ILM Office TIMELESS - BUSINESS CARDS + Add New Address" at bounding box center [552, 370] width 276 height 29
select select "282429"
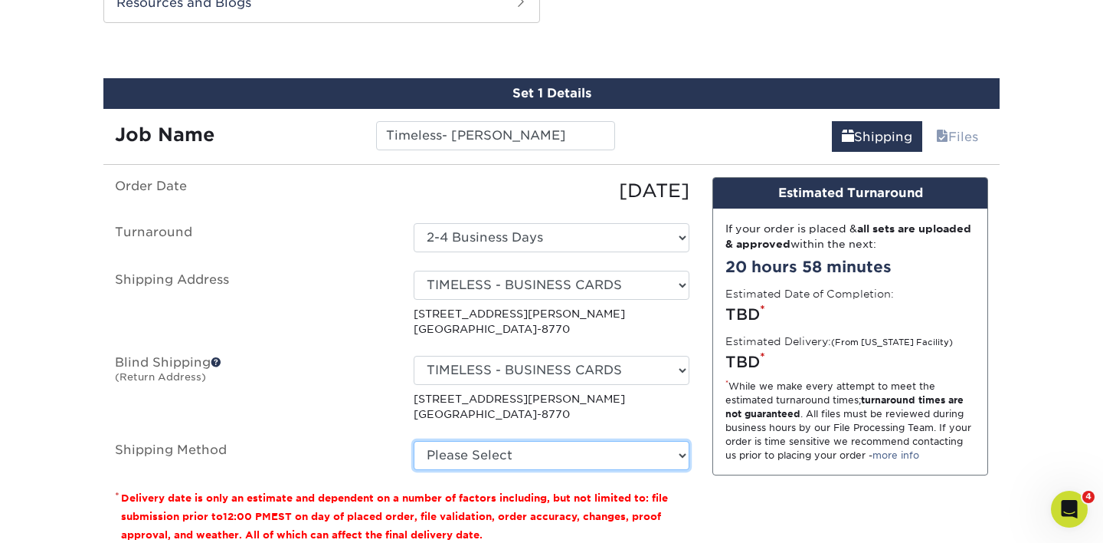
click at [487, 460] on select "Please Select Ground Shipping (+$7.84) 3 Day Shipping Service (+$15.33) 2 Day A…" at bounding box center [552, 455] width 276 height 29
select select "03"
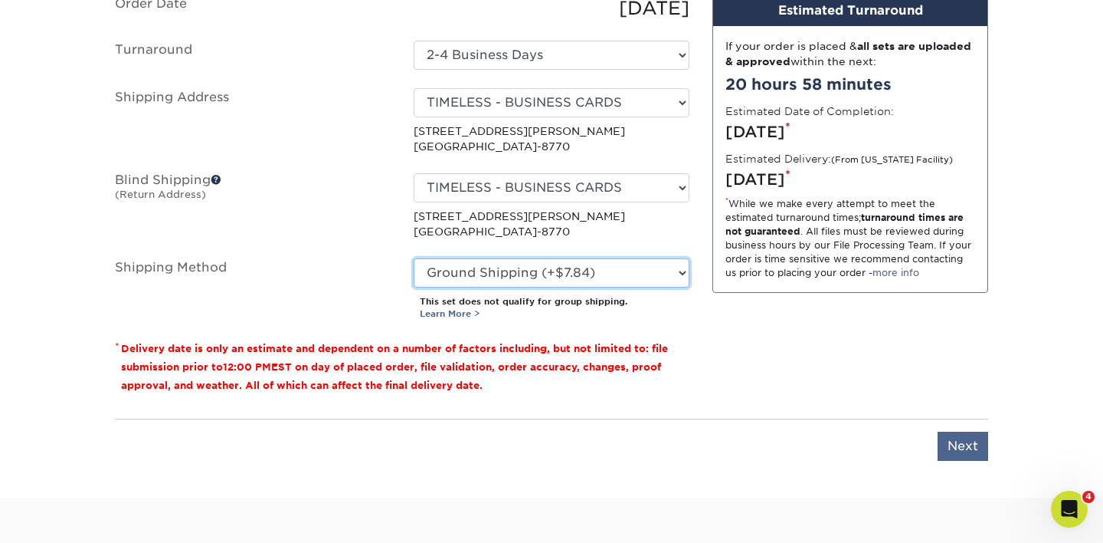
scroll to position [1126, 0]
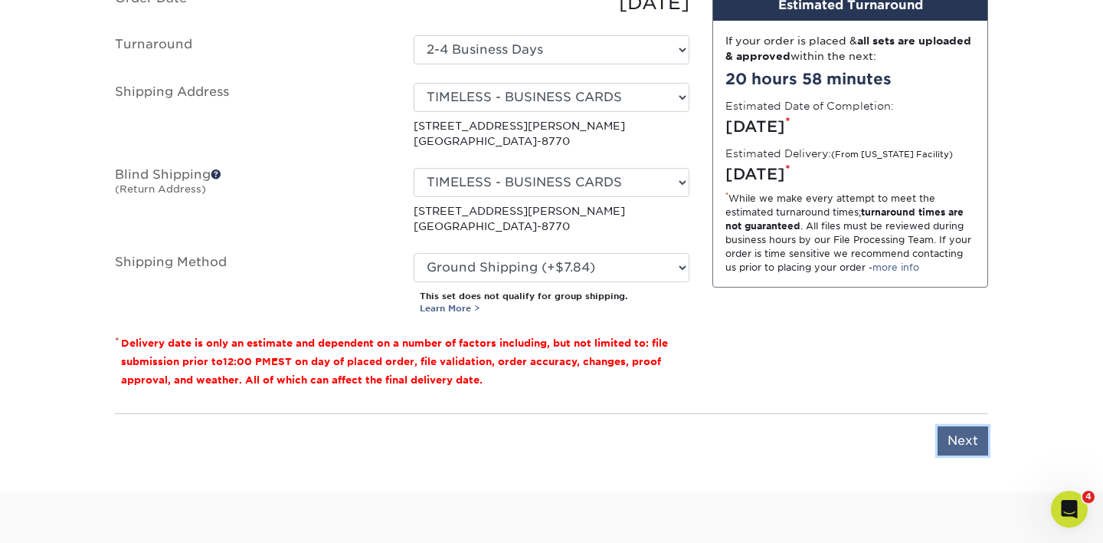
click at [973, 443] on input "Next" at bounding box center [963, 440] width 51 height 29
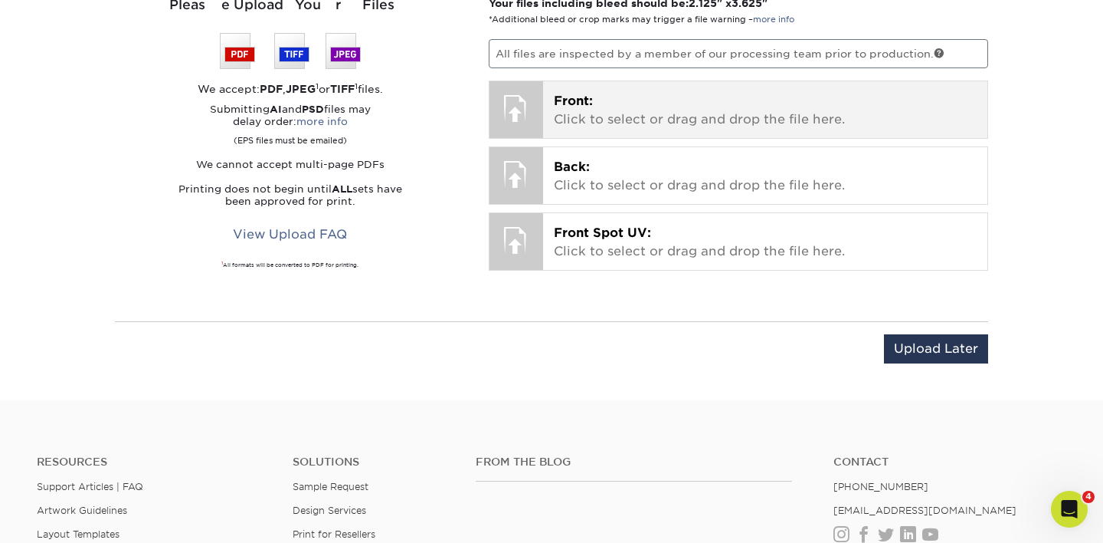
click at [573, 114] on p "Front: Click to select or drag and drop the file here." at bounding box center [766, 110] width 424 height 37
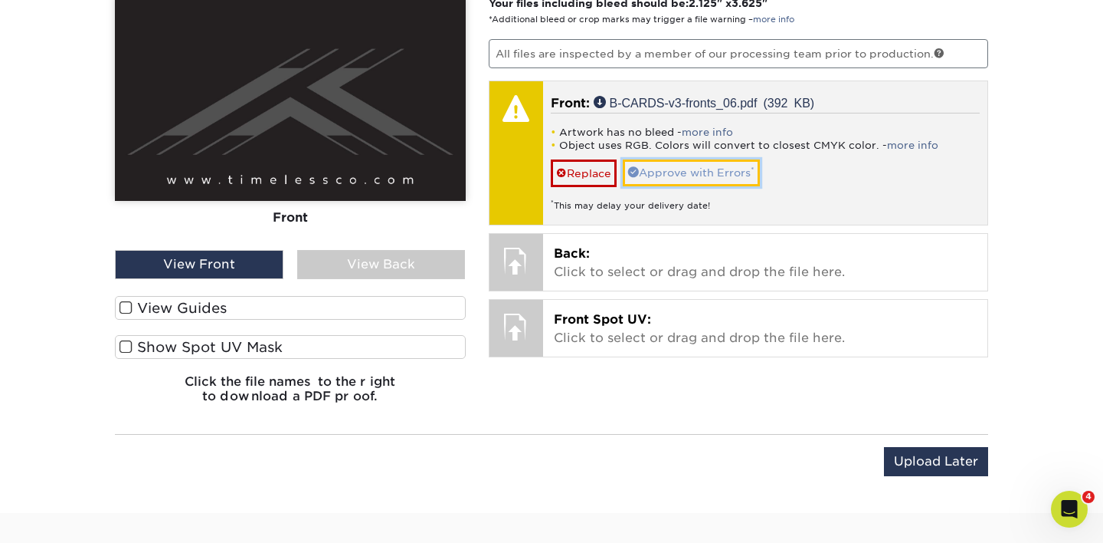
click at [687, 166] on link "Approve with Errors *" at bounding box center [691, 172] width 137 height 26
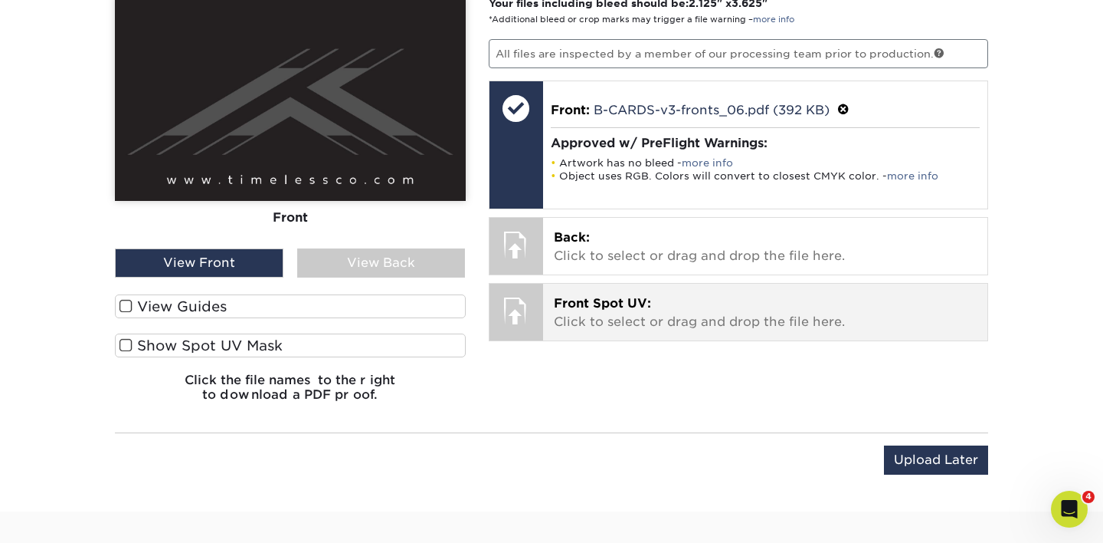
click at [664, 300] on p "Front Spot UV: Click to select or drag and drop the file here." at bounding box center [766, 312] width 424 height 37
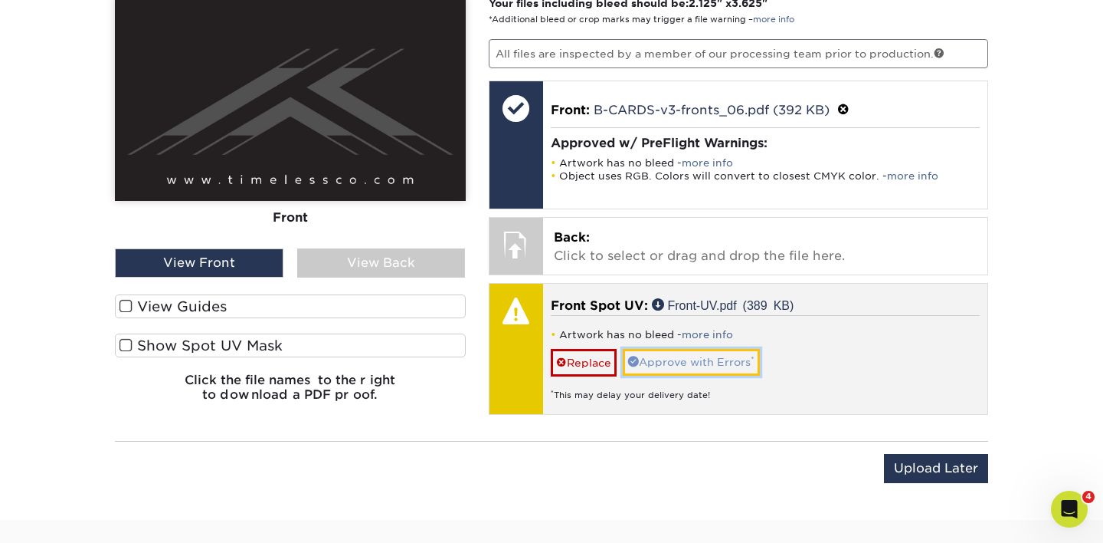
click at [659, 364] on link "Approve with Errors *" at bounding box center [691, 362] width 137 height 26
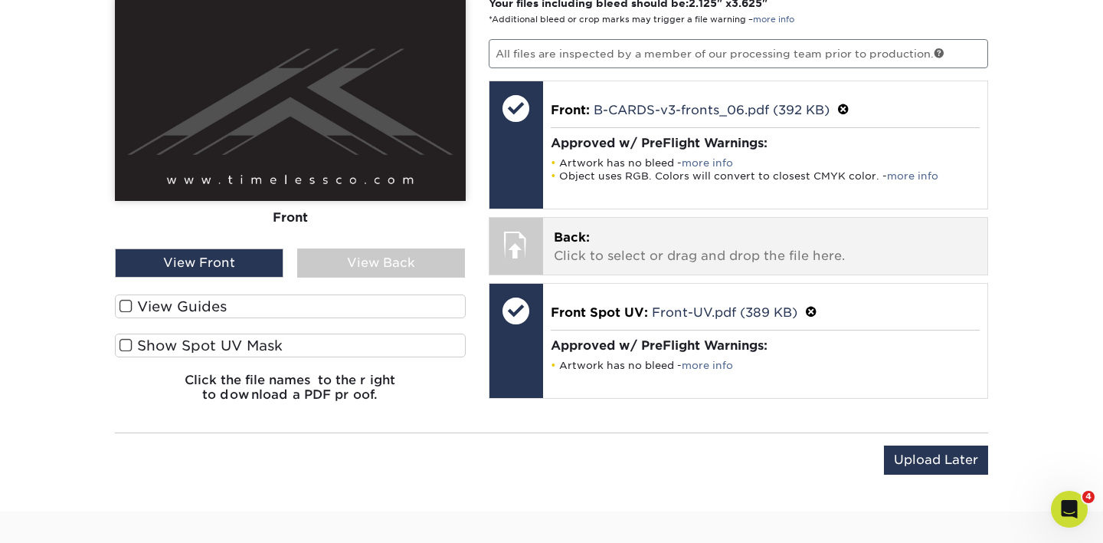
click at [596, 222] on div "Back: Click to select or drag and drop the file here. Choose file" at bounding box center [765, 246] width 445 height 57
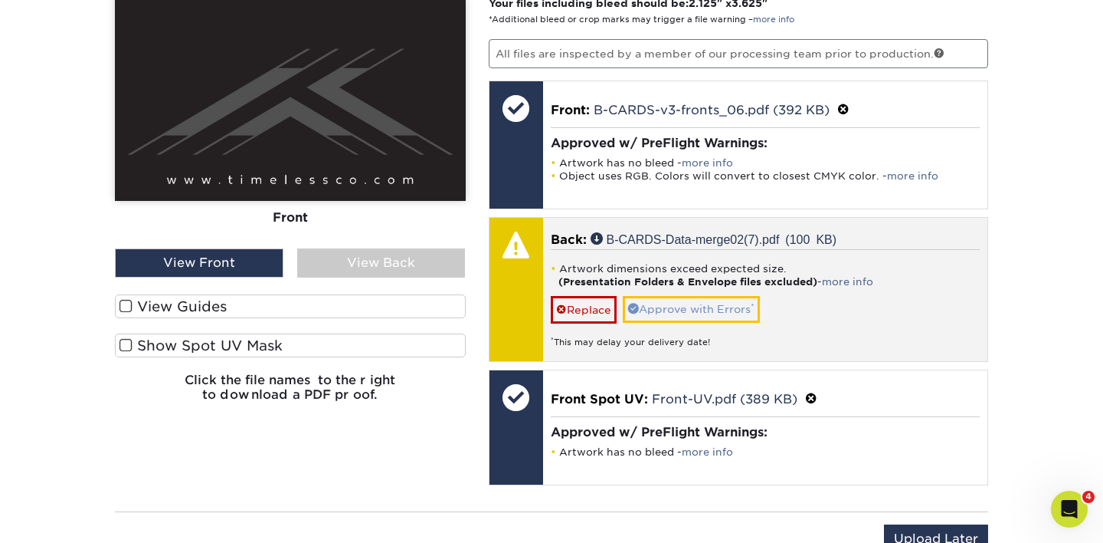
click at [735, 294] on div "Artwork dimensions exceed expected size. (Presentation Folders & Envelope files…" at bounding box center [766, 298] width 430 height 99
click at [735, 303] on link "Approve with Errors *" at bounding box center [691, 309] width 137 height 26
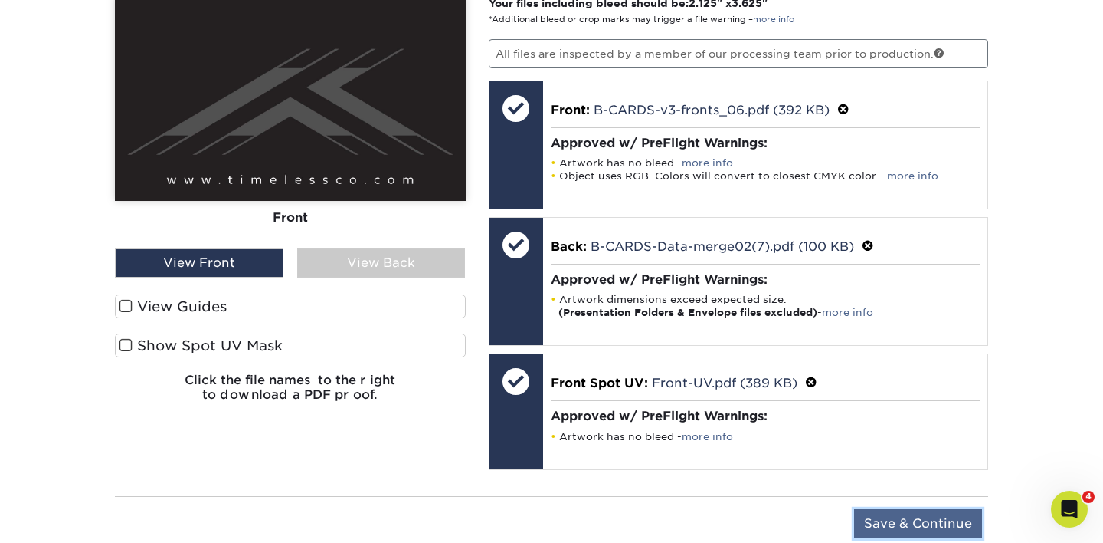
click at [928, 520] on input "Save & Continue" at bounding box center [918, 523] width 128 height 29
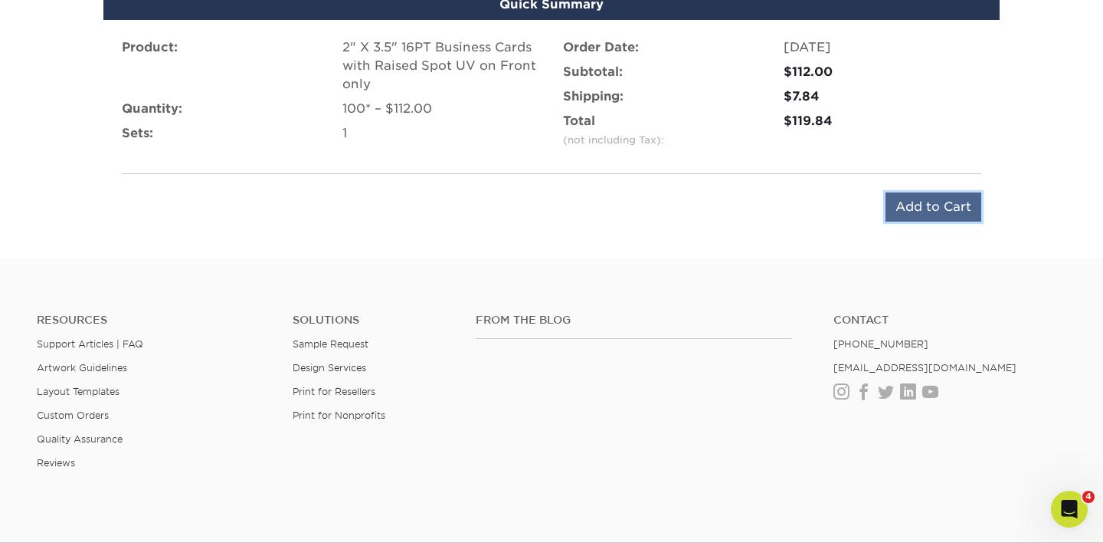
click at [933, 213] on input "Add to Cart" at bounding box center [934, 206] width 96 height 29
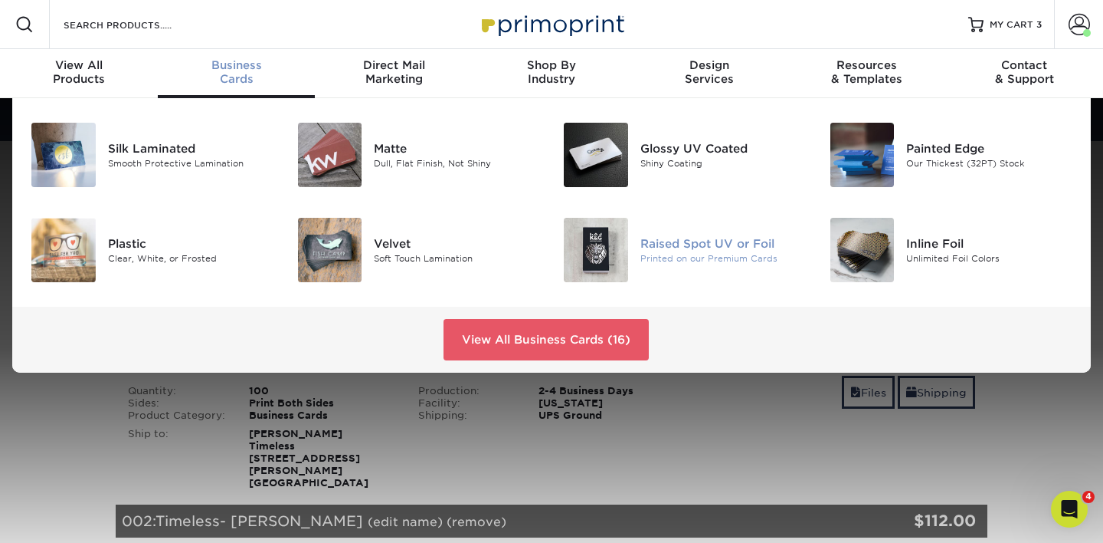
click at [748, 255] on div "Printed on our Premium Cards" at bounding box center [724, 257] width 166 height 13
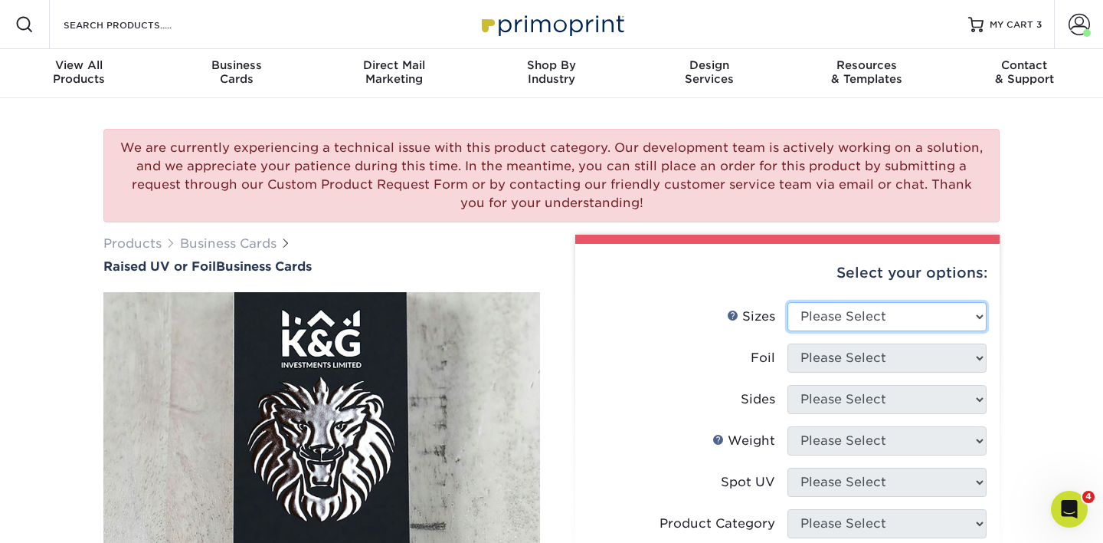
click at [852, 316] on select "Please Select 2" x 3.5" - Standard" at bounding box center [887, 316] width 199 height 29
select select "2.00x3.50"
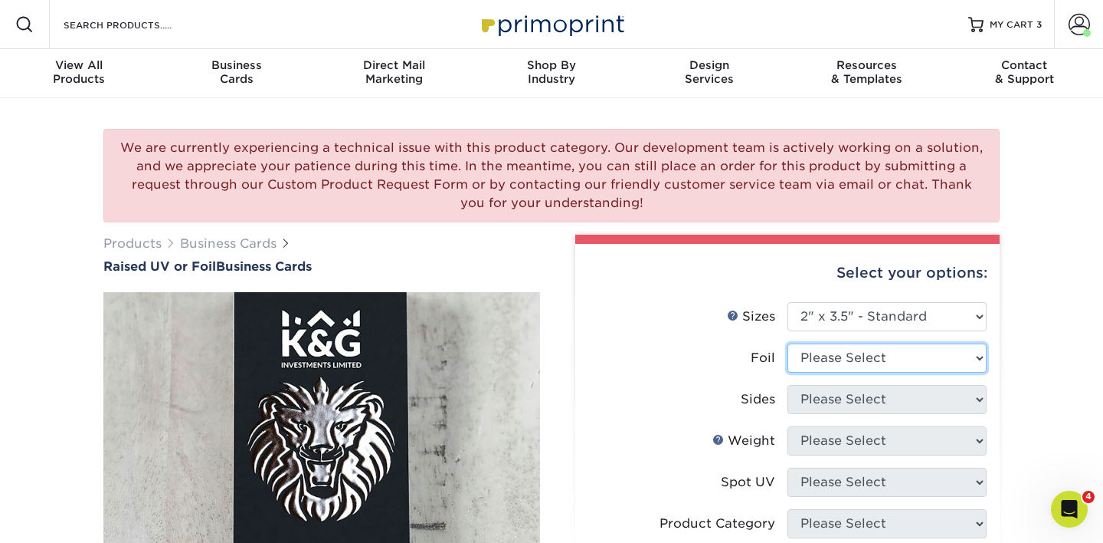
click at [848, 354] on select "Please Select No Yes" at bounding box center [887, 357] width 199 height 29
select select "0"
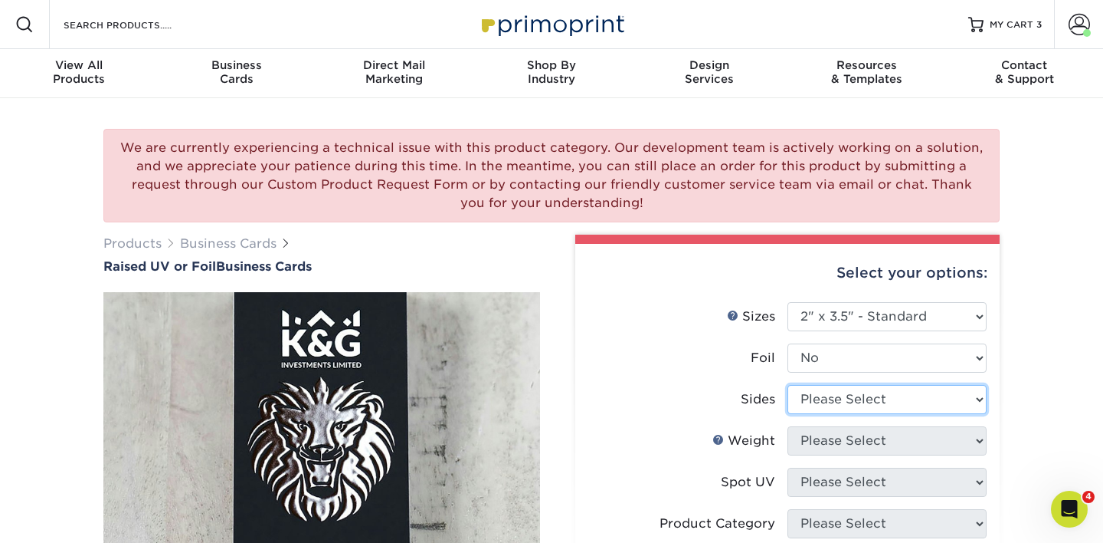
click at [847, 401] on select "Please Select Print Both Sides Print Front Only" at bounding box center [887, 399] width 199 height 29
select select "13abbda7-1d64-4f25-8bb2-c179b224825d"
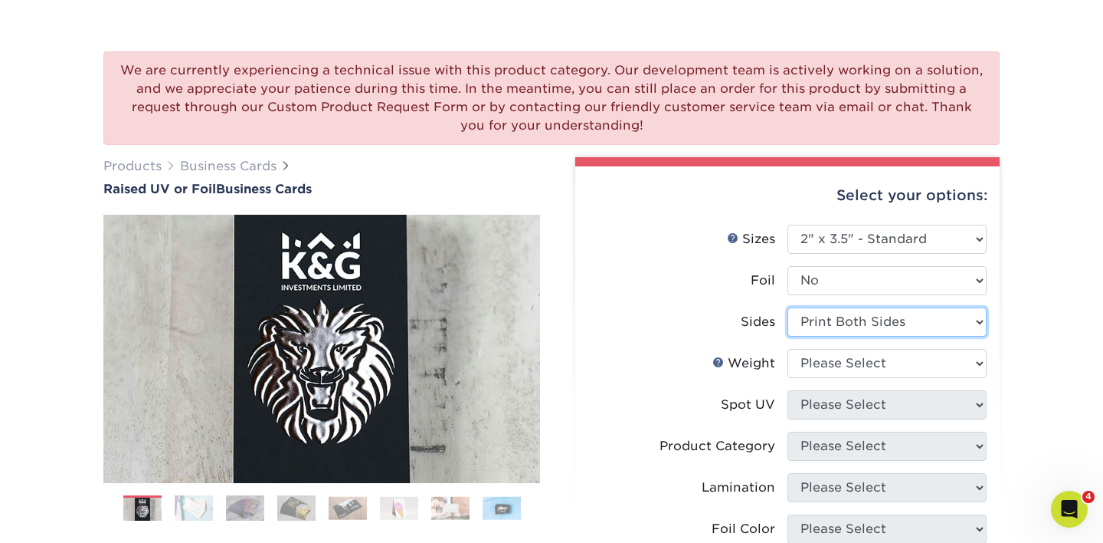
scroll to position [78, 0]
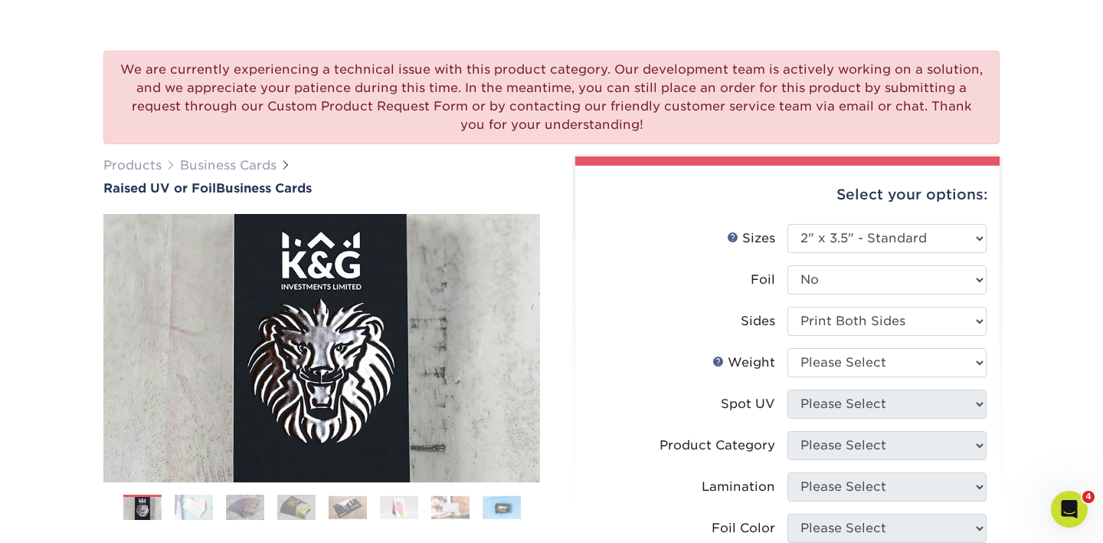
click at [841, 377] on li "Weight Help Weight Please Select 16PT" at bounding box center [788, 368] width 398 height 41
click at [841, 364] on select "Please Select 16PT" at bounding box center [887, 362] width 199 height 29
select select "16PT"
click at [839, 398] on select "Please Select No Spot UV Front Only" at bounding box center [887, 403] width 199 height 29
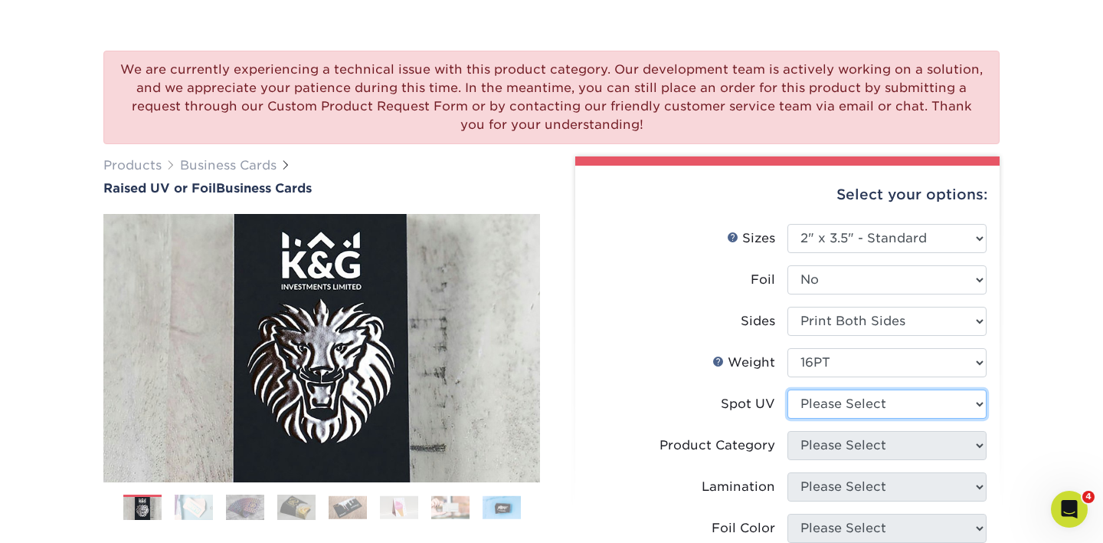
select select "1"
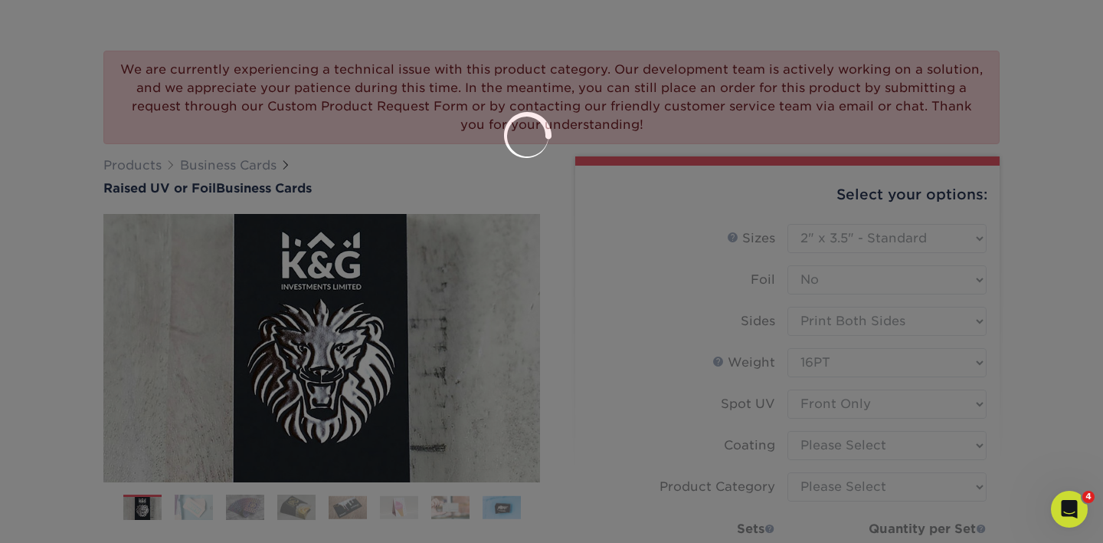
click at [838, 442] on div at bounding box center [551, 271] width 1103 height 543
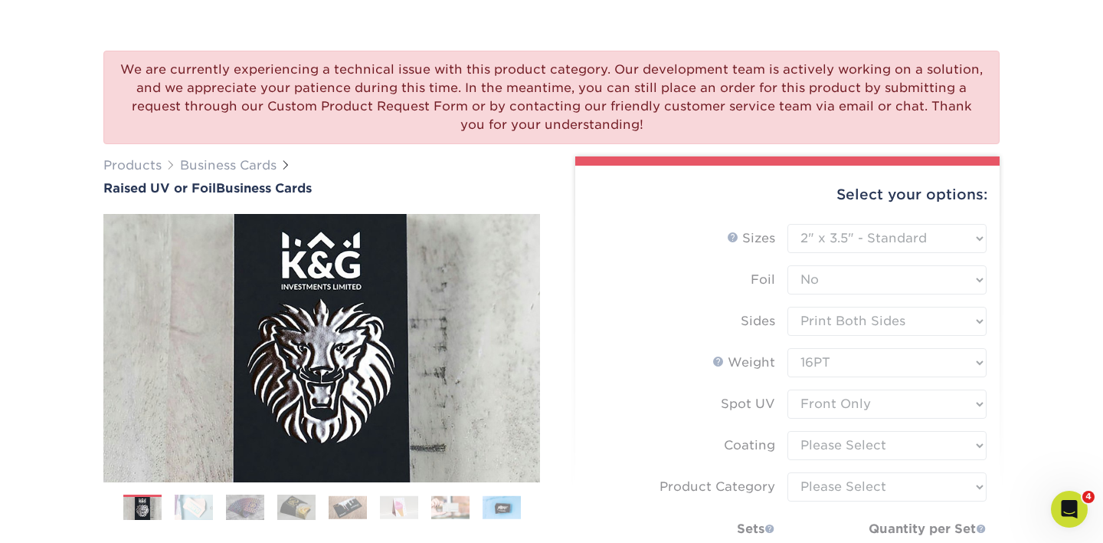
click at [838, 442] on form "Sizes Help Sizes Please Select 2" x 3.5" - Standard Foil Please Select" at bounding box center [788, 458] width 400 height 468
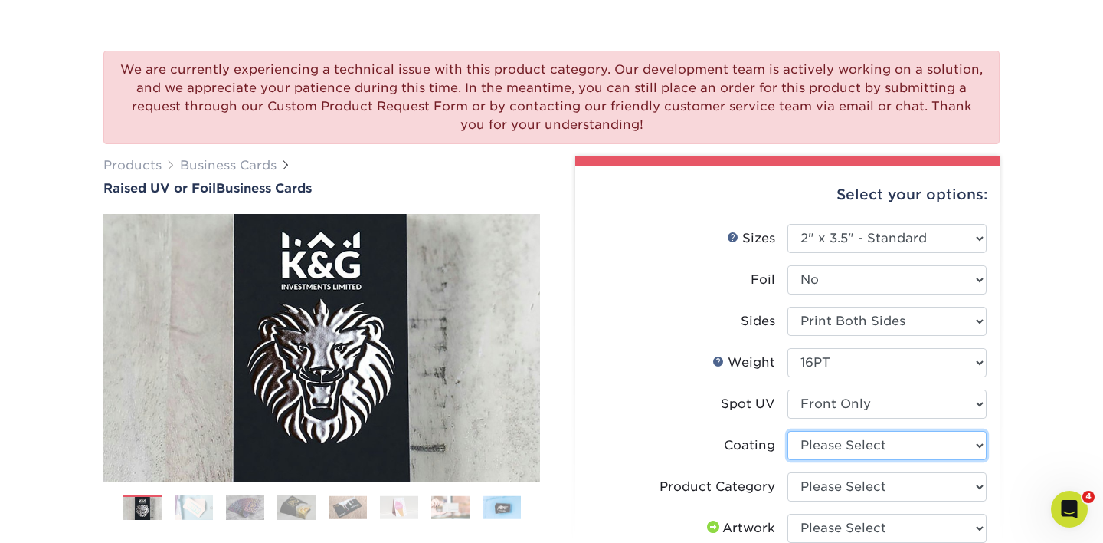
click at [869, 439] on select at bounding box center [887, 445] width 199 height 29
select select "3e7618de-abca-4bda-9f97-8b9129e913d8"
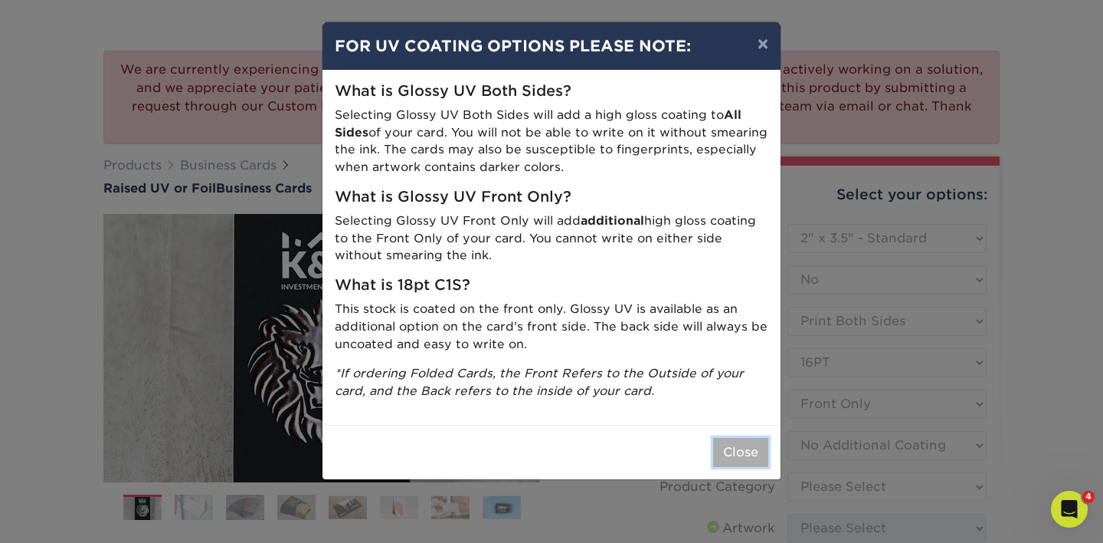
click at [748, 456] on button "Close" at bounding box center [740, 452] width 55 height 29
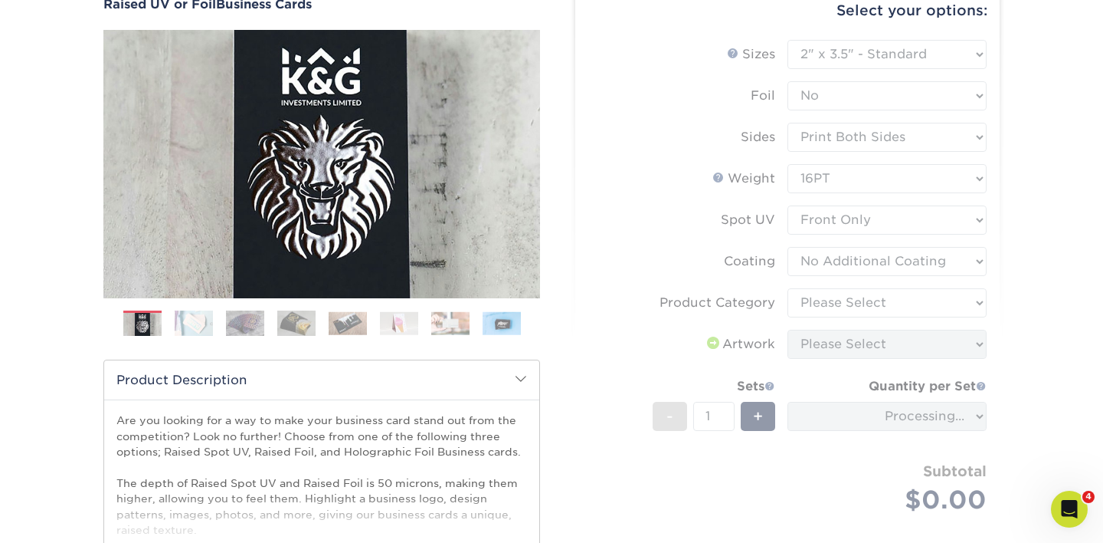
scroll to position [263, 0]
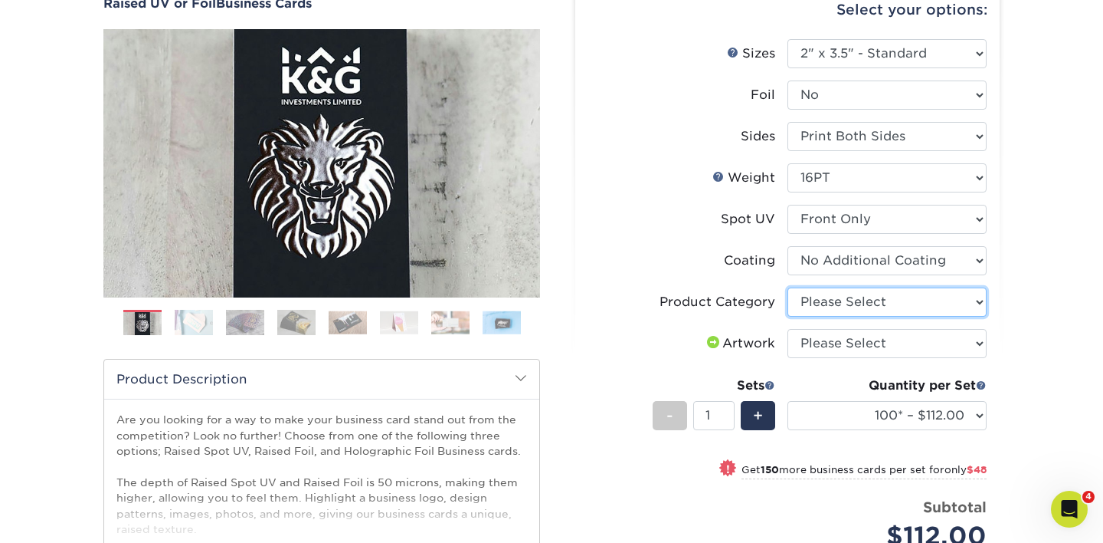
click at [831, 298] on select "Please Select Business Cards" at bounding box center [887, 301] width 199 height 29
select select "3b5148f1-0588-4f88-a218-97bcfdce65c1"
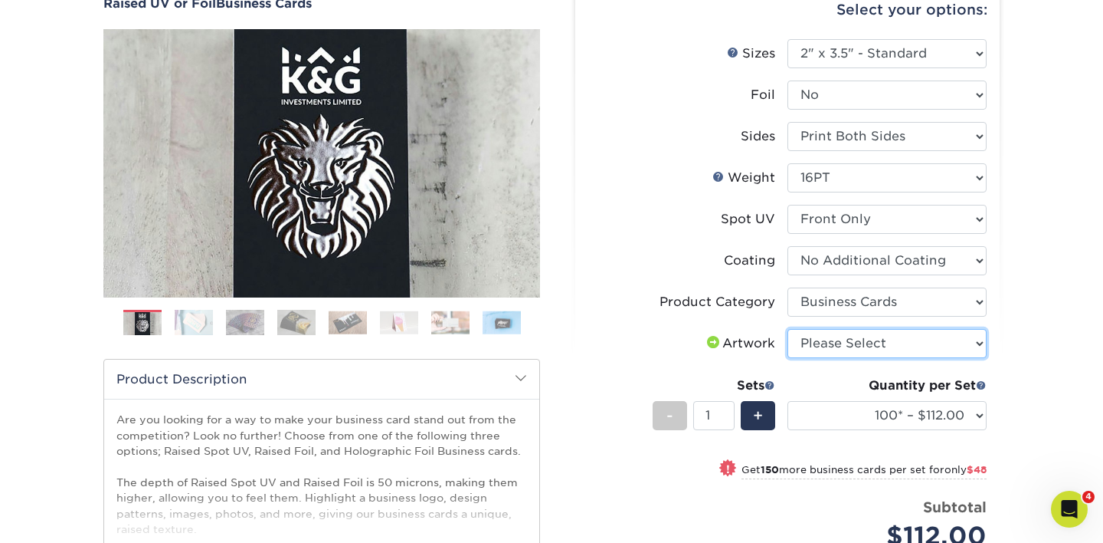
click at [831, 345] on select "Please Select I will upload files I need a design - $100" at bounding box center [887, 343] width 199 height 29
select select "upload"
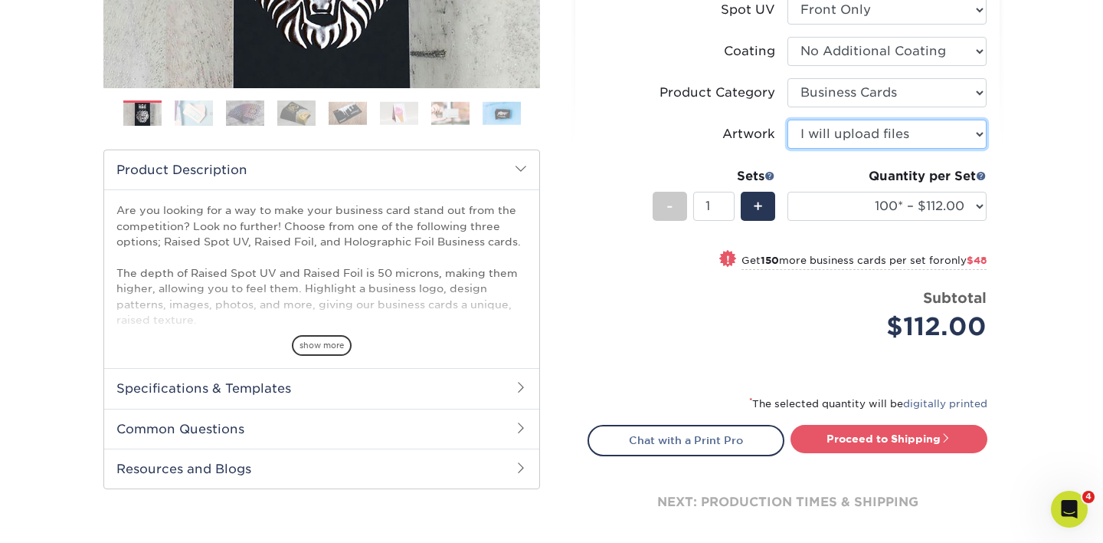
scroll to position [478, 0]
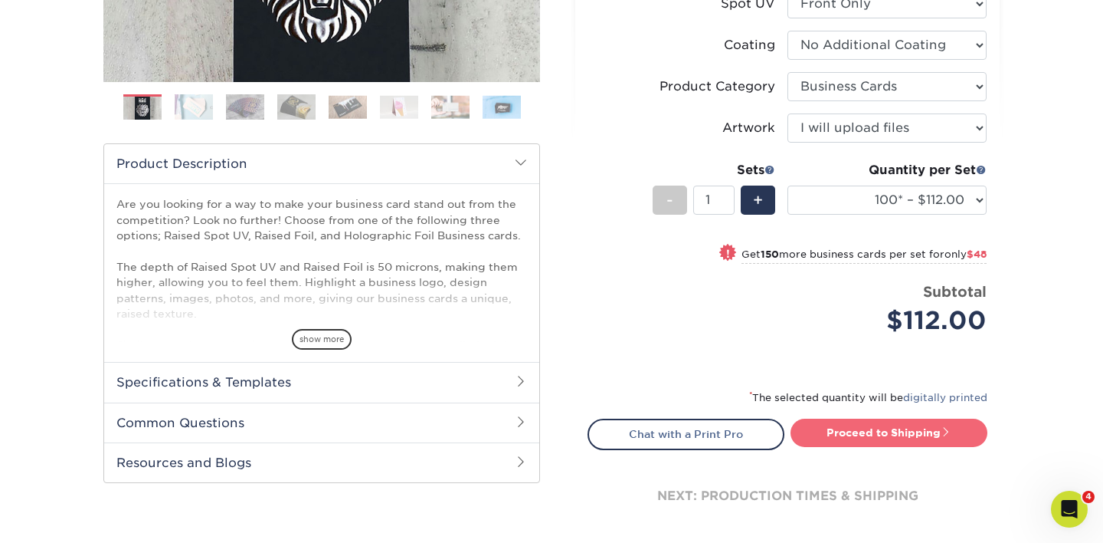
click at [845, 434] on link "Proceed to Shipping" at bounding box center [889, 432] width 197 height 28
type input "Set 1"
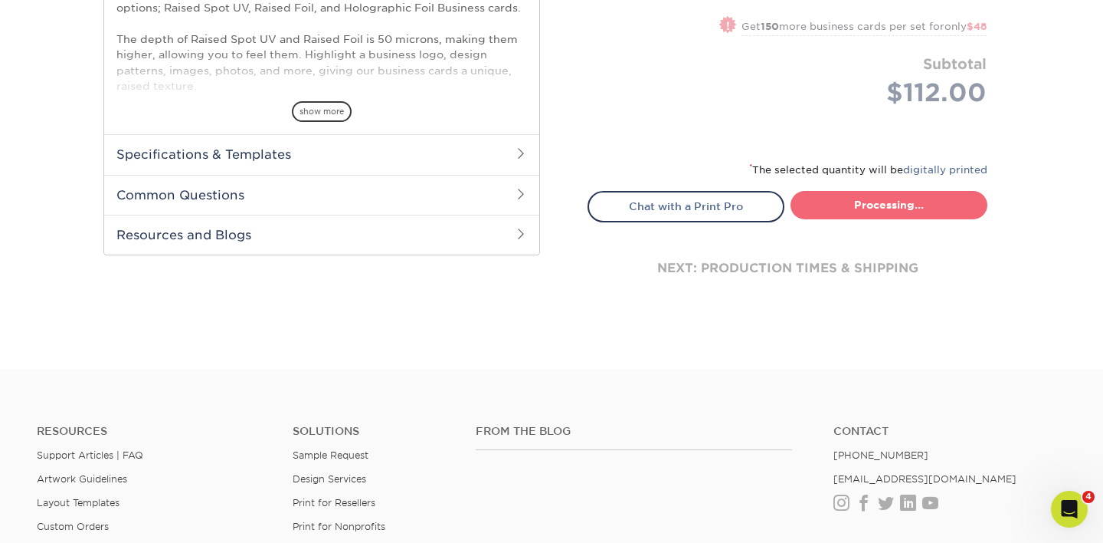
select select "52069502-5f9e-478c-8054-338319a33c46"
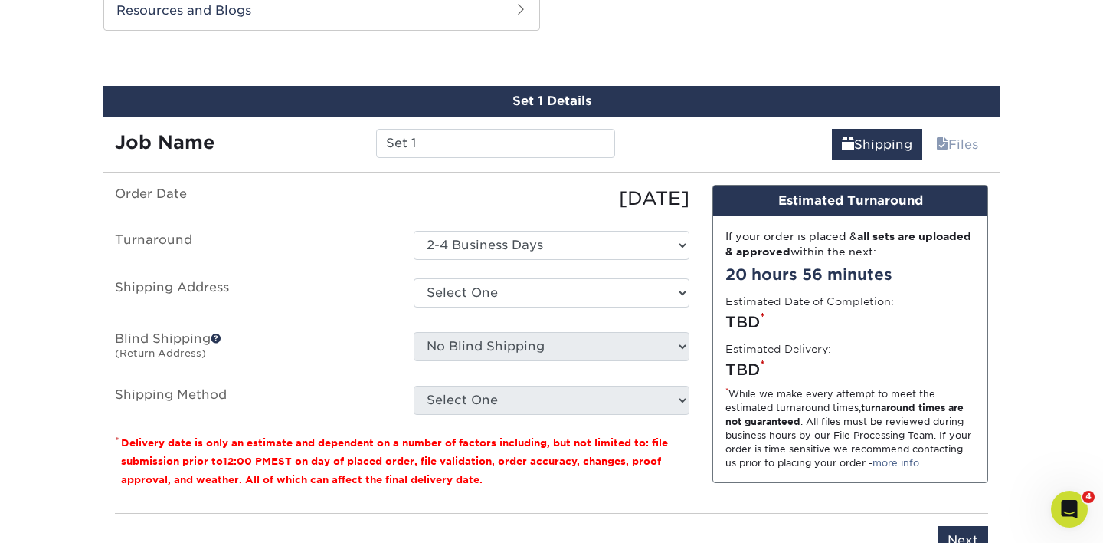
scroll to position [938, 0]
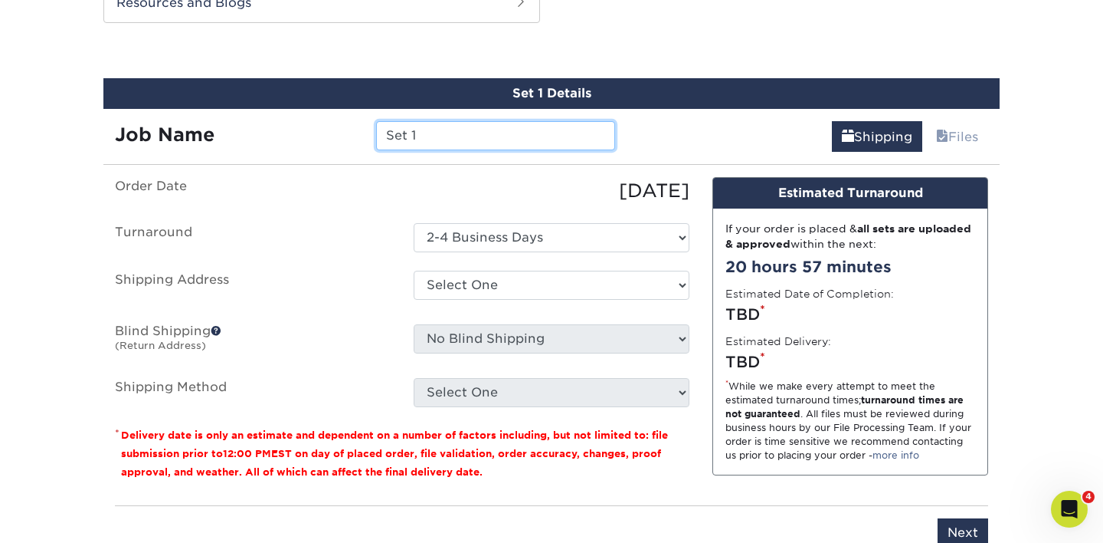
click at [498, 141] on input "Set 1" at bounding box center [495, 135] width 238 height 29
click at [469, 136] on input "Timeless- [PERSON_NAME]" at bounding box center [495, 135] width 238 height 29
click at [469, 136] on input "Timeless- Emerson" at bounding box center [495, 135] width 238 height 29
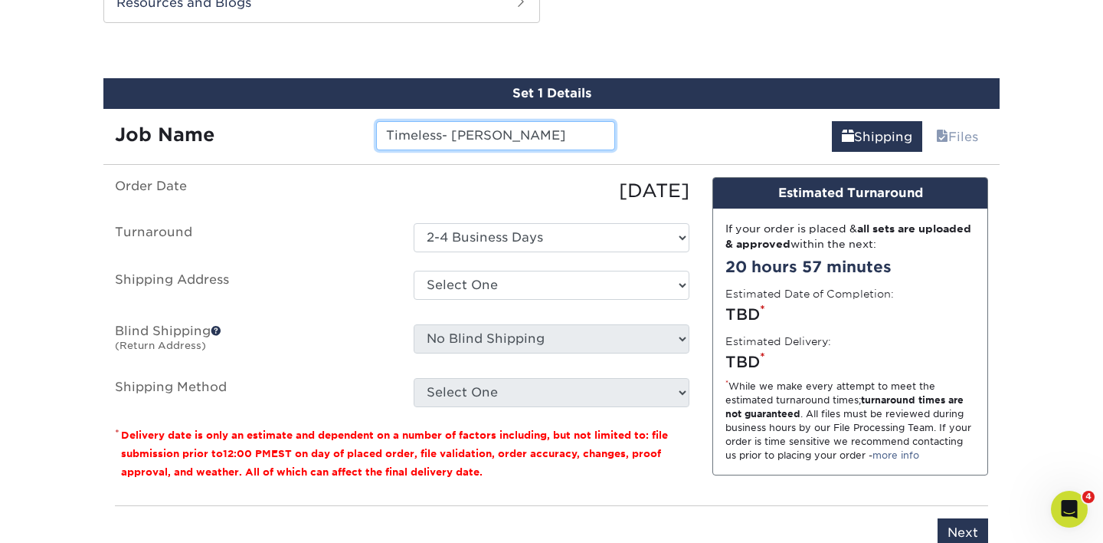
type input "Timeless- Garcia"
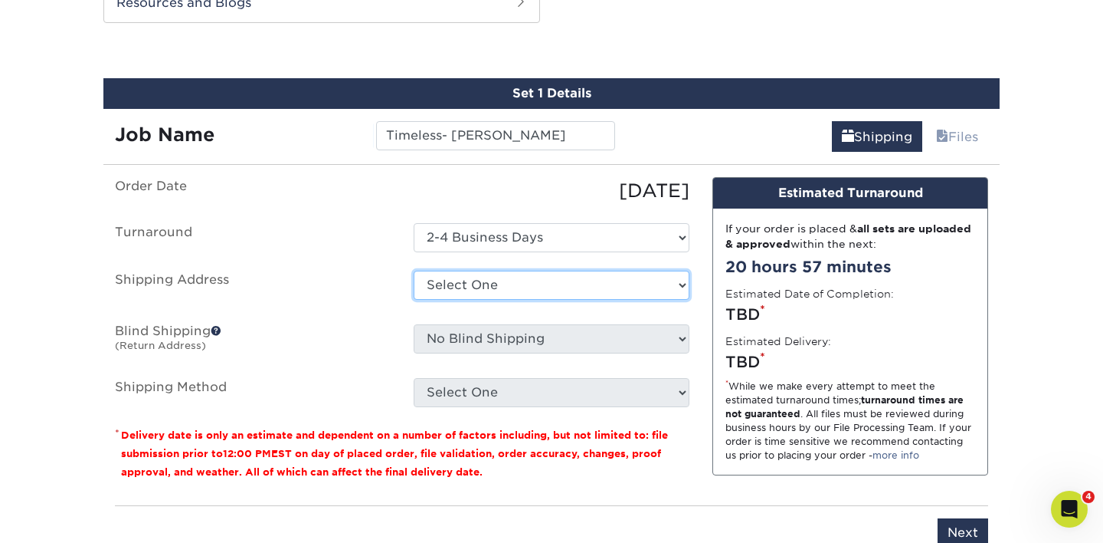
click at [452, 274] on select "Select One EOU EOU ILM Office TIMELESS - BUSINESS CARDS + Add New Address" at bounding box center [552, 284] width 276 height 29
select select "282429"
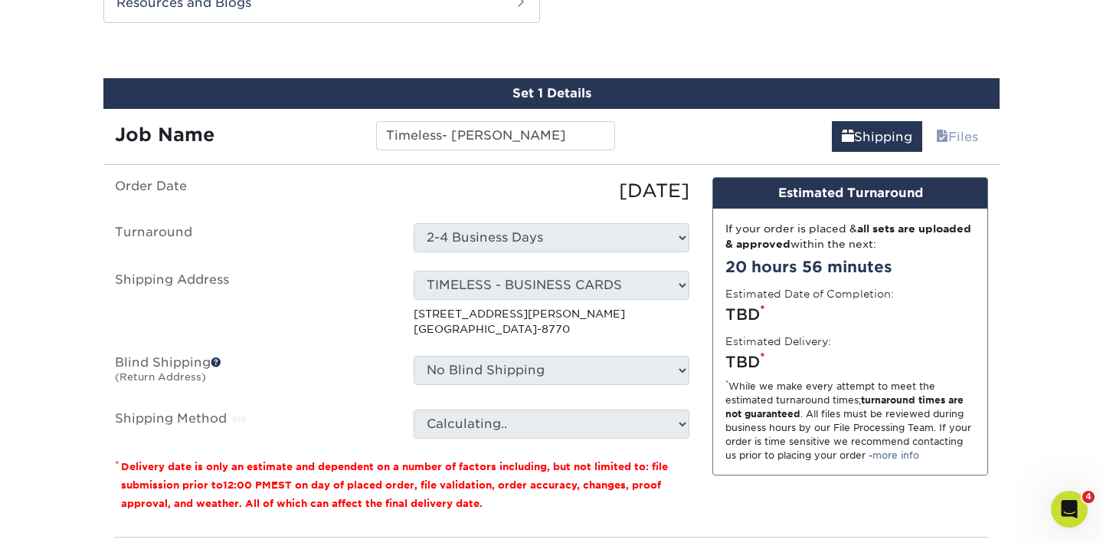
click at [464, 366] on select "No Blind Shipping EOU EOU ILM Office TIMELESS - BUSINESS CARDS + Add New Address" at bounding box center [552, 370] width 276 height 29
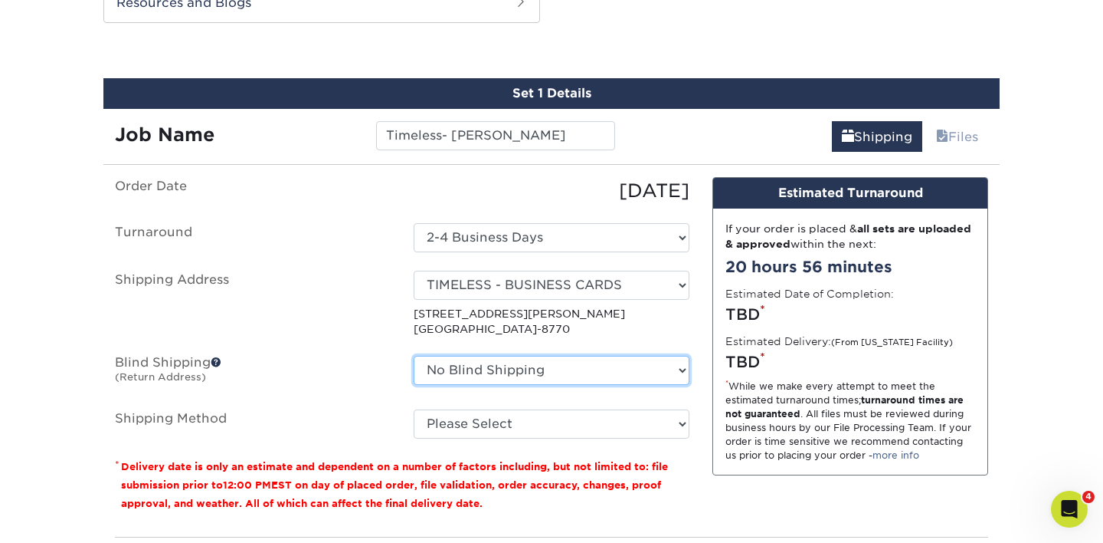
click at [468, 378] on select "No Blind Shipping EOU EOU ILM Office TIMELESS - BUSINESS CARDS + Add New Address" at bounding box center [552, 370] width 276 height 29
select select "282429"
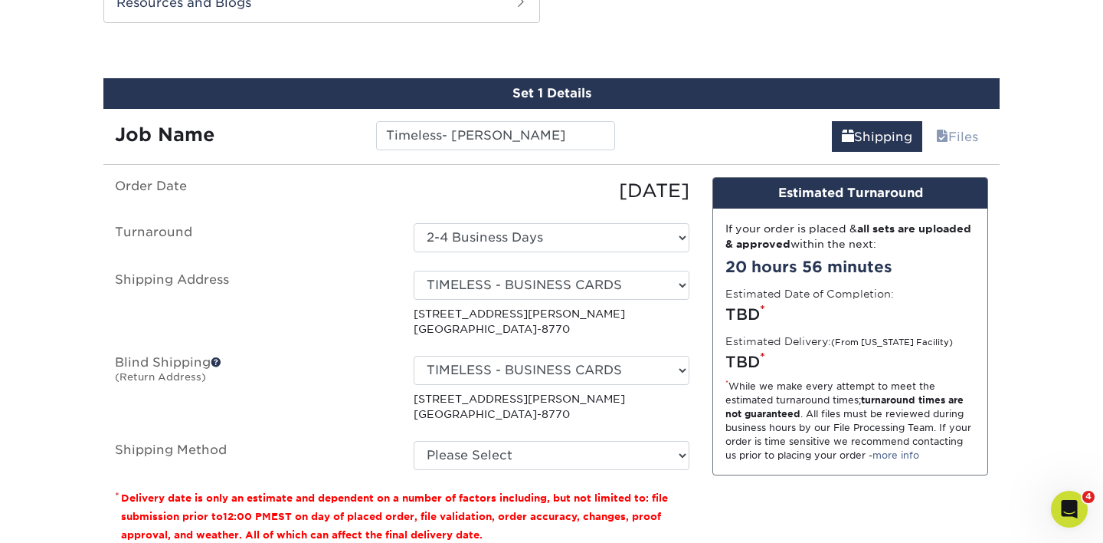
click at [484, 431] on ul "Order Date 08/19/2025 Turnaround Select One 2-4 Business Days Shipping Address …" at bounding box center [402, 323] width 575 height 293
click at [484, 455] on select "Please Select Ground Shipping (+$7.84) 3 Day Shipping Service (+$15.33) 2 Day A…" at bounding box center [552, 455] width 276 height 29
select select "03"
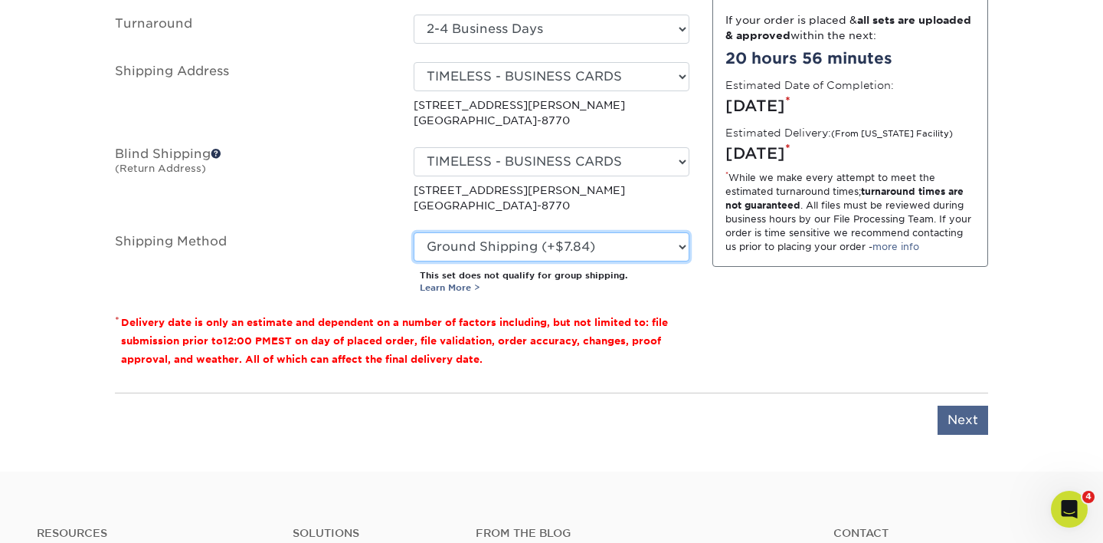
scroll to position [1148, 0]
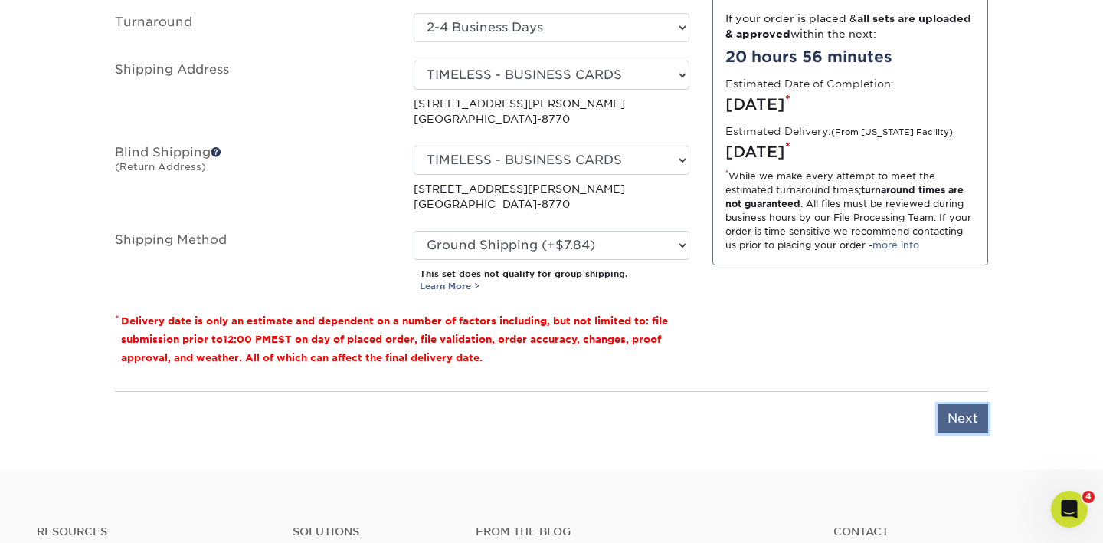
click at [961, 426] on input "Next" at bounding box center [963, 418] width 51 height 29
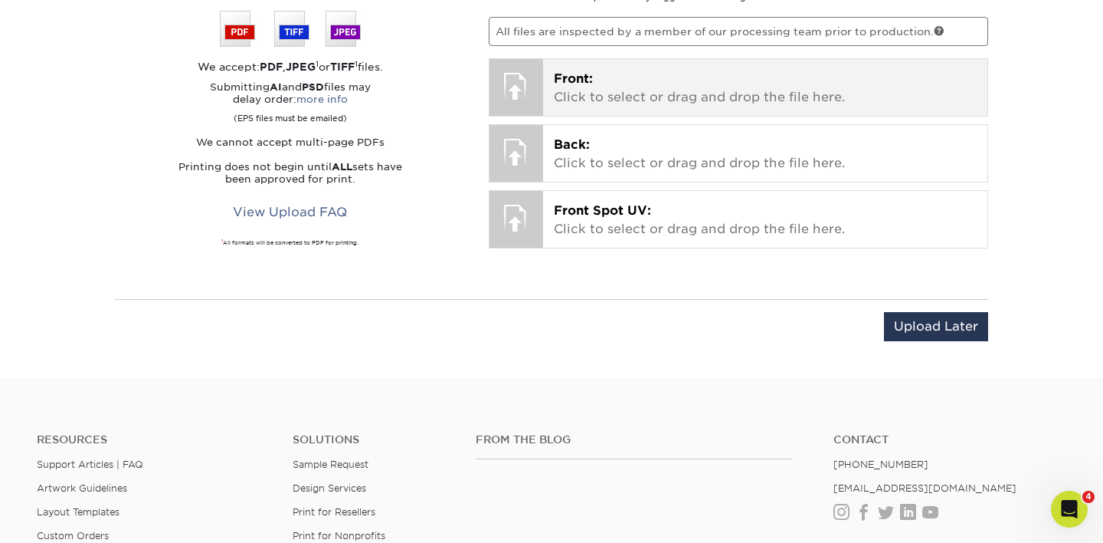
click at [631, 82] on p "Front: Click to select or drag and drop the file here." at bounding box center [766, 88] width 424 height 37
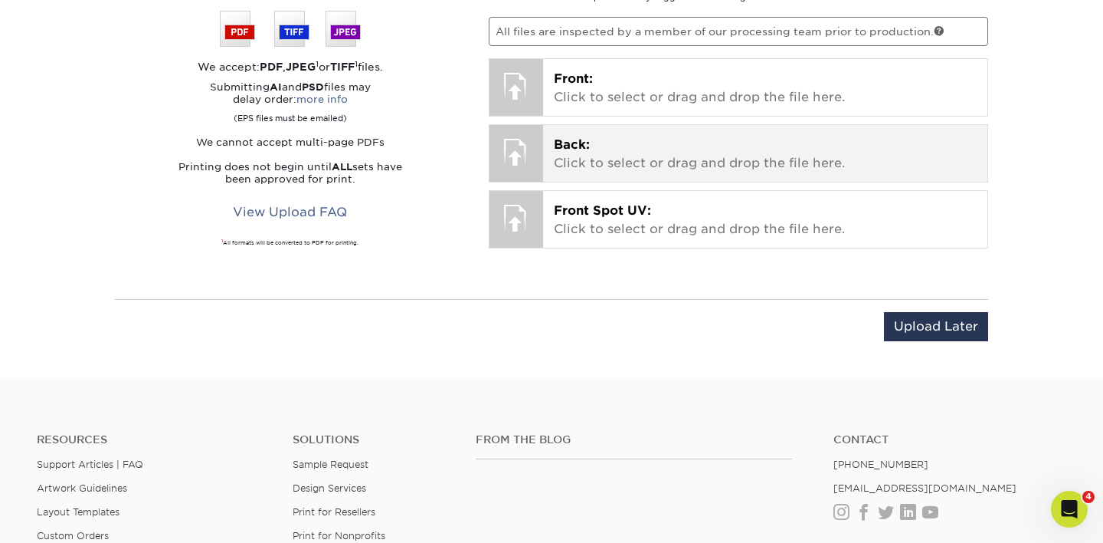
click at [683, 168] on p "Back: Click to select or drag and drop the file here." at bounding box center [766, 154] width 424 height 37
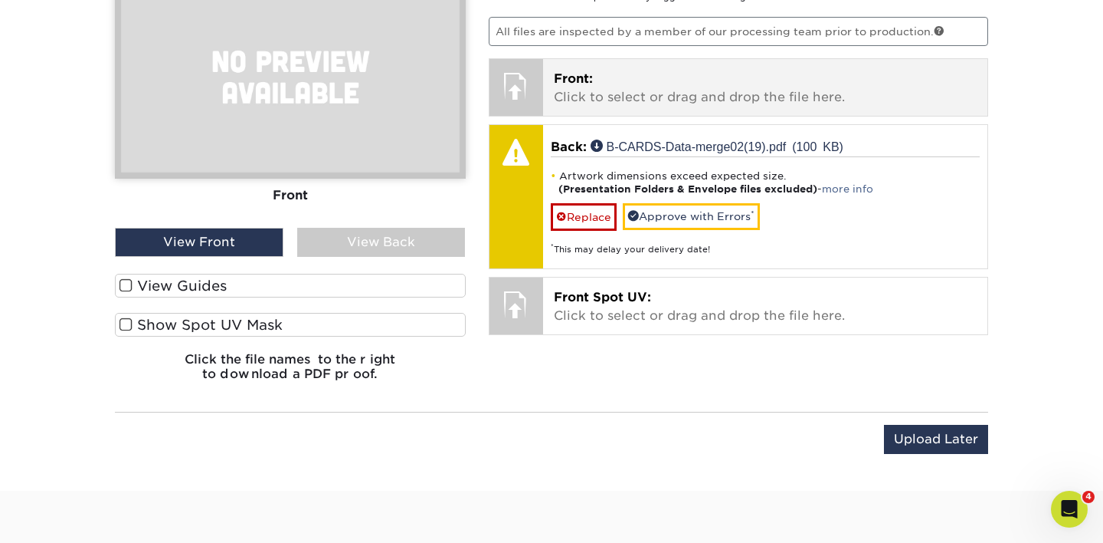
click at [667, 84] on p "Front: Click to select or drag and drop the file here." at bounding box center [766, 88] width 424 height 37
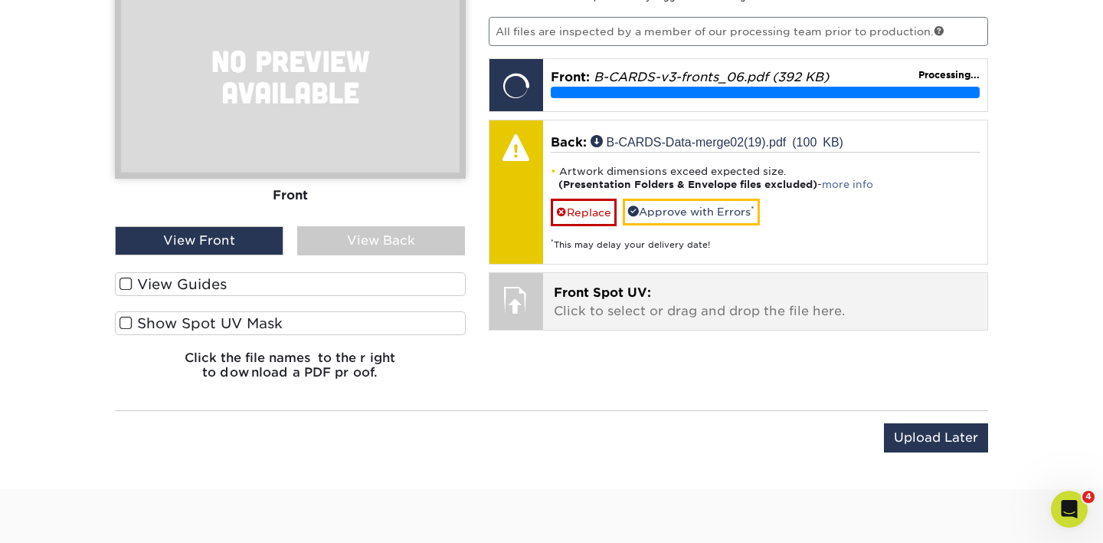
click at [677, 301] on p "Front Spot UV: Click to select or drag and drop the file here." at bounding box center [766, 302] width 424 height 37
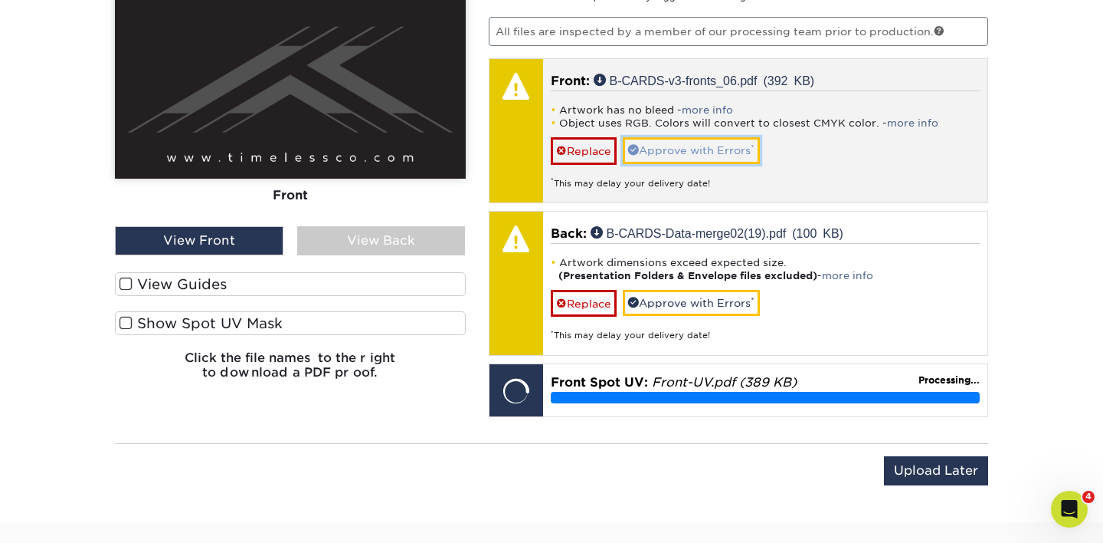
click at [682, 149] on link "Approve with Errors *" at bounding box center [691, 150] width 137 height 26
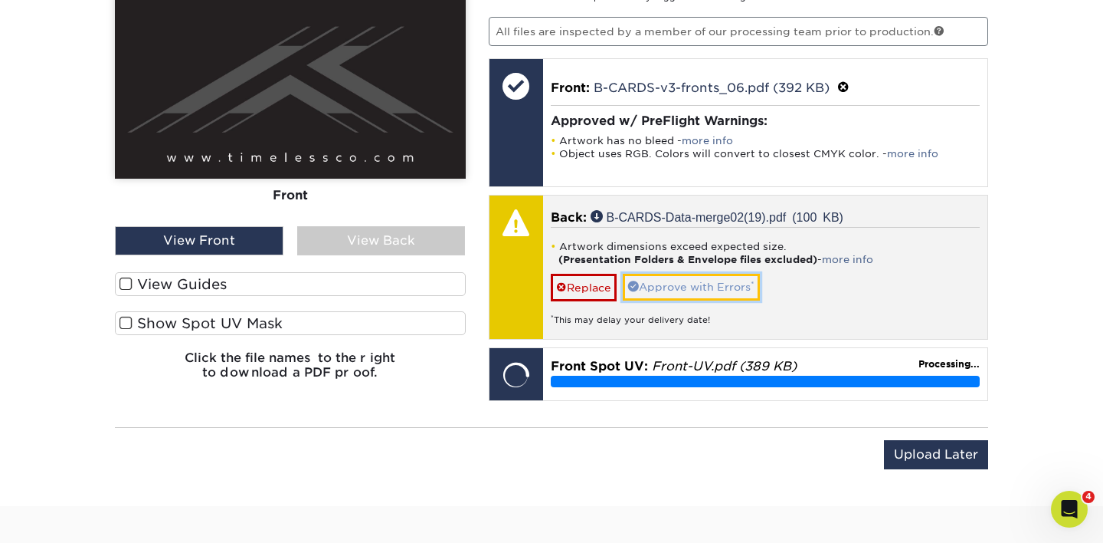
click at [701, 286] on link "Approve with Errors *" at bounding box center [691, 287] width 137 height 26
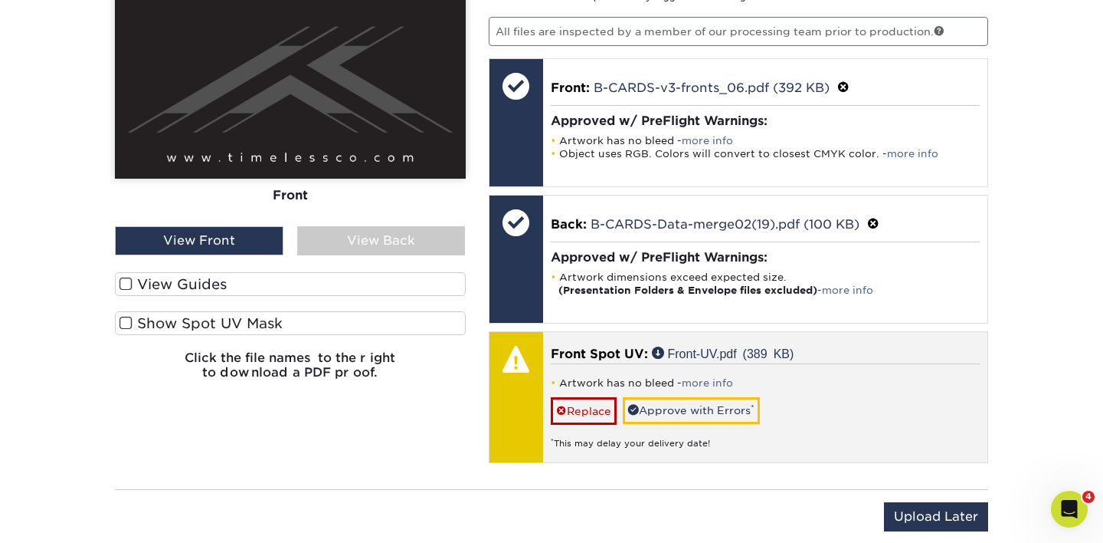
click at [768, 413] on div "Artwork has no bleed - more info Replace Approve with Errors * * This may delay…" at bounding box center [766, 406] width 430 height 86
click at [731, 406] on link "Approve with Errors *" at bounding box center [691, 410] width 137 height 26
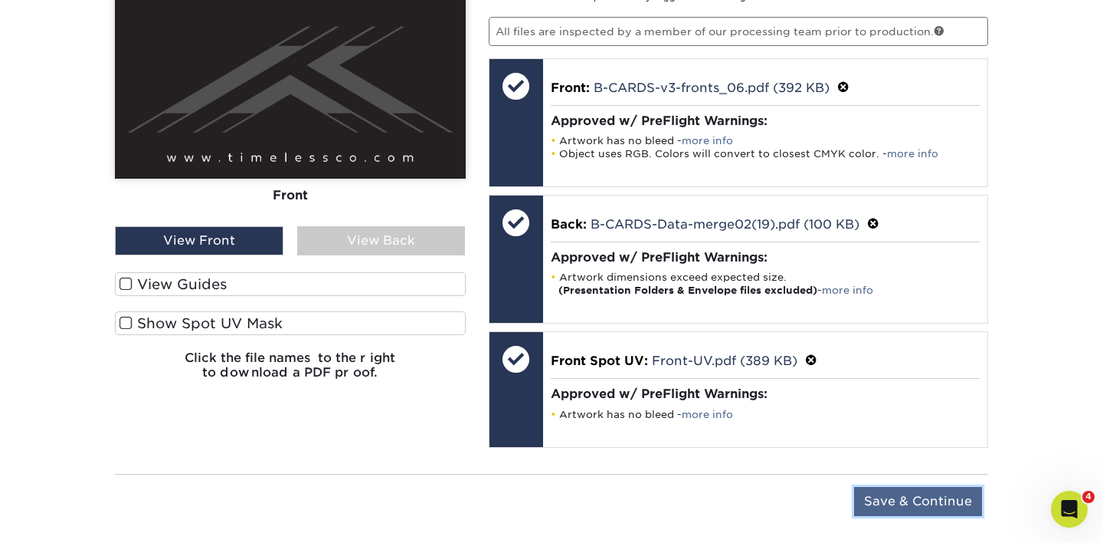
click at [922, 502] on input "Save & Continue" at bounding box center [918, 501] width 128 height 29
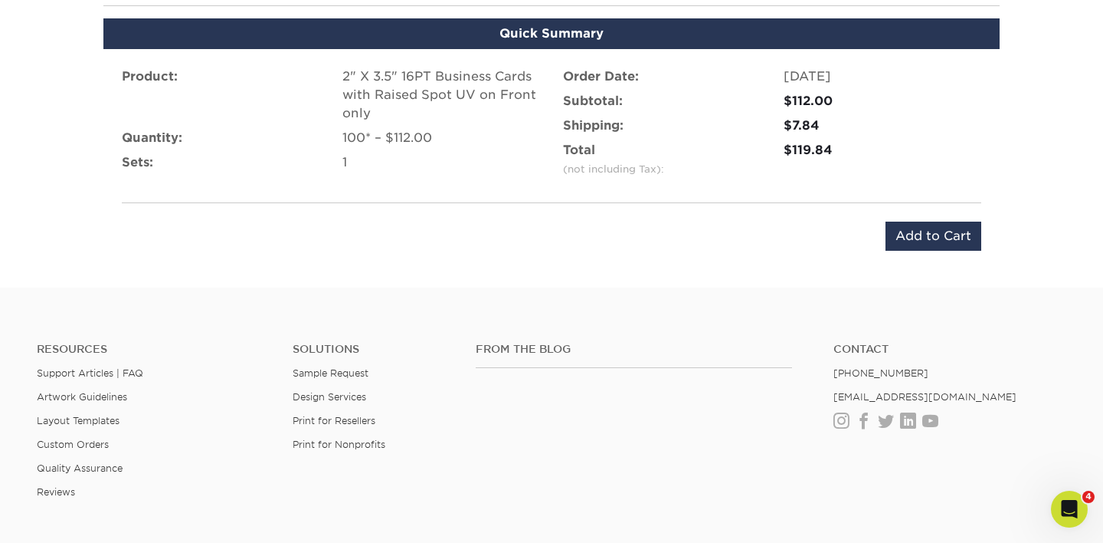
scroll to position [1078, 0]
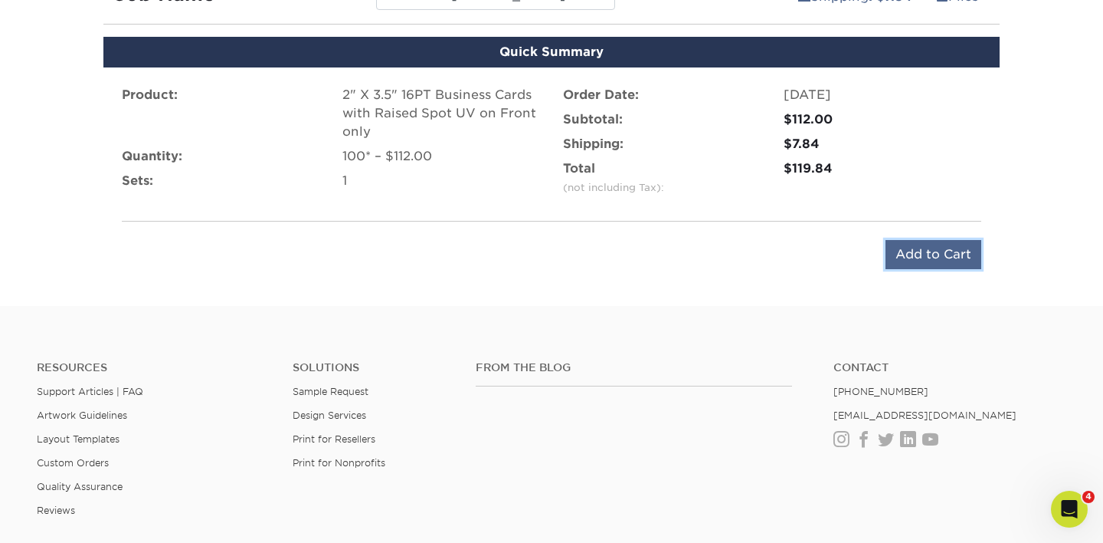
click at [907, 256] on input "Add to Cart" at bounding box center [934, 254] width 96 height 29
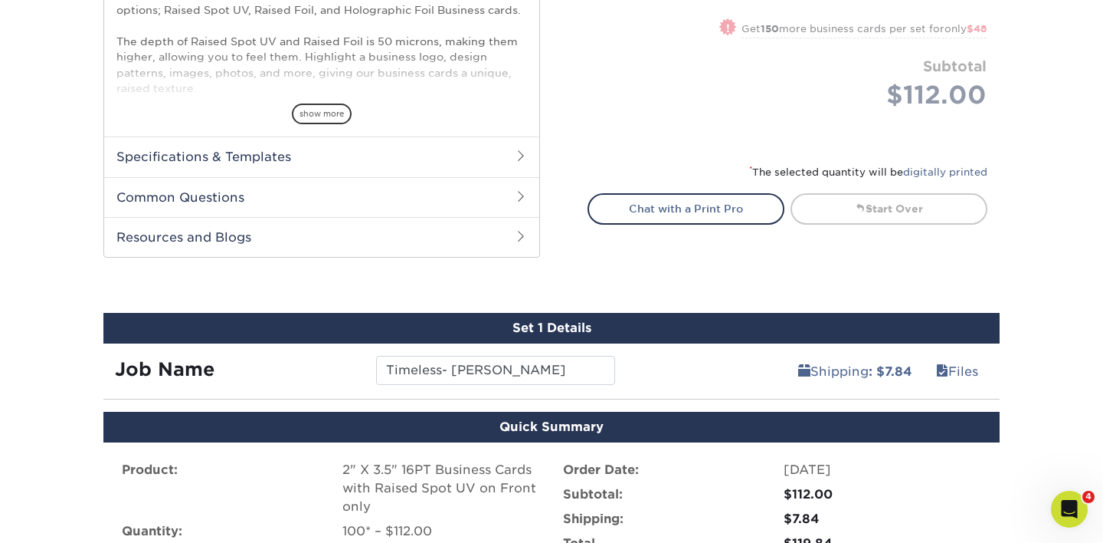
scroll to position [763, 0]
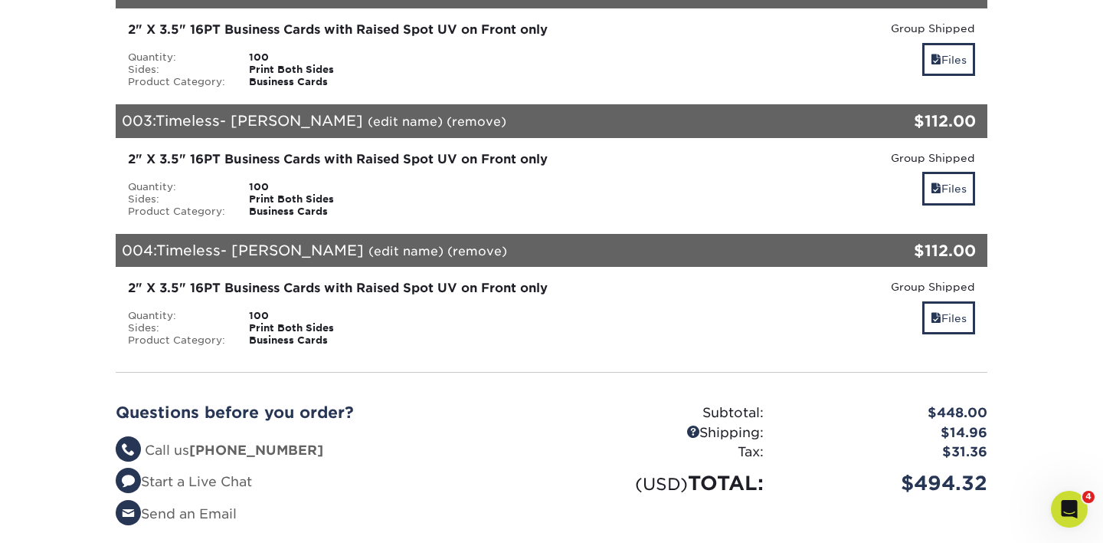
scroll to position [566, 0]
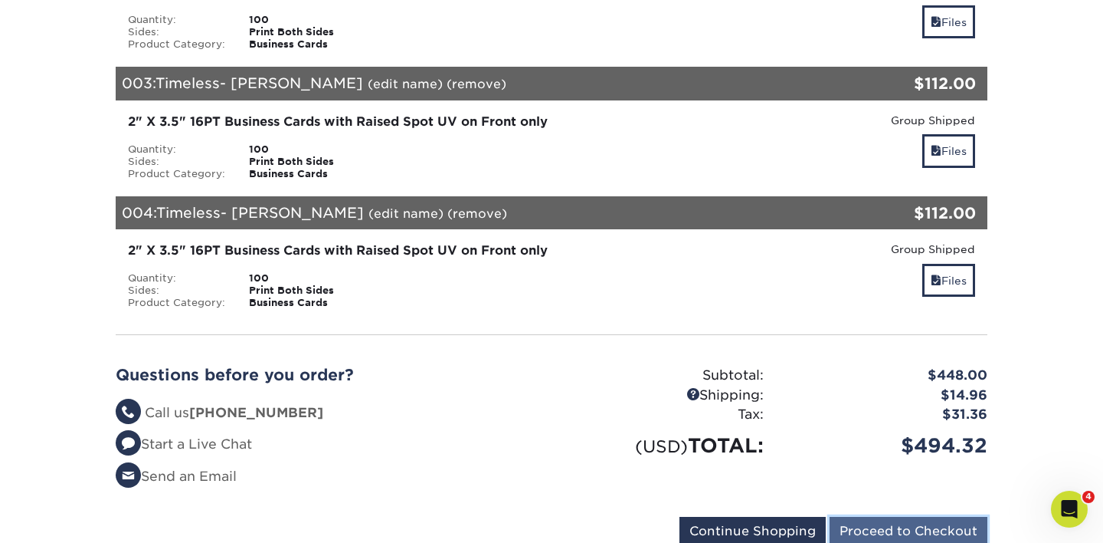
click at [875, 519] on input "Proceed to Checkout" at bounding box center [909, 530] width 158 height 29
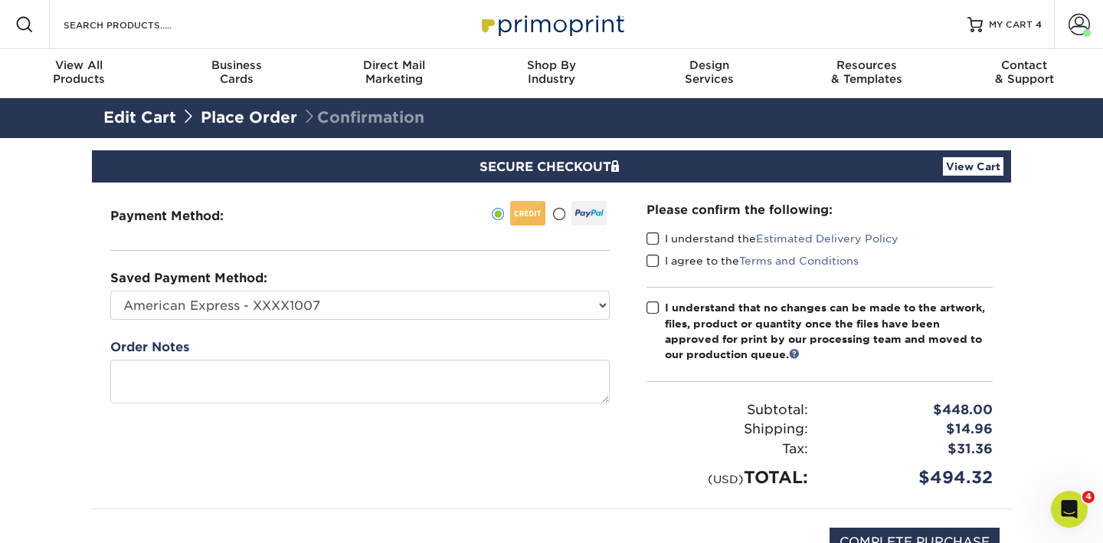
click at [960, 165] on link "View Cart" at bounding box center [973, 166] width 61 height 18
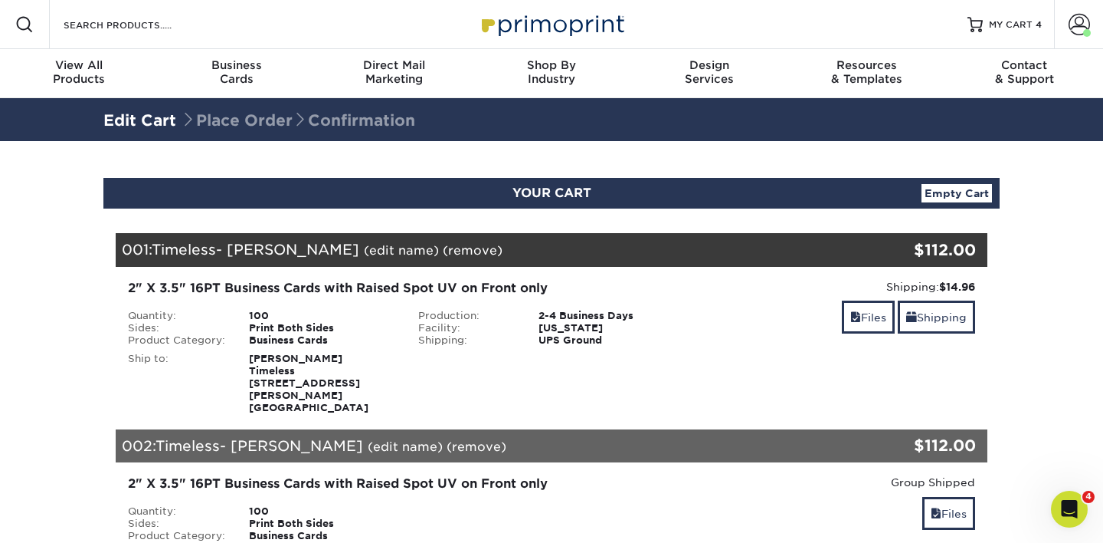
click at [523, 335] on div "Shipping:" at bounding box center [467, 340] width 121 height 12
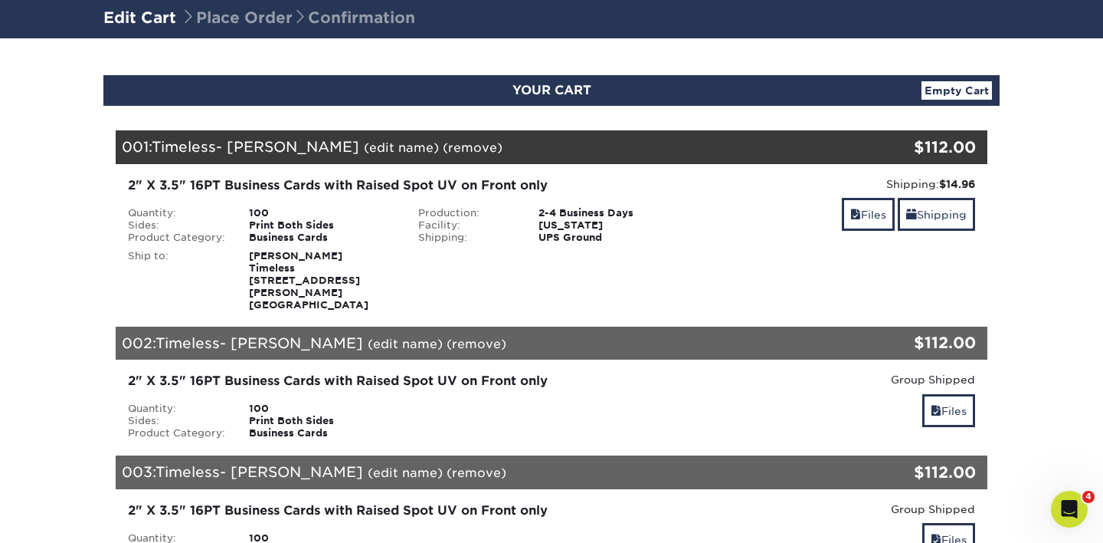
scroll to position [106, 0]
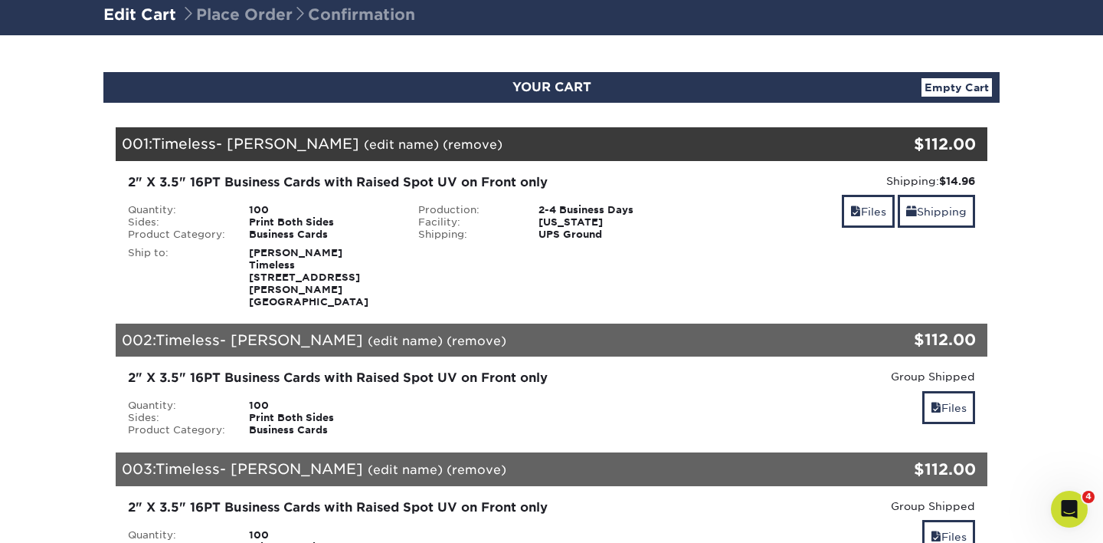
click at [273, 382] on div "2" X 3.5" 16PT Business Cards with Raised Spot UV on Front only Quantity: 100 S…" at bounding box center [406, 403] width 580 height 68
click at [270, 356] on div "2" X 3.5" 16PT Business Cards with Raised Spot UV on Front only Quantity: 100 S…" at bounding box center [551, 402] width 895 height 93
click at [270, 333] on span "Timeless- Emerson" at bounding box center [260, 339] width 208 height 17
click at [368, 334] on link "(edit name)" at bounding box center [405, 340] width 75 height 15
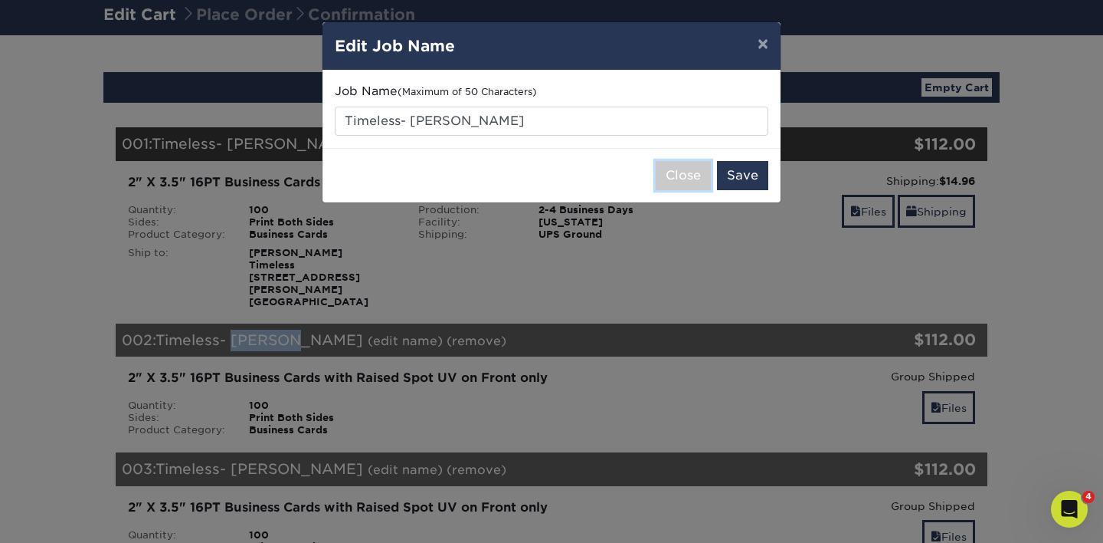
click at [672, 170] on button "Close" at bounding box center [683, 175] width 55 height 29
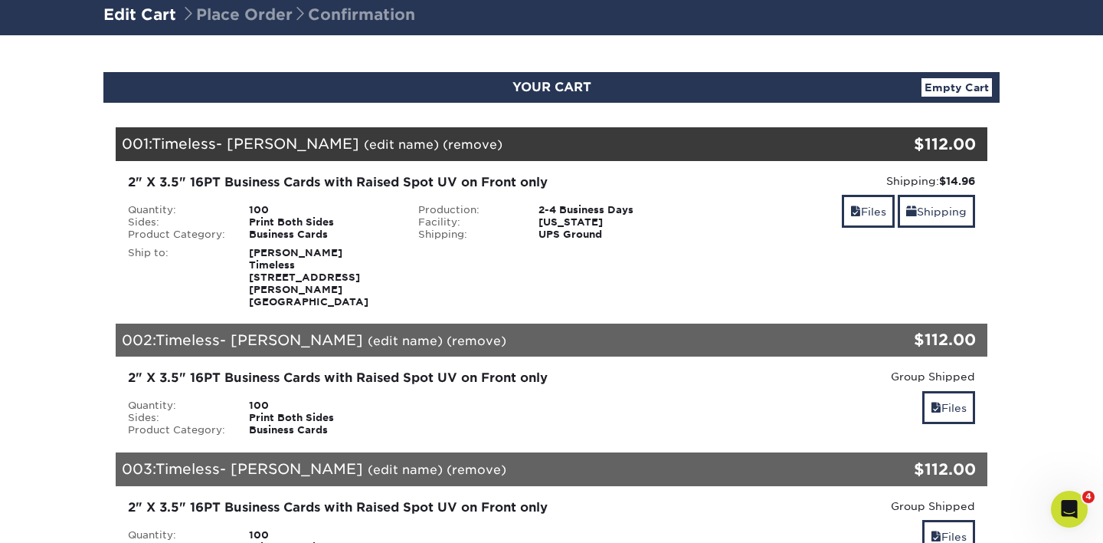
click at [936, 330] on div "$112.00" at bounding box center [909, 339] width 134 height 23
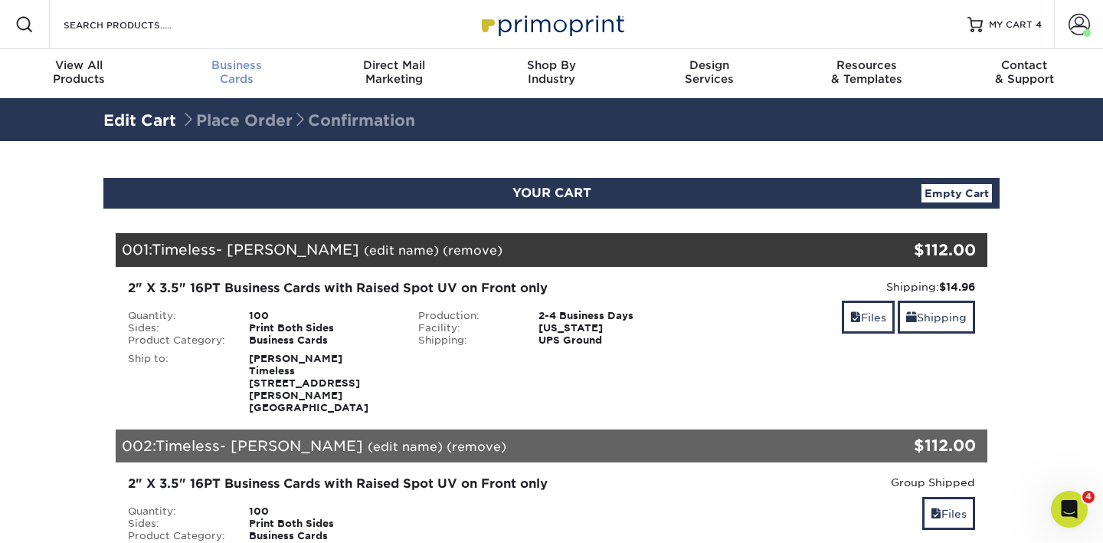
click at [244, 80] on div "Business Cards" at bounding box center [237, 72] width 158 height 28
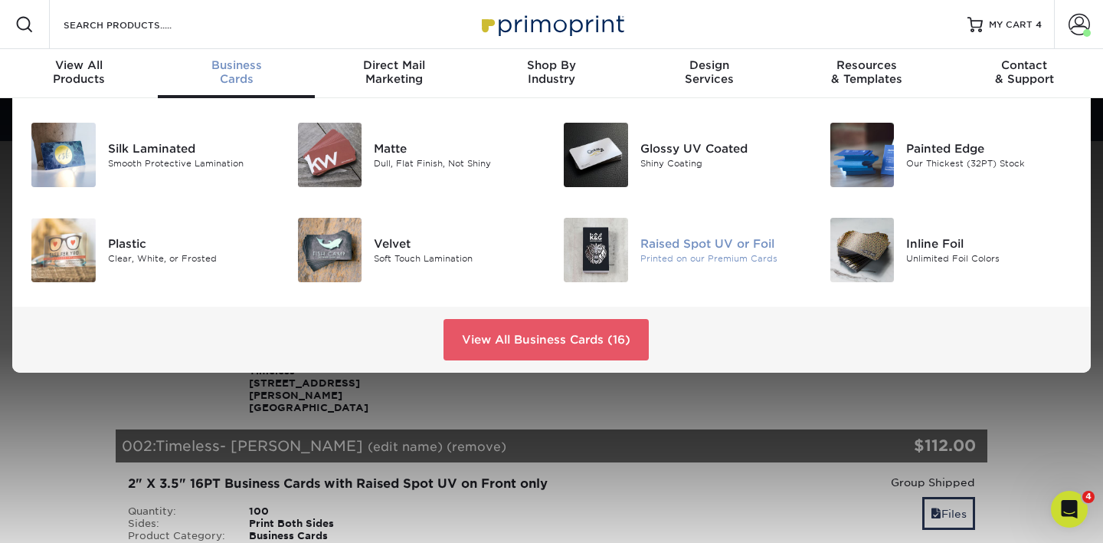
click at [747, 258] on div "Printed on our Premium Cards" at bounding box center [724, 257] width 166 height 13
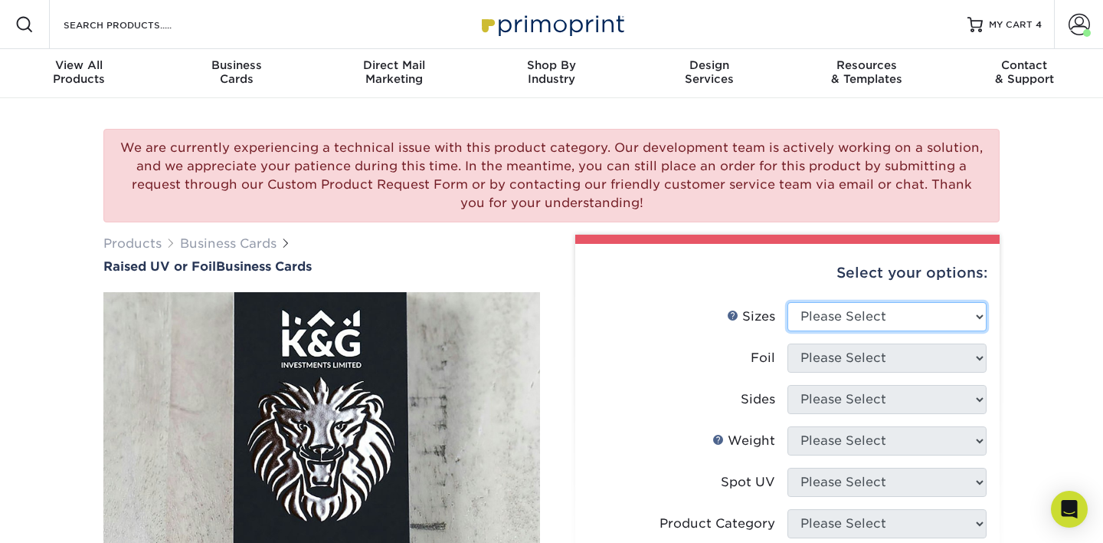
click at [831, 322] on select "Please Select 2" x 3.5" - Standard" at bounding box center [887, 316] width 199 height 29
select select "2.00x3.50"
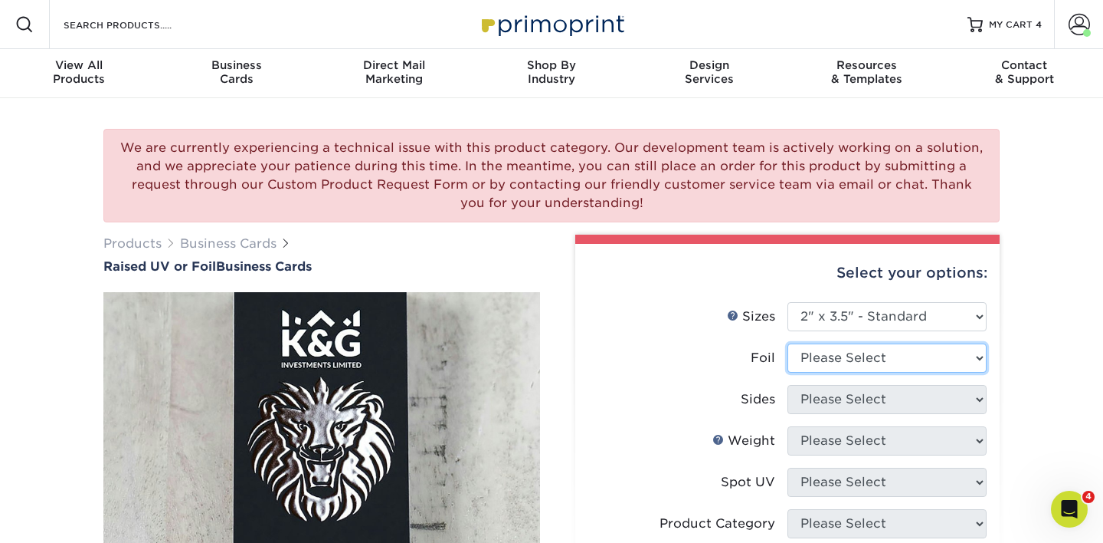
click at [830, 355] on select "Please Select No Yes" at bounding box center [887, 357] width 199 height 29
select select "0"
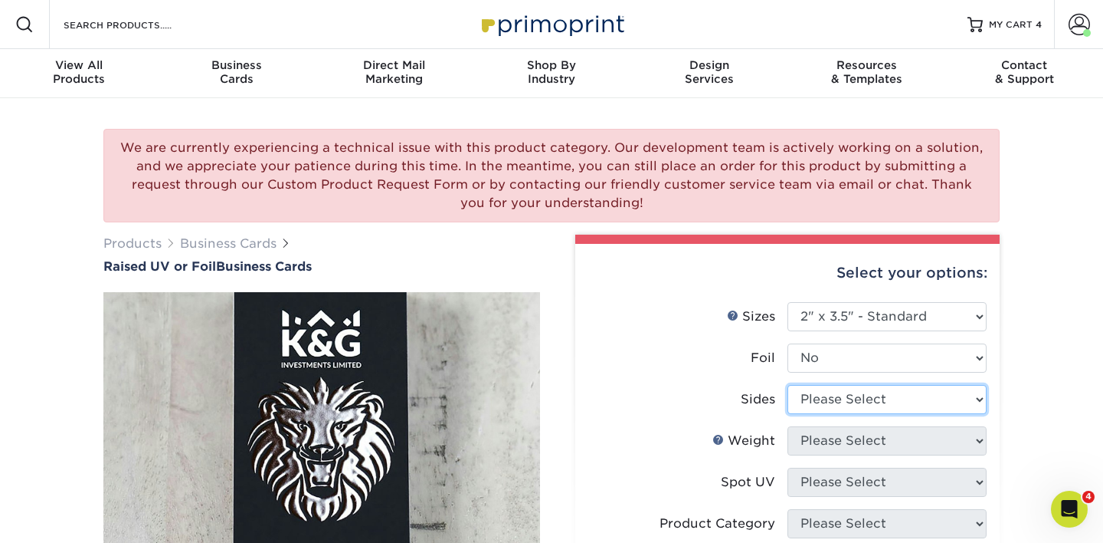
click at [829, 402] on select "Please Select Print Both Sides Print Front Only" at bounding box center [887, 399] width 199 height 29
select select "13abbda7-1d64-4f25-8bb2-c179b224825d"
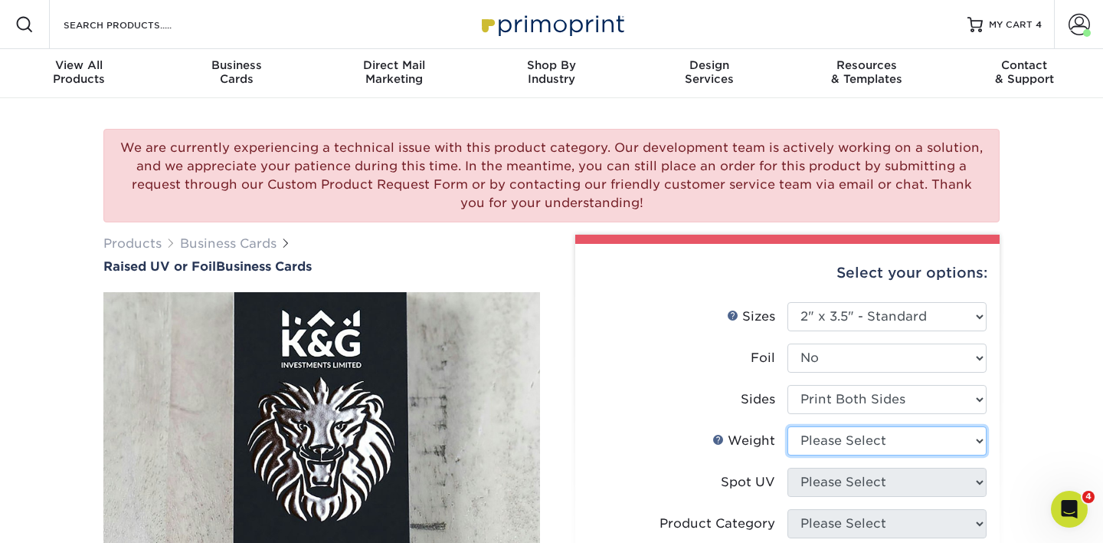
click at [830, 444] on select "Please Select 16PT" at bounding box center [887, 440] width 199 height 29
select select "16PT"
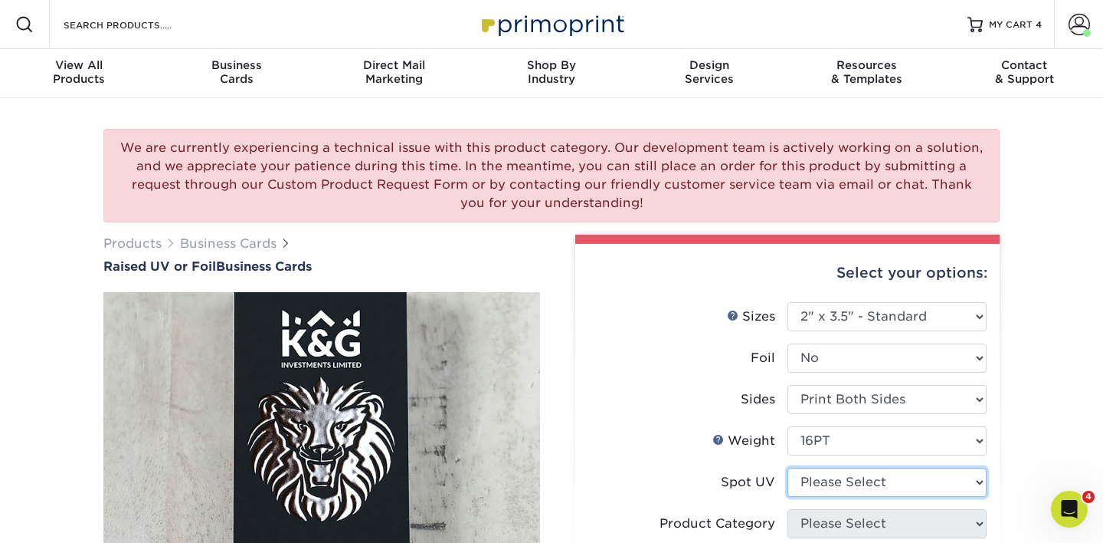
click at [829, 478] on select "Please Select No Spot UV Front Only" at bounding box center [887, 481] width 199 height 29
select select "1"
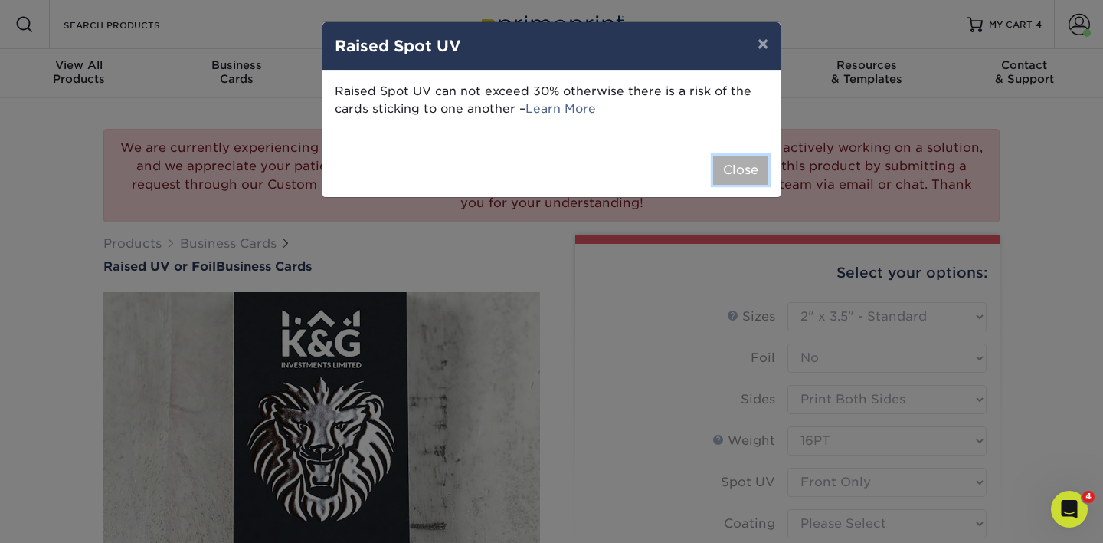
click at [729, 182] on button "Close" at bounding box center [740, 170] width 55 height 29
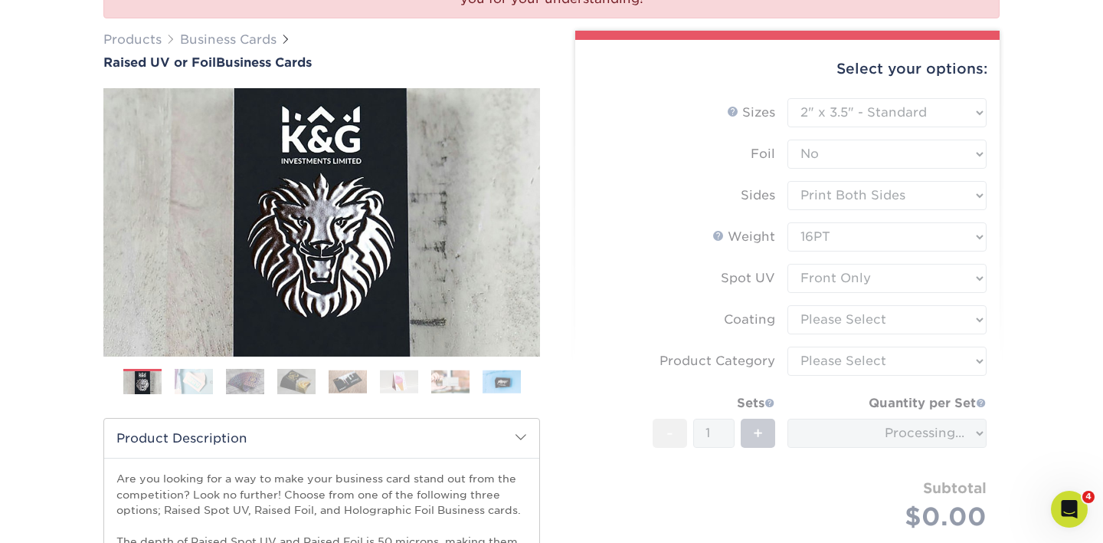
scroll to position [206, 0]
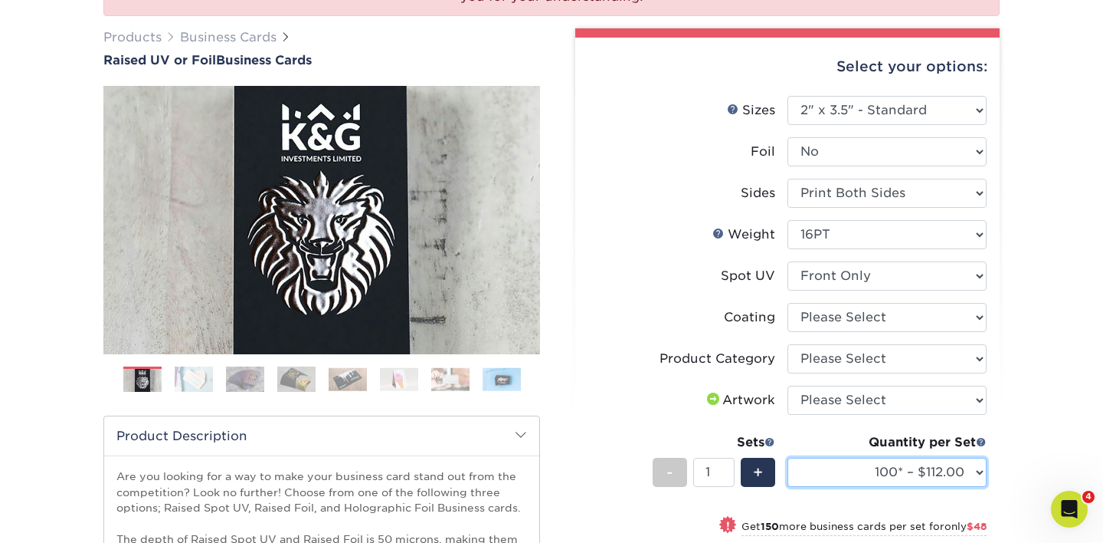
click at [815, 471] on select "100* – $112.00 250* – $160.00 500* – $216.00" at bounding box center [887, 471] width 199 height 29
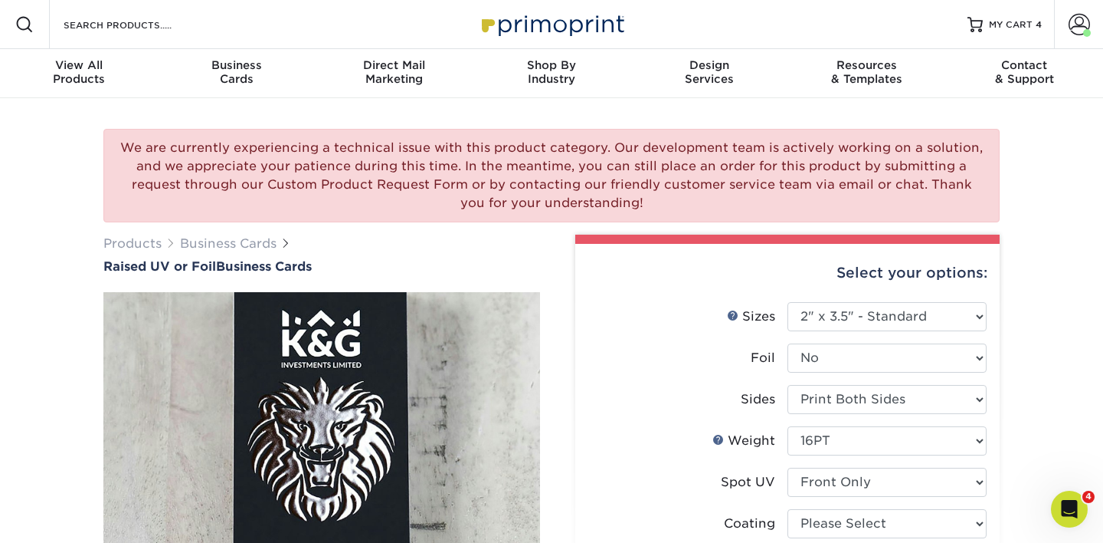
click at [1008, 26] on span "MY CART" at bounding box center [1011, 24] width 44 height 13
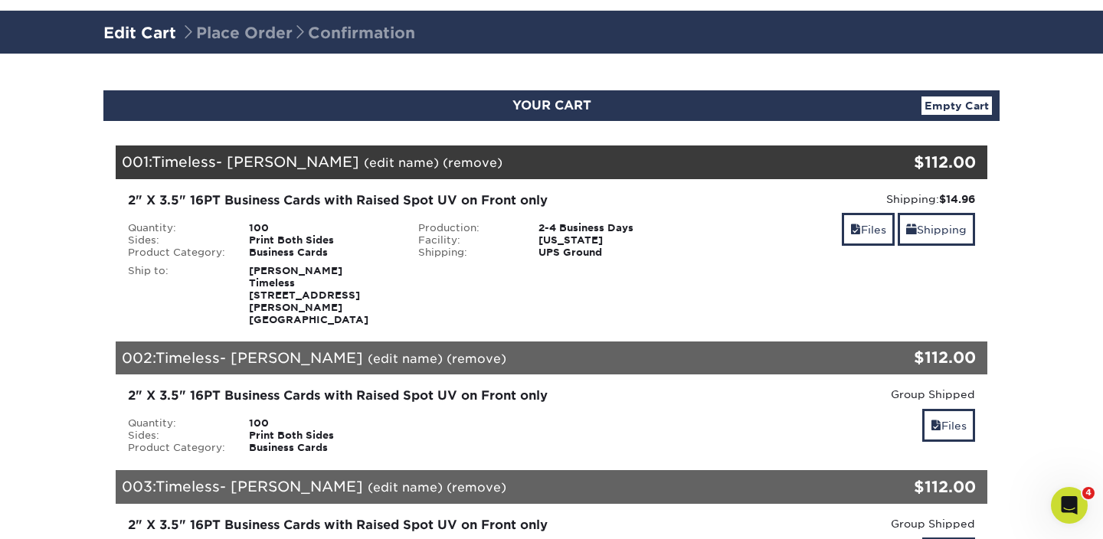
scroll to position [57, 0]
